Goal: Task Accomplishment & Management: Use online tool/utility

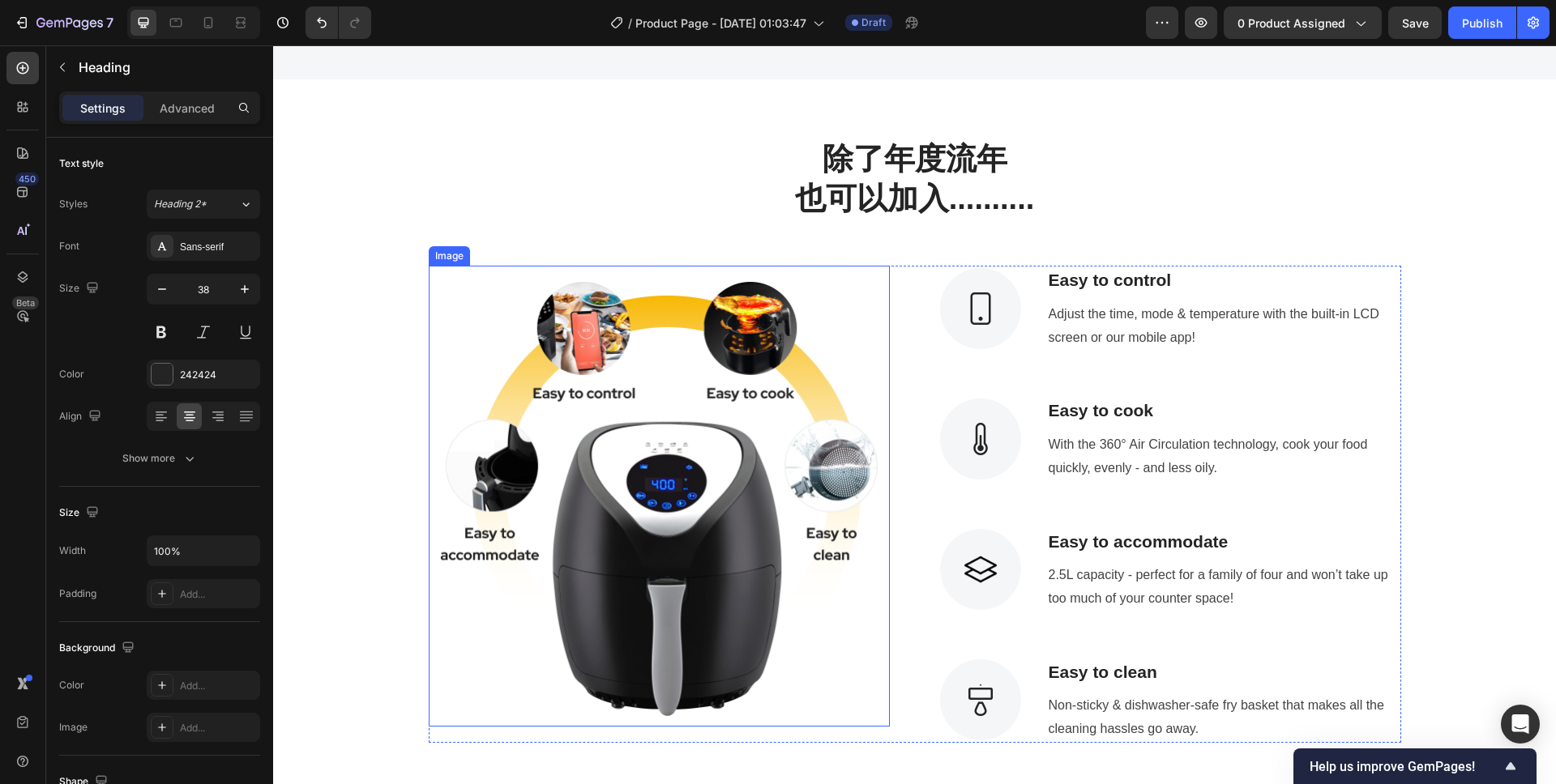
scroll to position [990, 0]
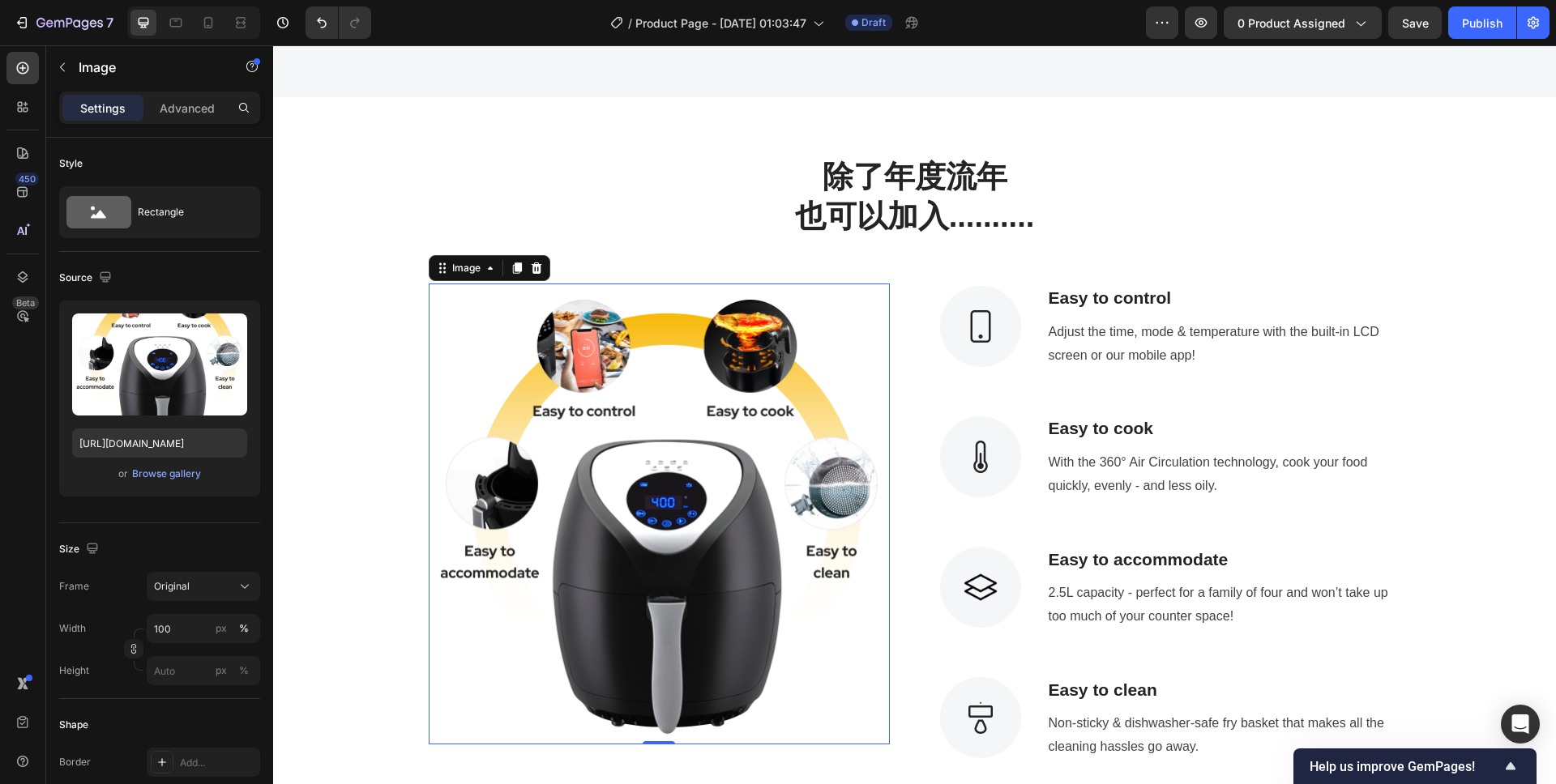
click at [469, 313] on img at bounding box center [659, 513] width 461 height 461
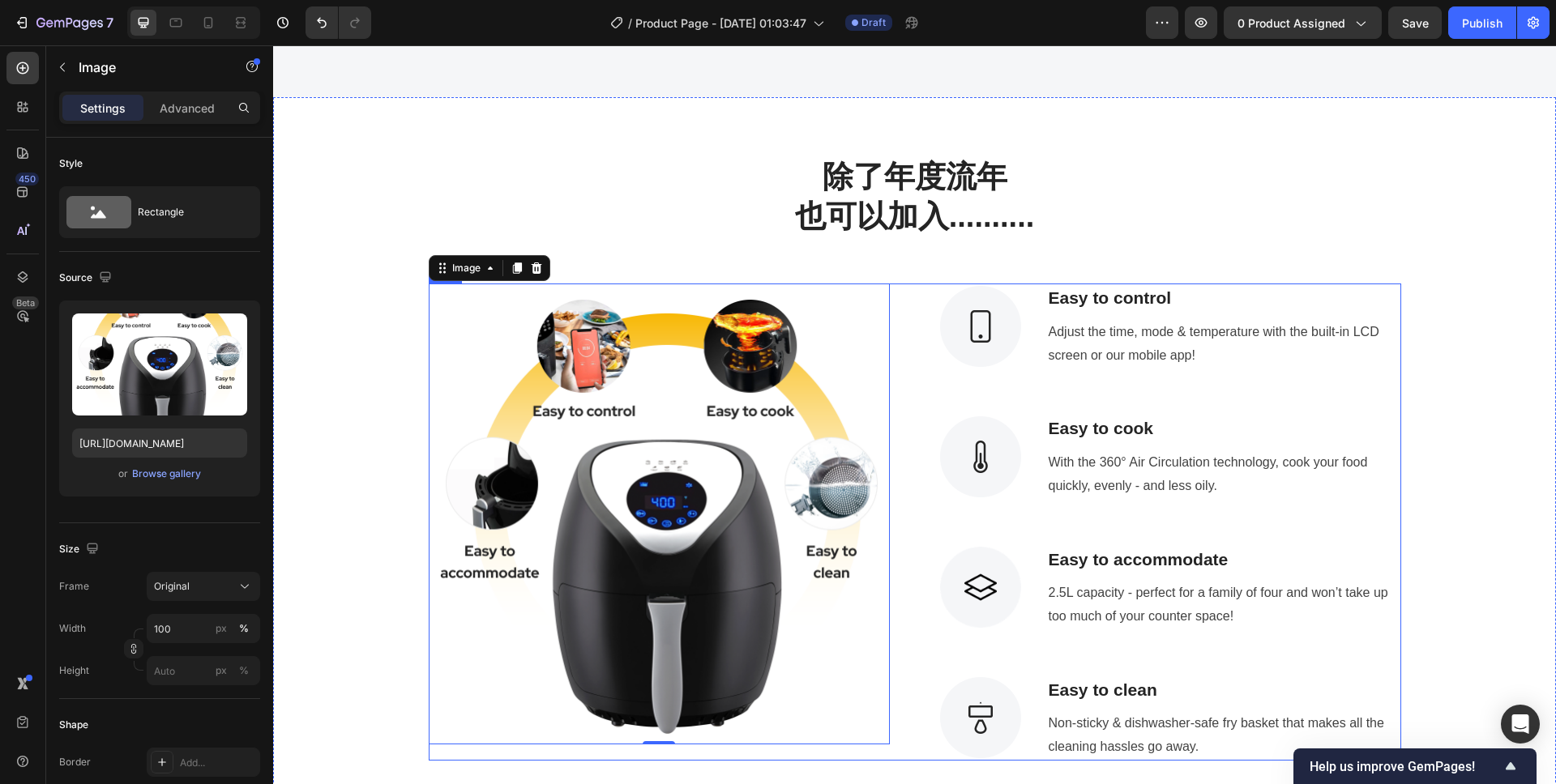
click at [916, 391] on div "Image 0 Image Easy to control Text block Adjust the time, mode & temperature wi…" at bounding box center [915, 522] width 972 height 476
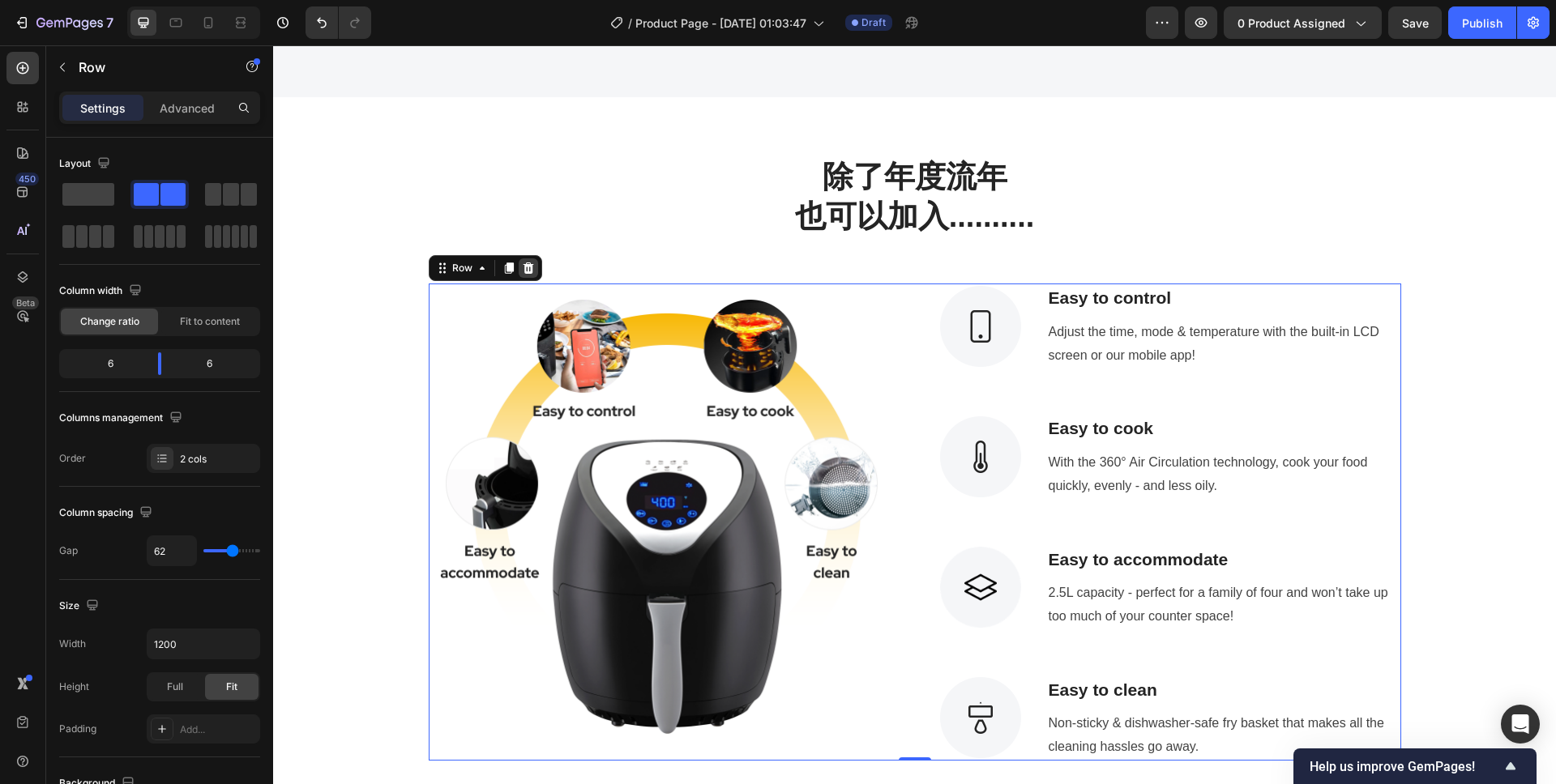
click at [523, 267] on icon at bounding box center [528, 268] width 11 height 12
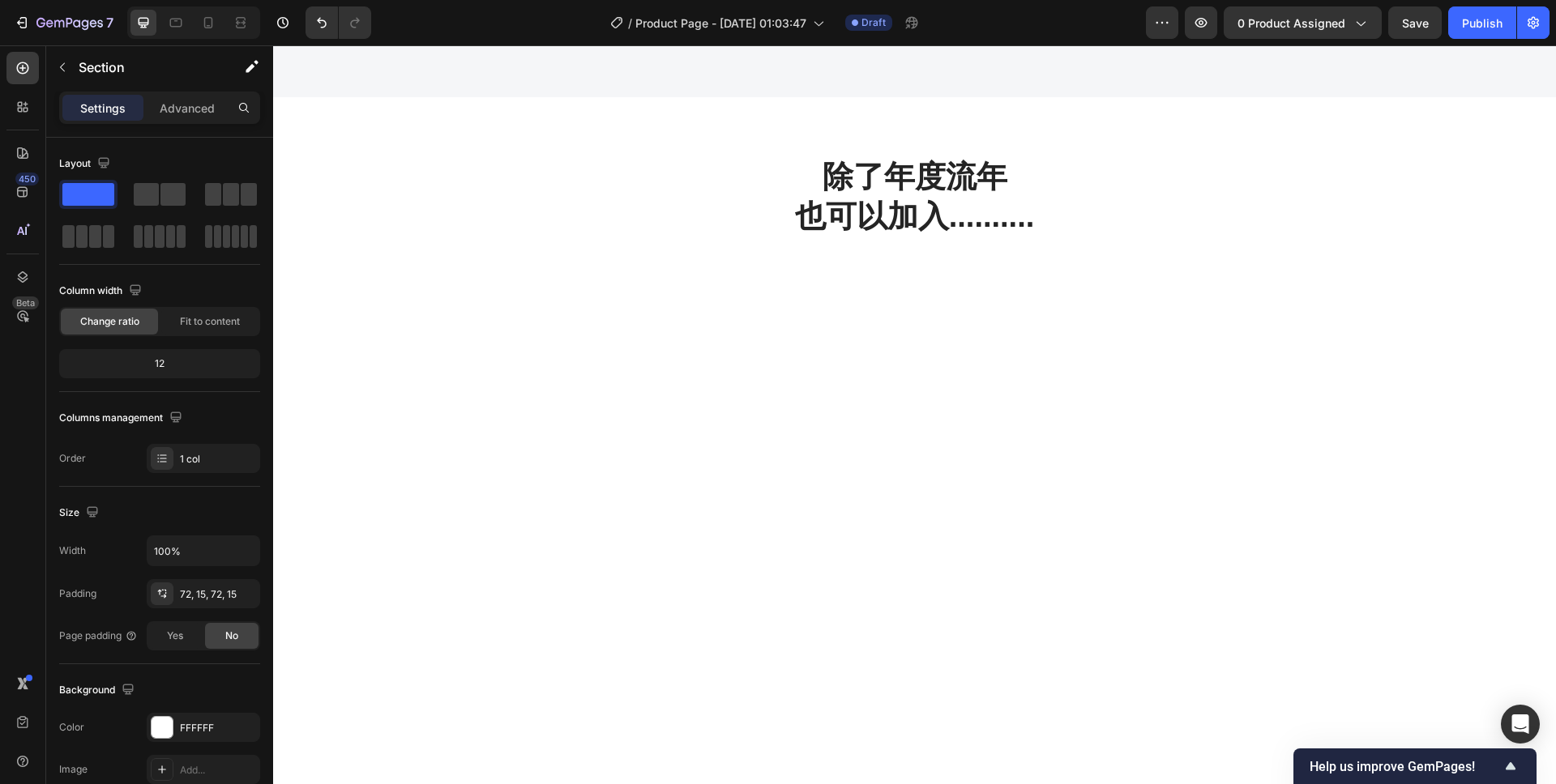
click at [856, 451] on div at bounding box center [915, 677] width 1283 height 670
click at [94, 76] on p "Section" at bounding box center [145, 67] width 133 height 19
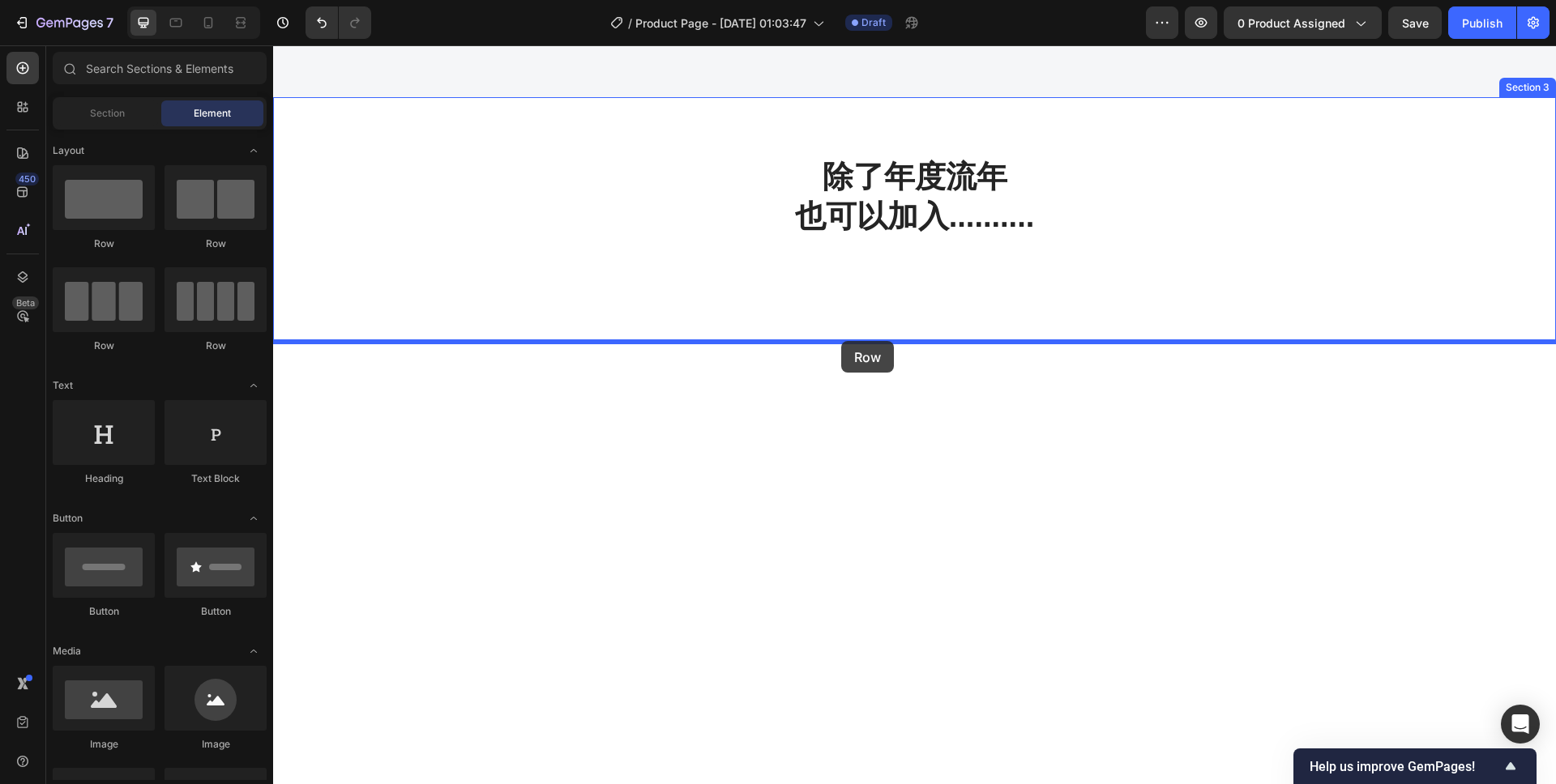
drag, startPoint x: 348, startPoint y: 264, endPoint x: 842, endPoint y: 345, distance: 500.6
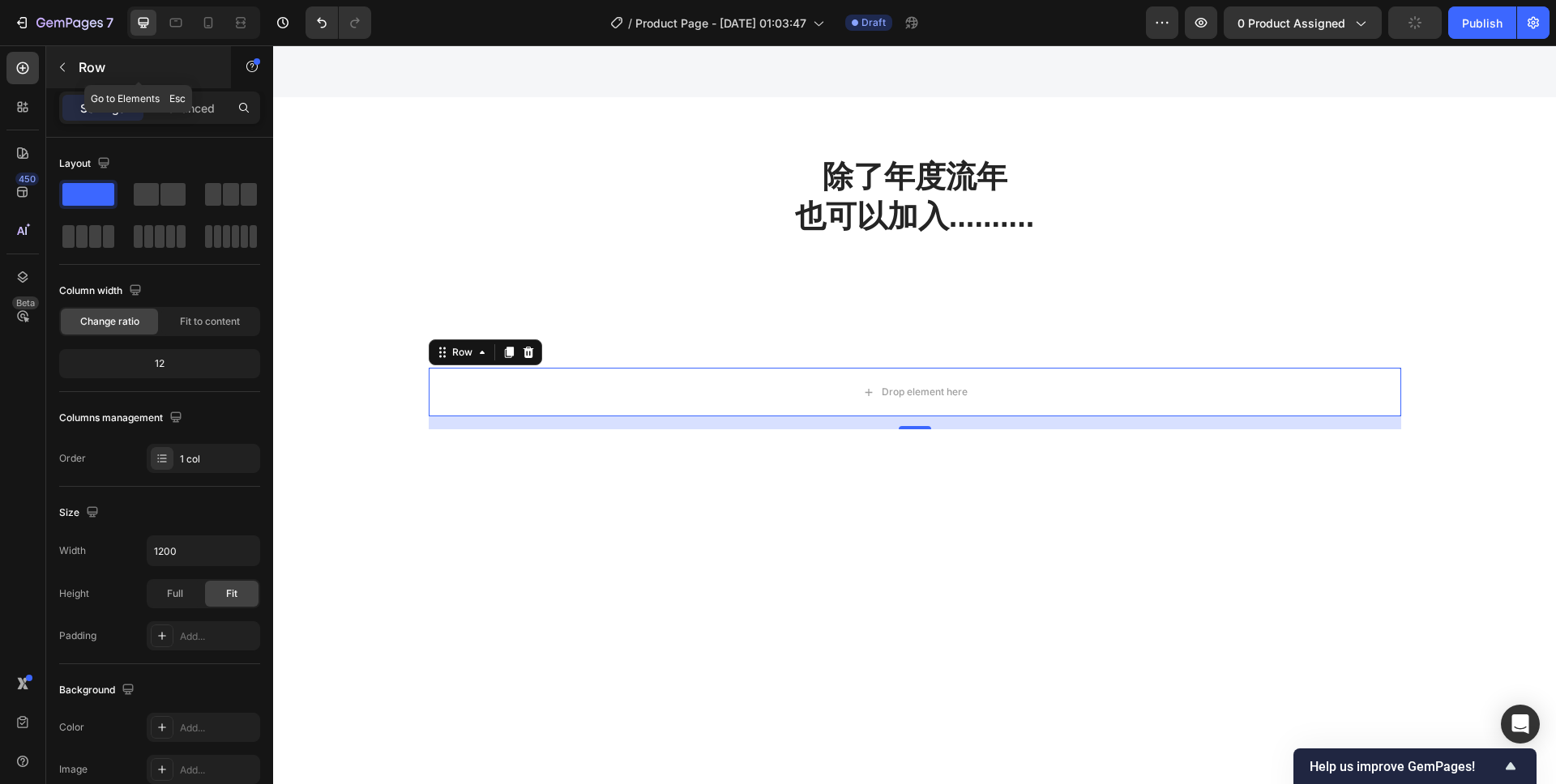
click at [64, 61] on icon "button" at bounding box center [63, 68] width 13 height 13
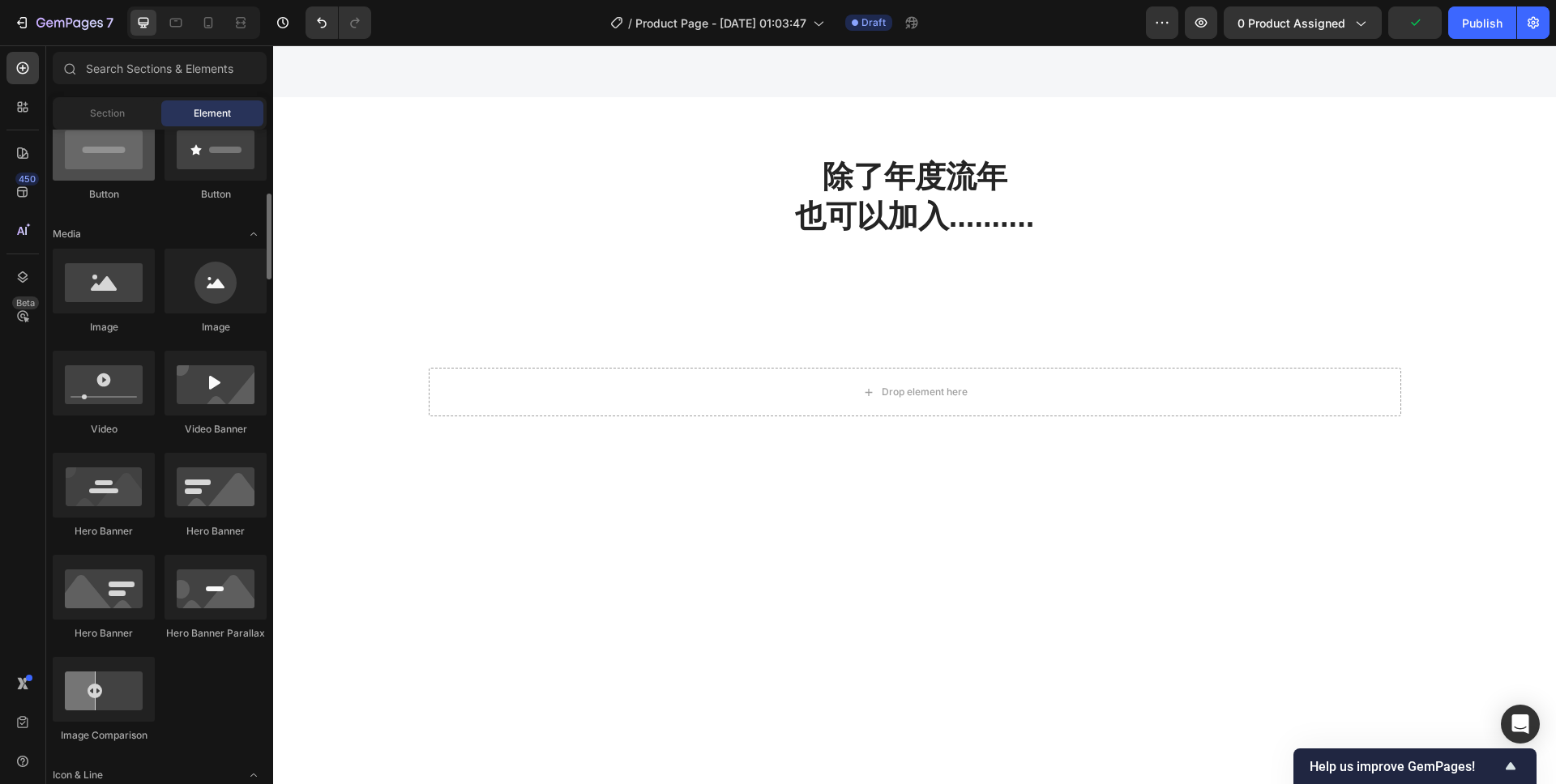
scroll to position [414, 0]
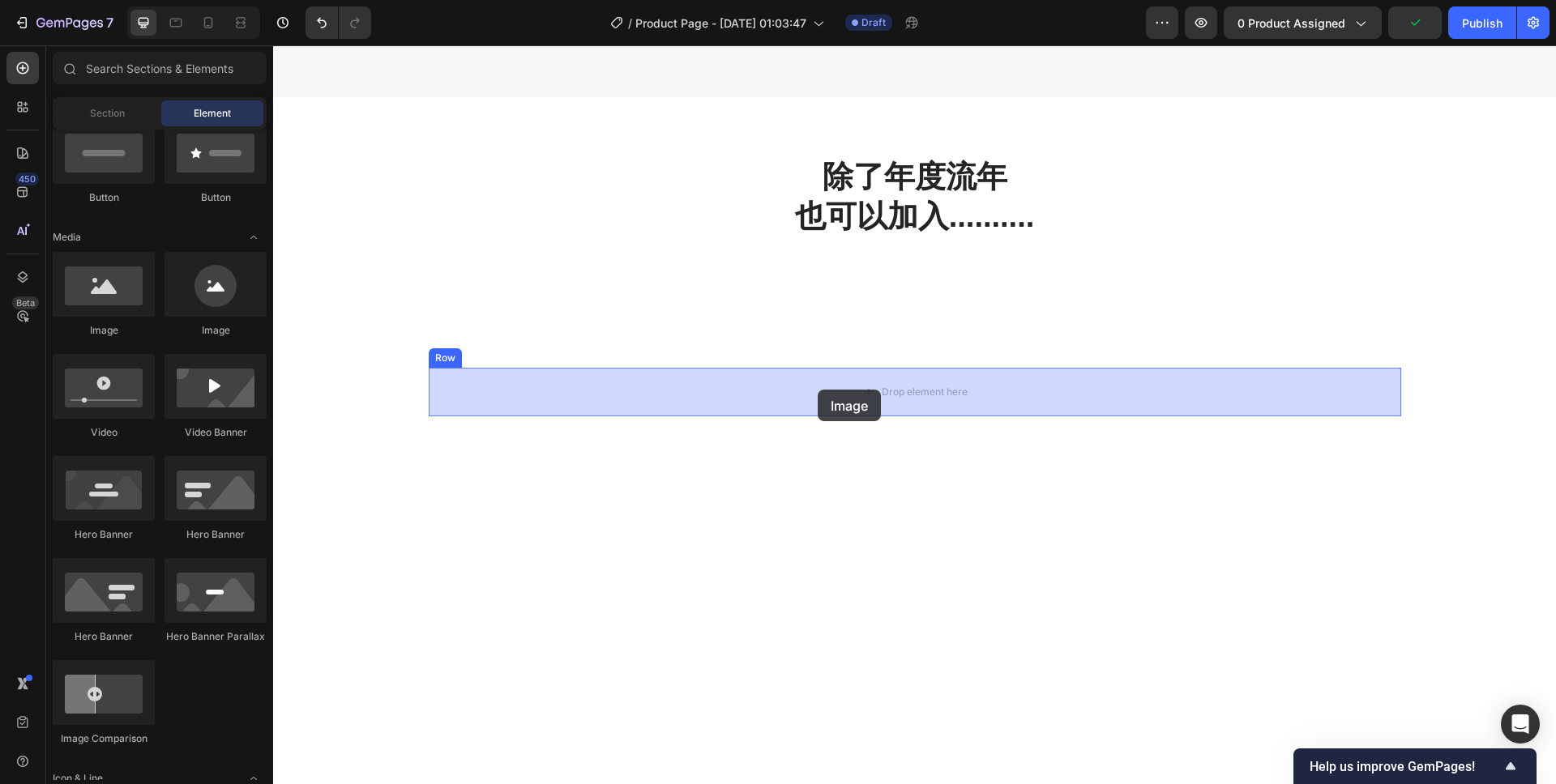
drag, startPoint x: 387, startPoint y: 334, endPoint x: 818, endPoint y: 389, distance: 434.5
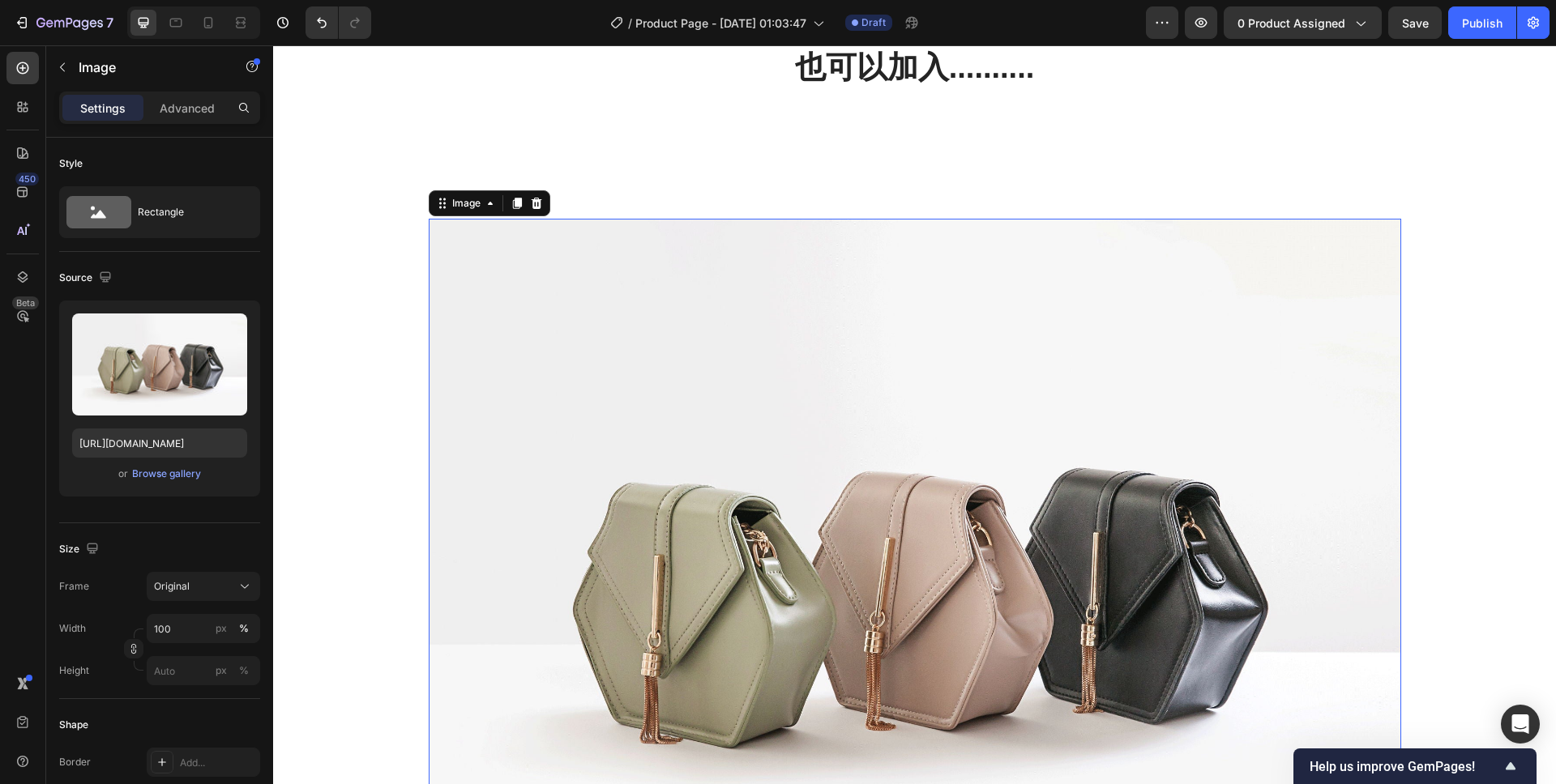
scroll to position [1165, 0]
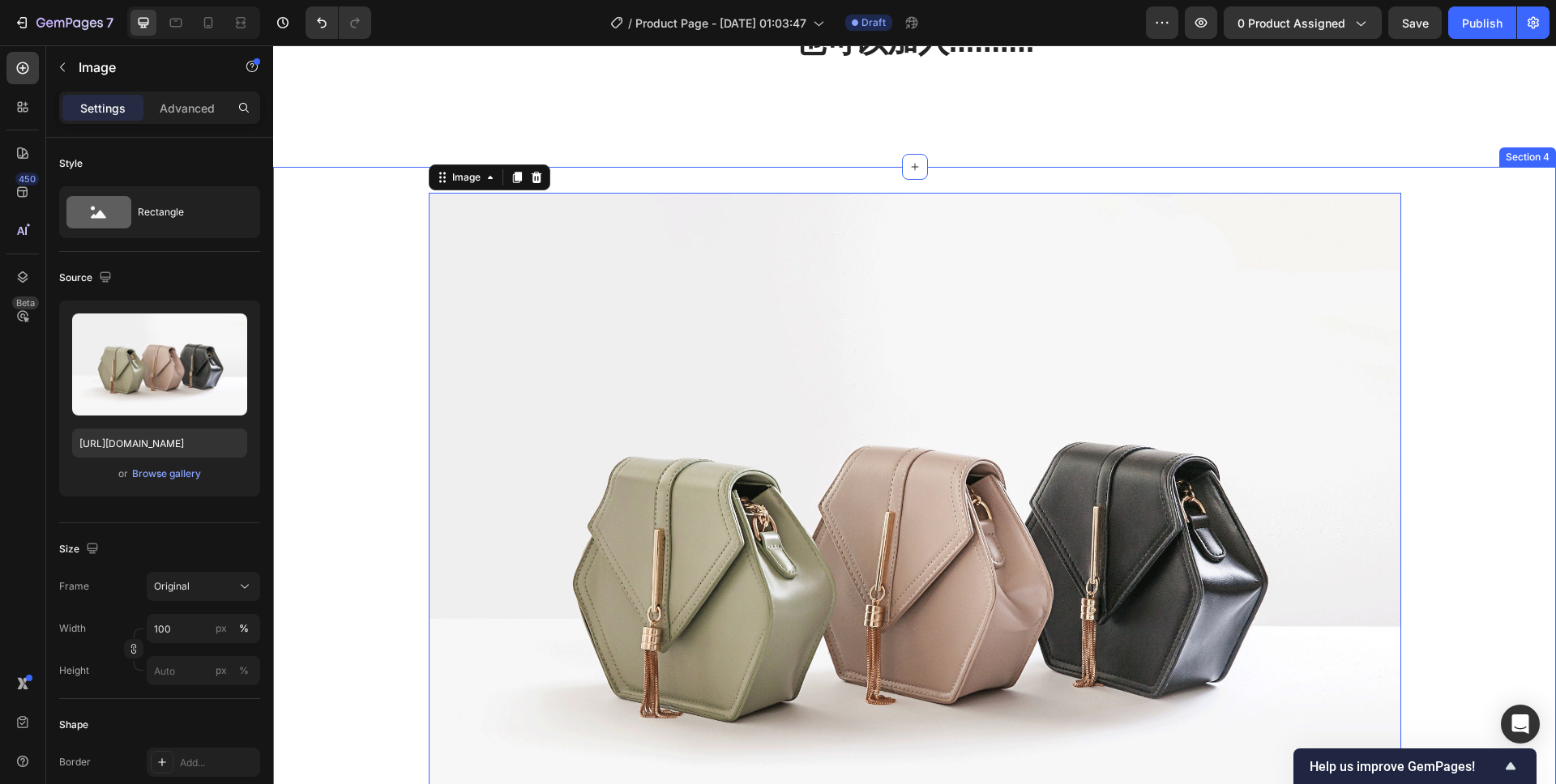
click at [757, 164] on div "除了年度流年 也可以加入.......... Heading Row Section 3" at bounding box center [915, 45] width 1283 height 246
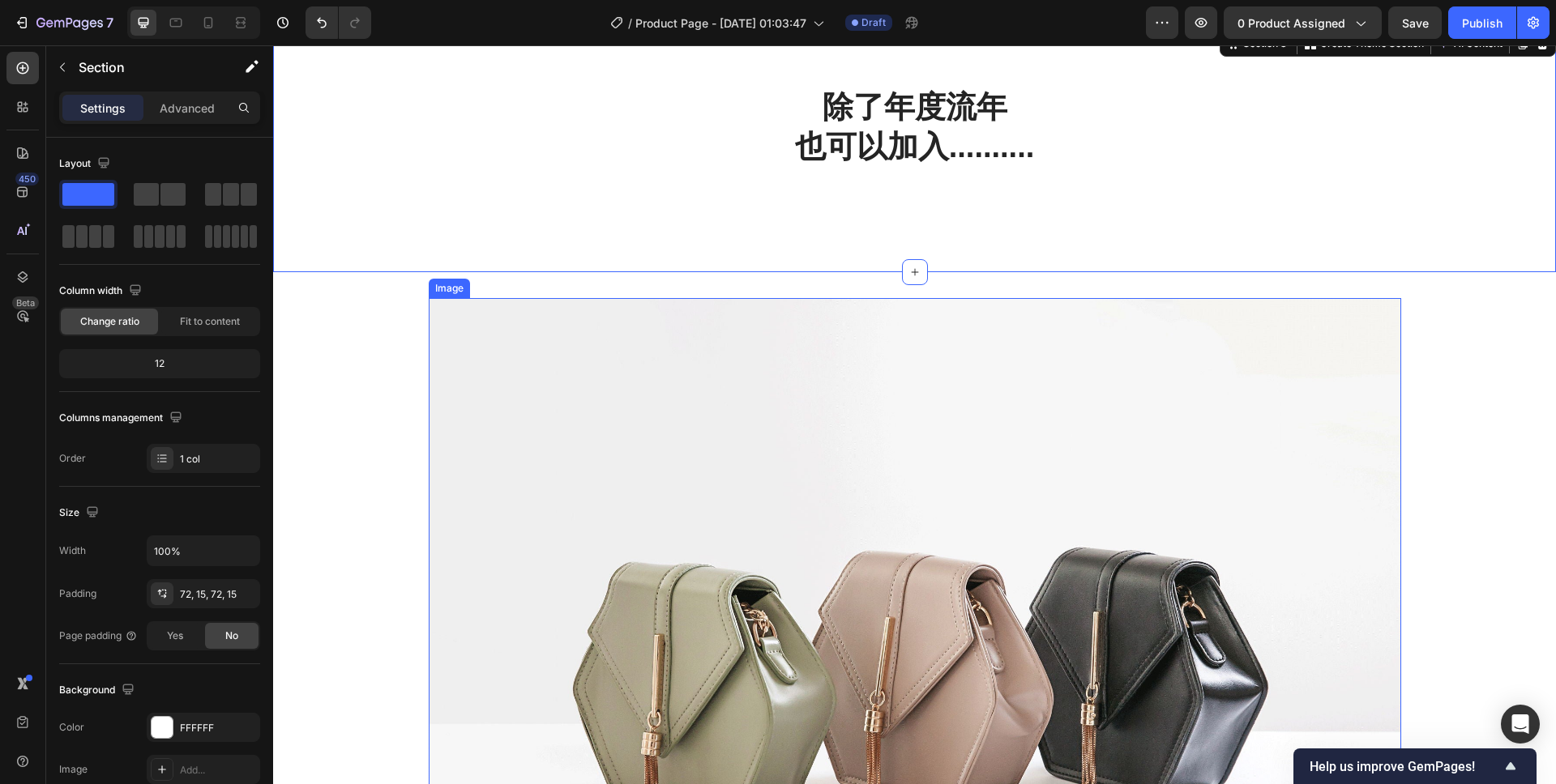
scroll to position [1033, 0]
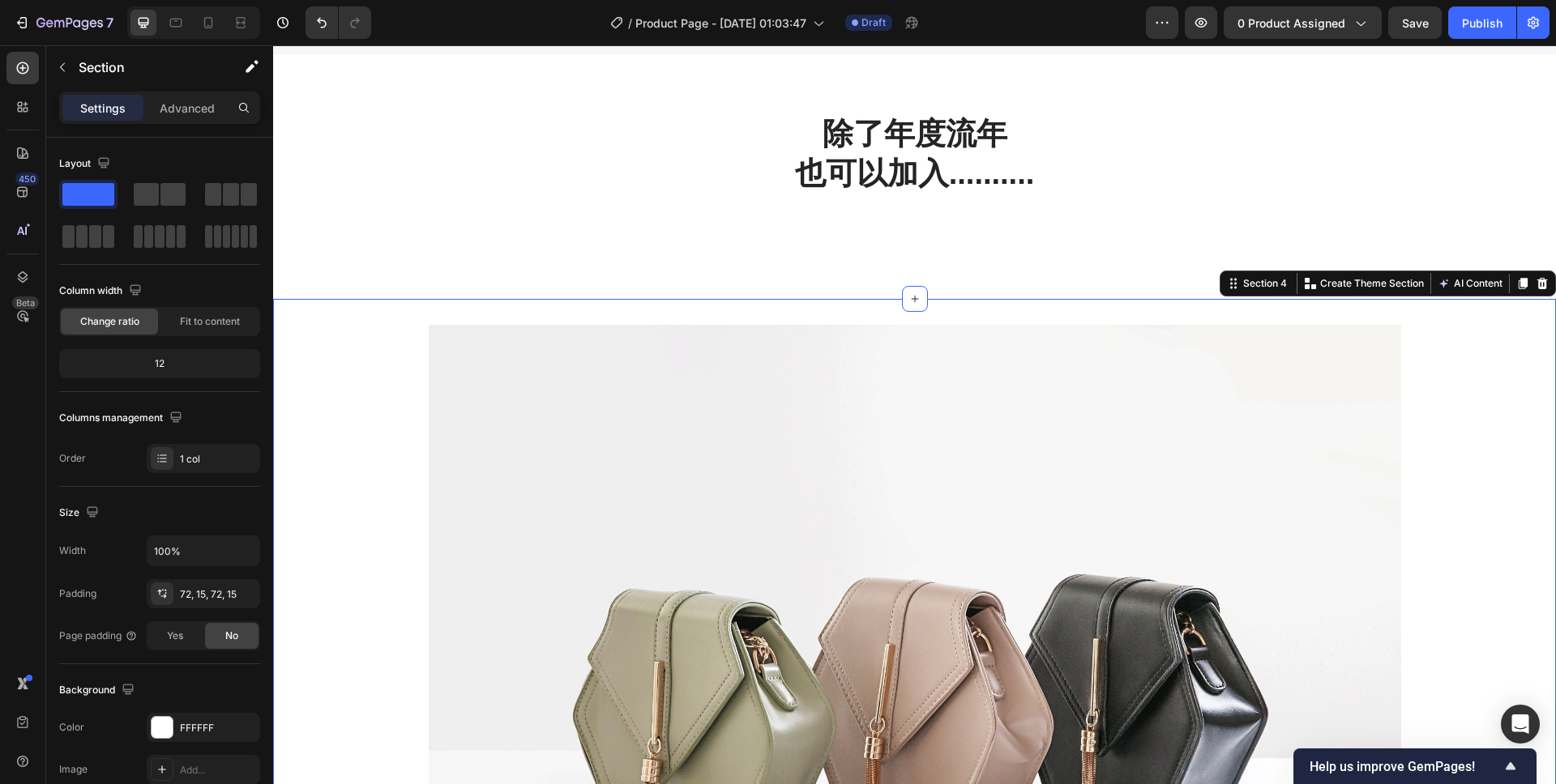
click at [979, 313] on div "Image Row Section 4 You can create reusable sections Create Theme Section AI Co…" at bounding box center [915, 696] width 1283 height 794
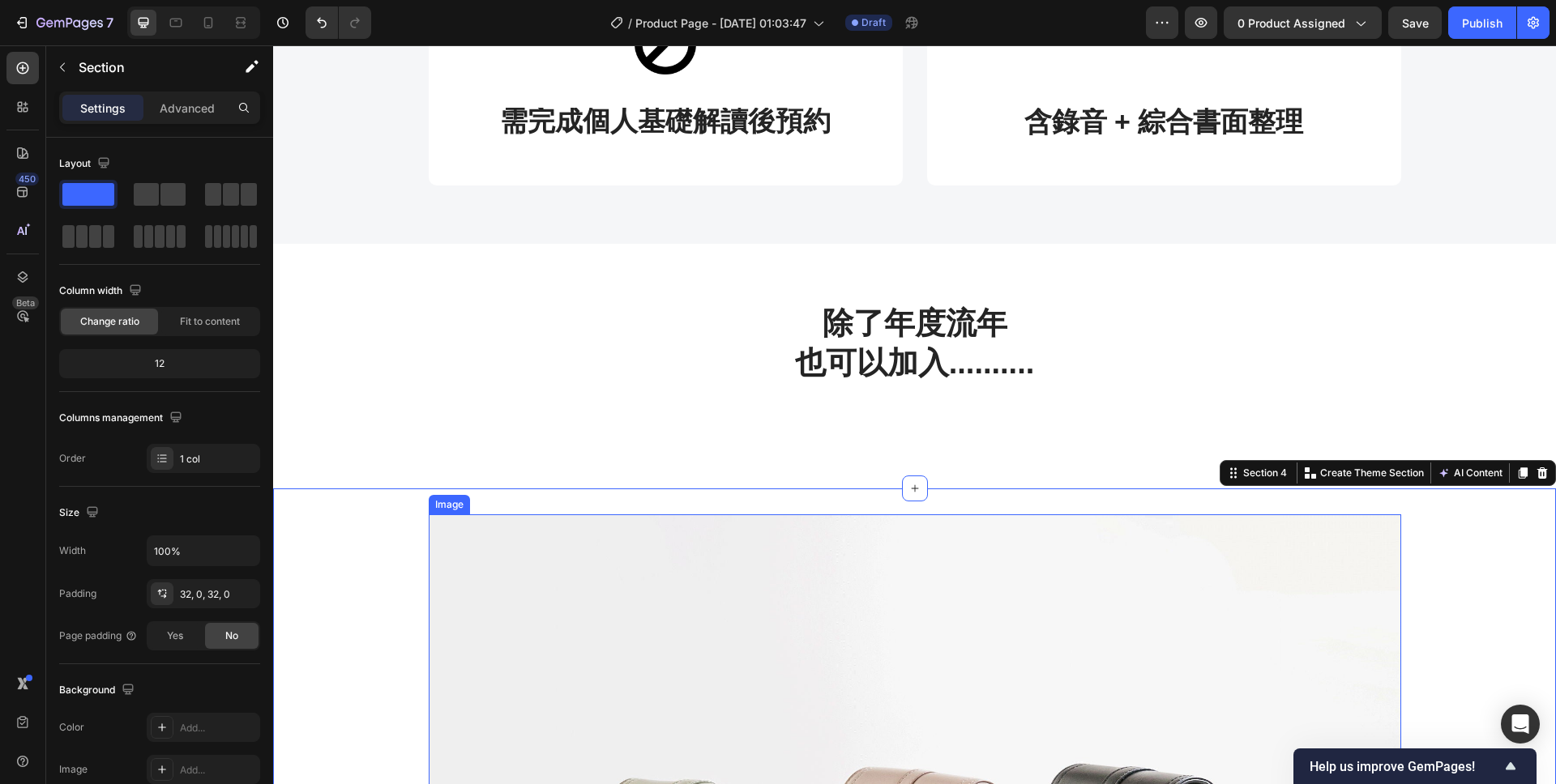
scroll to position [842, 0]
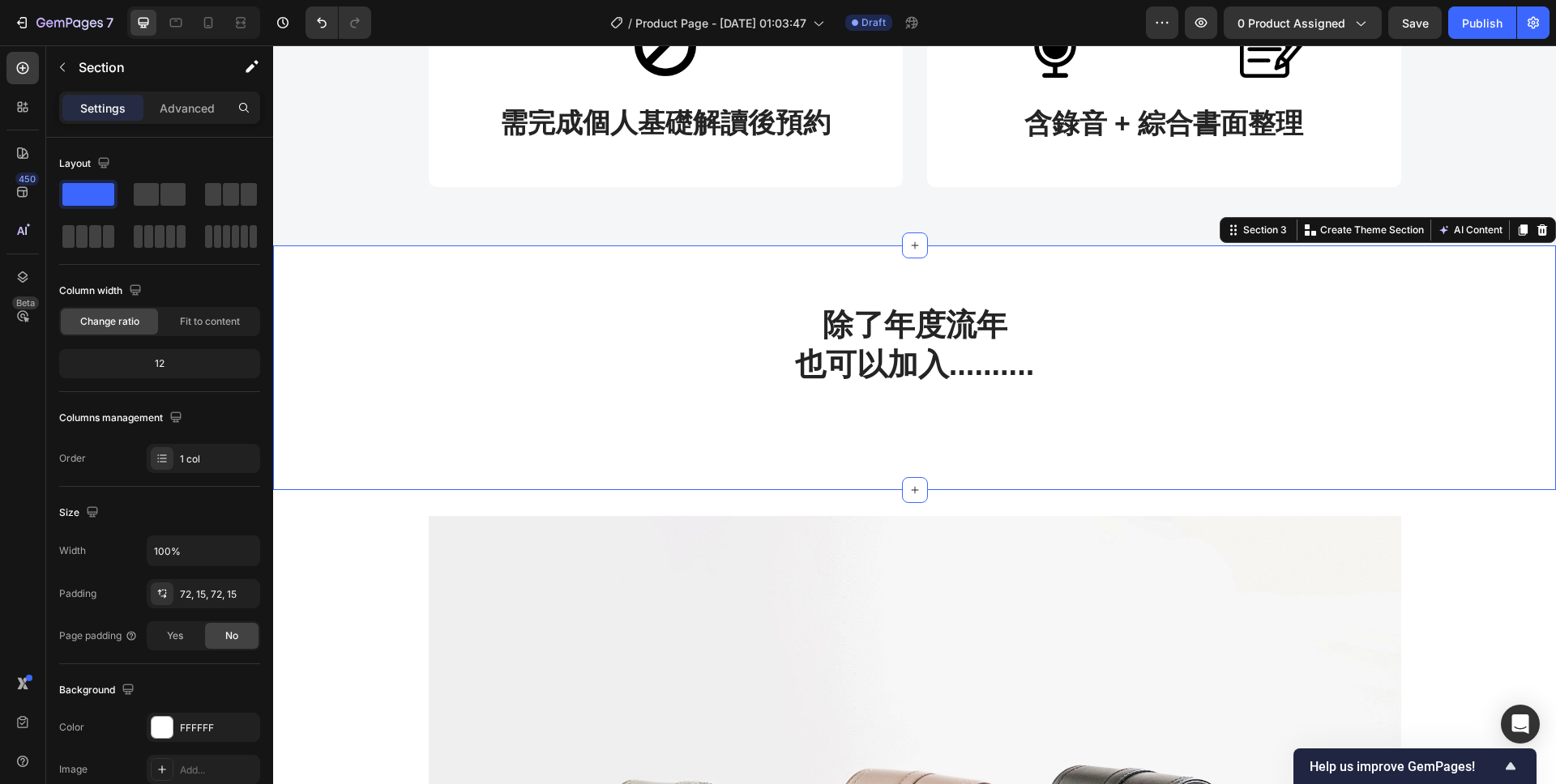
click at [969, 401] on div "除了年度流年 也可以加入.......... Heading Row" at bounding box center [914, 368] width 1258 height 129
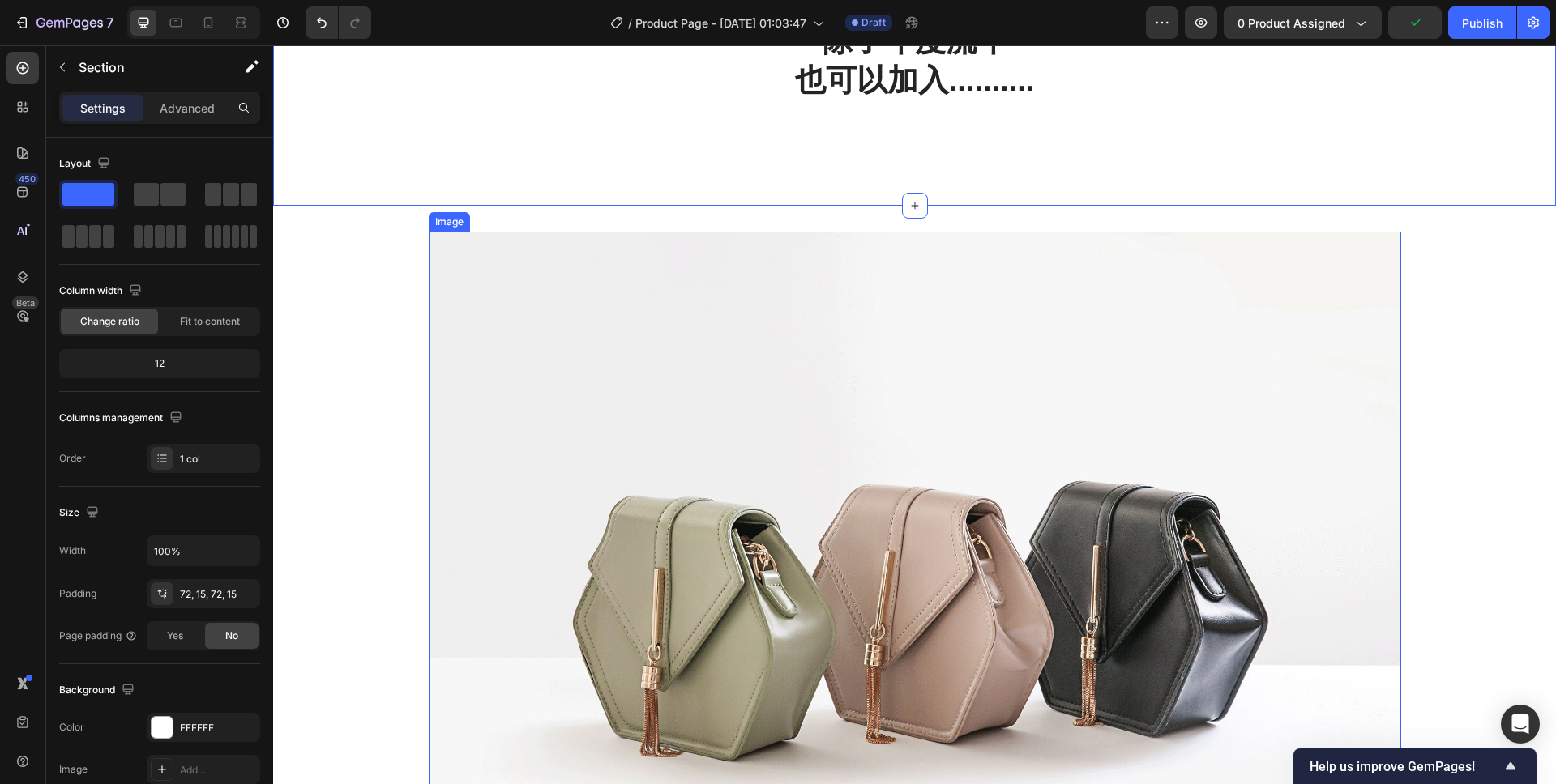
scroll to position [908, 0]
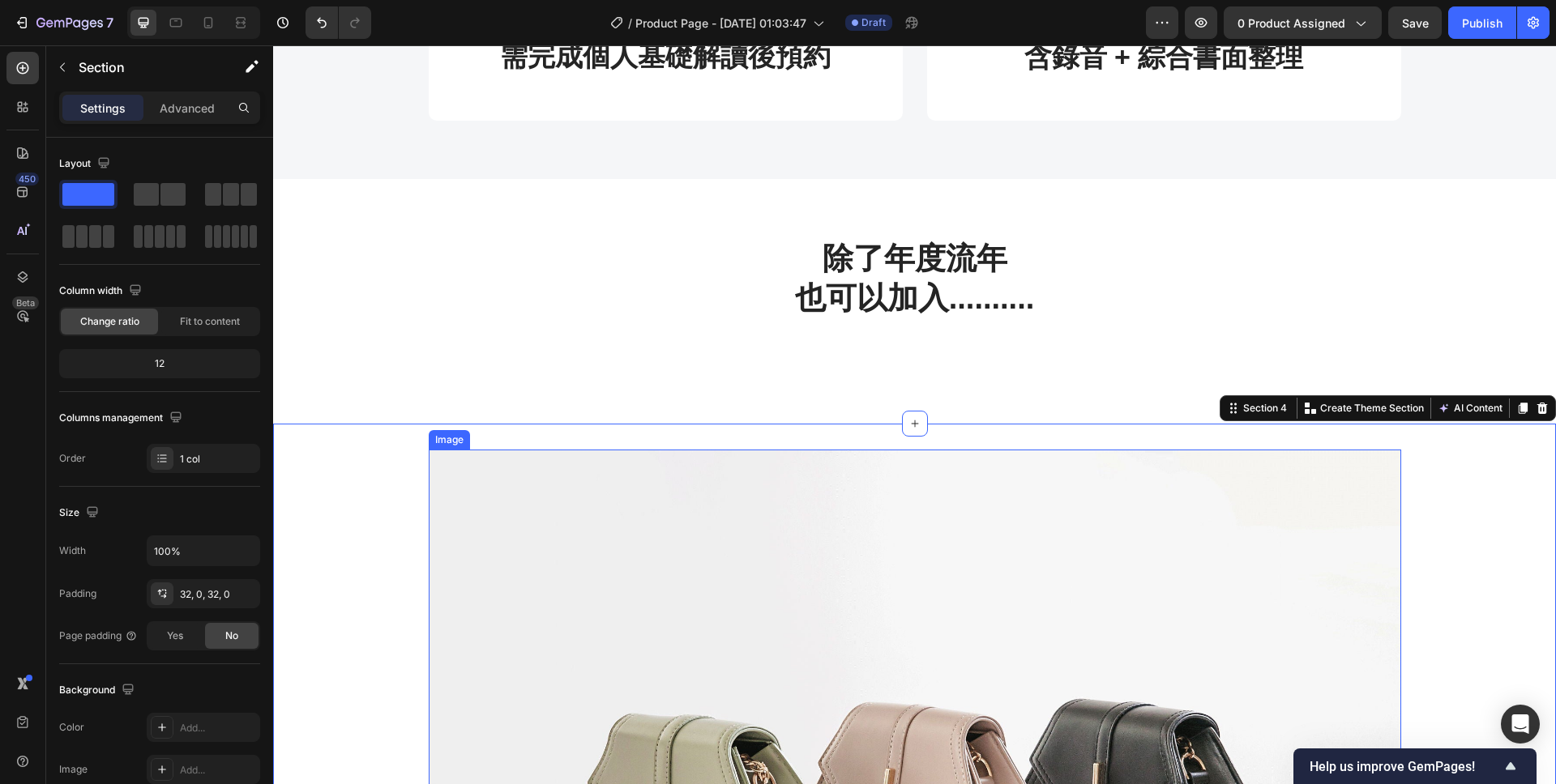
scroll to position [1111, 0]
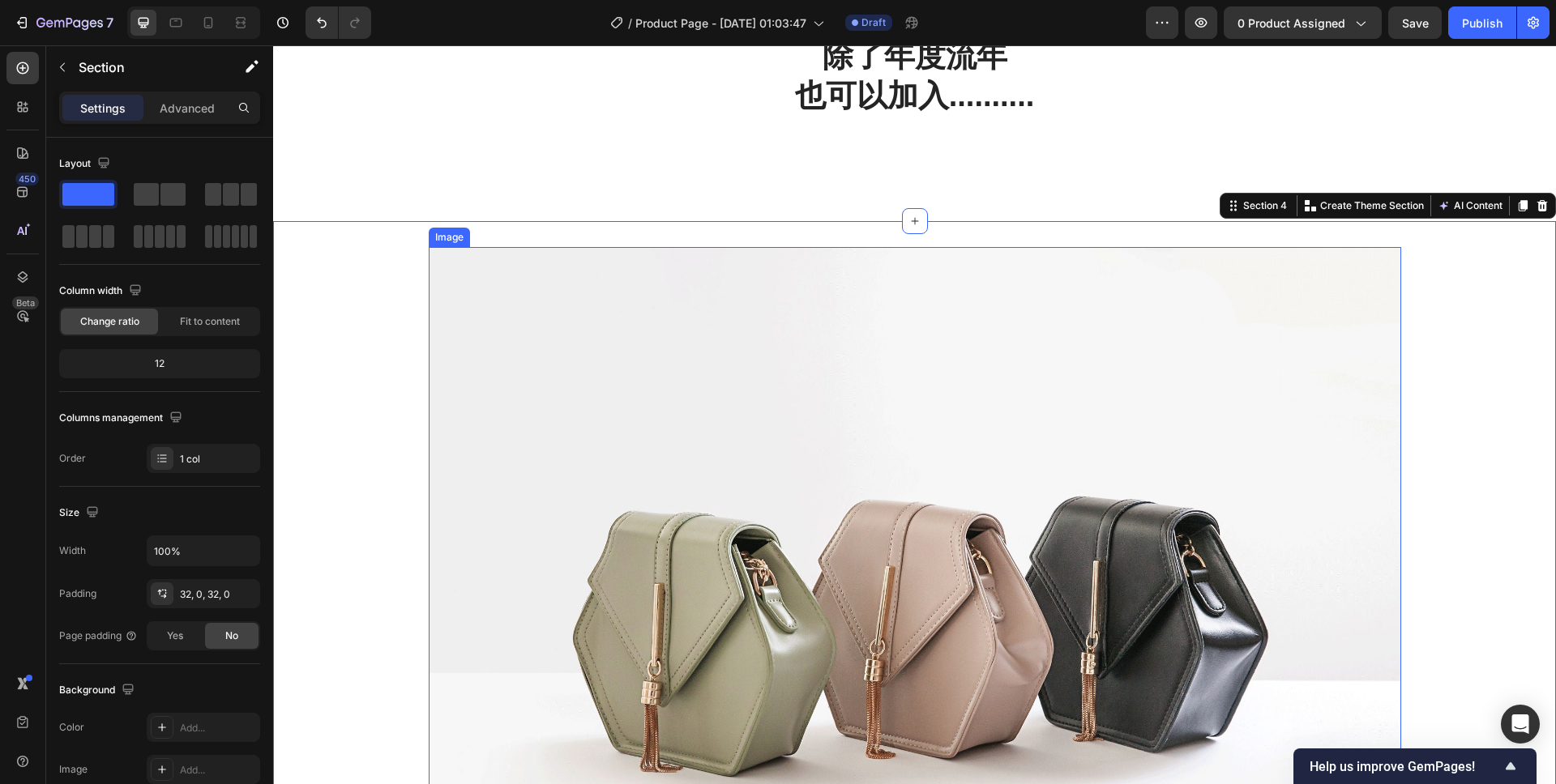
click at [985, 441] on img at bounding box center [915, 612] width 972 height 729
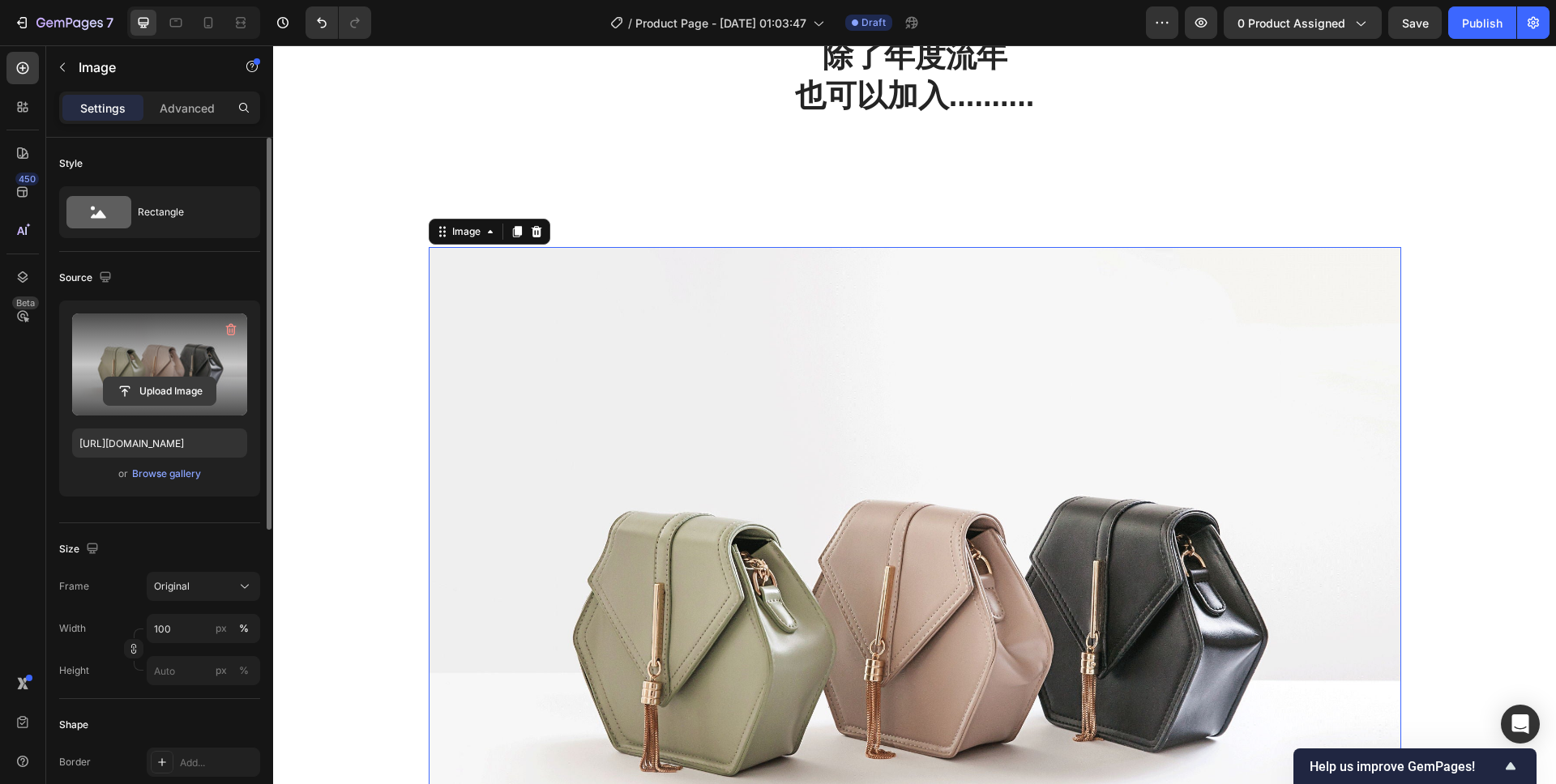
click at [144, 393] on input "file" at bounding box center [160, 391] width 112 height 28
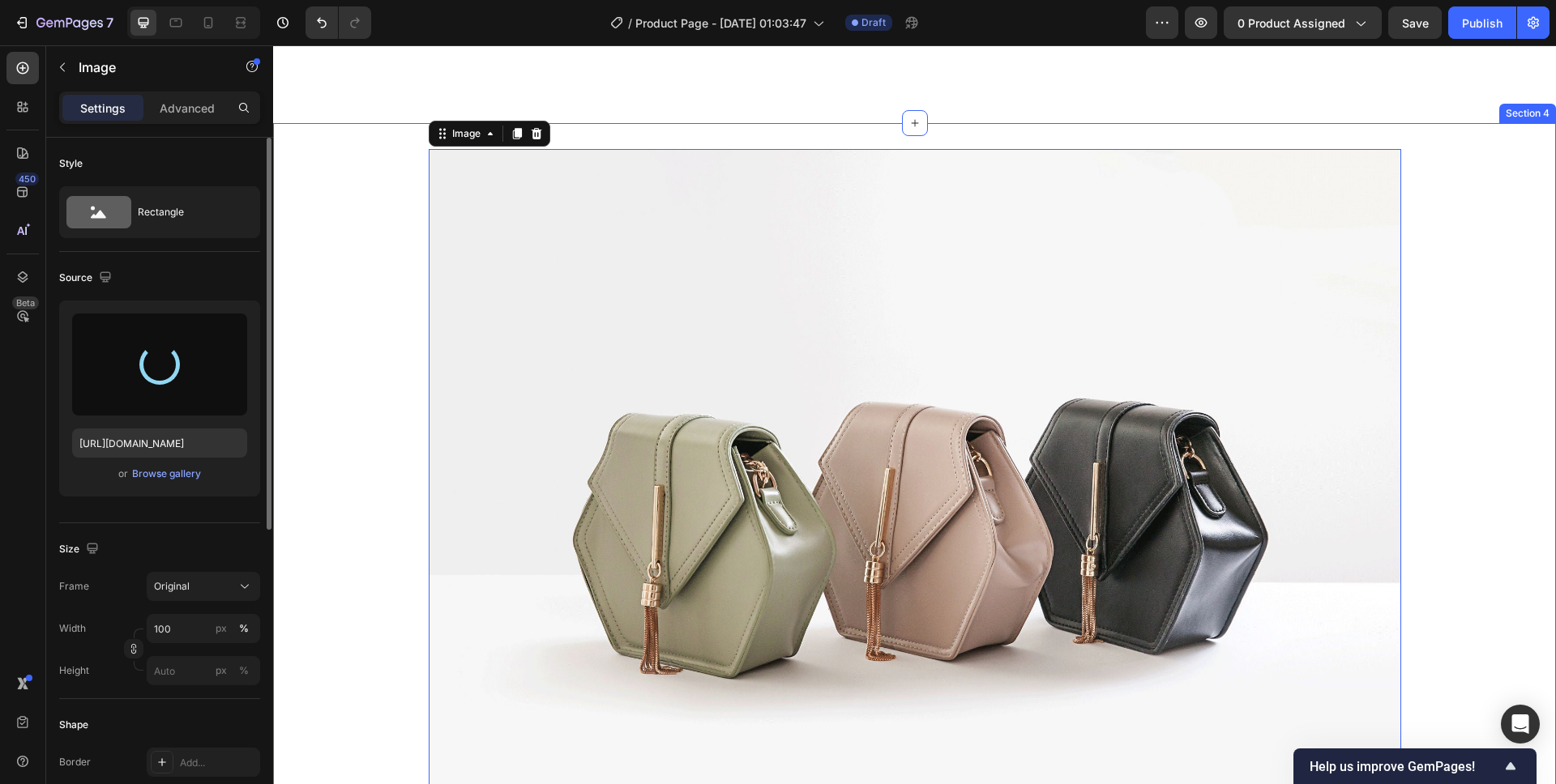
scroll to position [1417, 0]
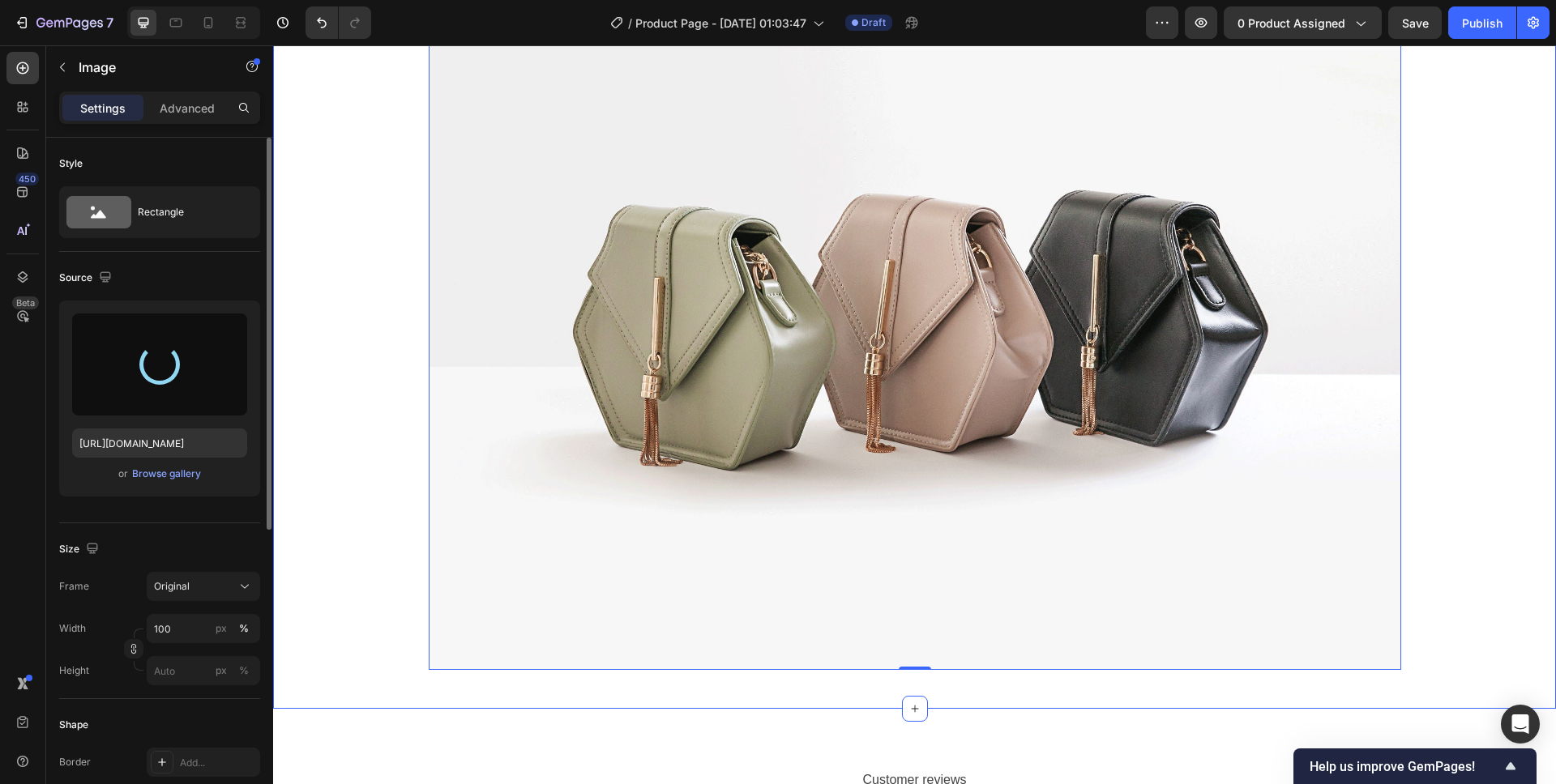
type input "https://cdn.shopify.com/s/files/1/0677/2188/7906/files/gempages_573044811452384…"
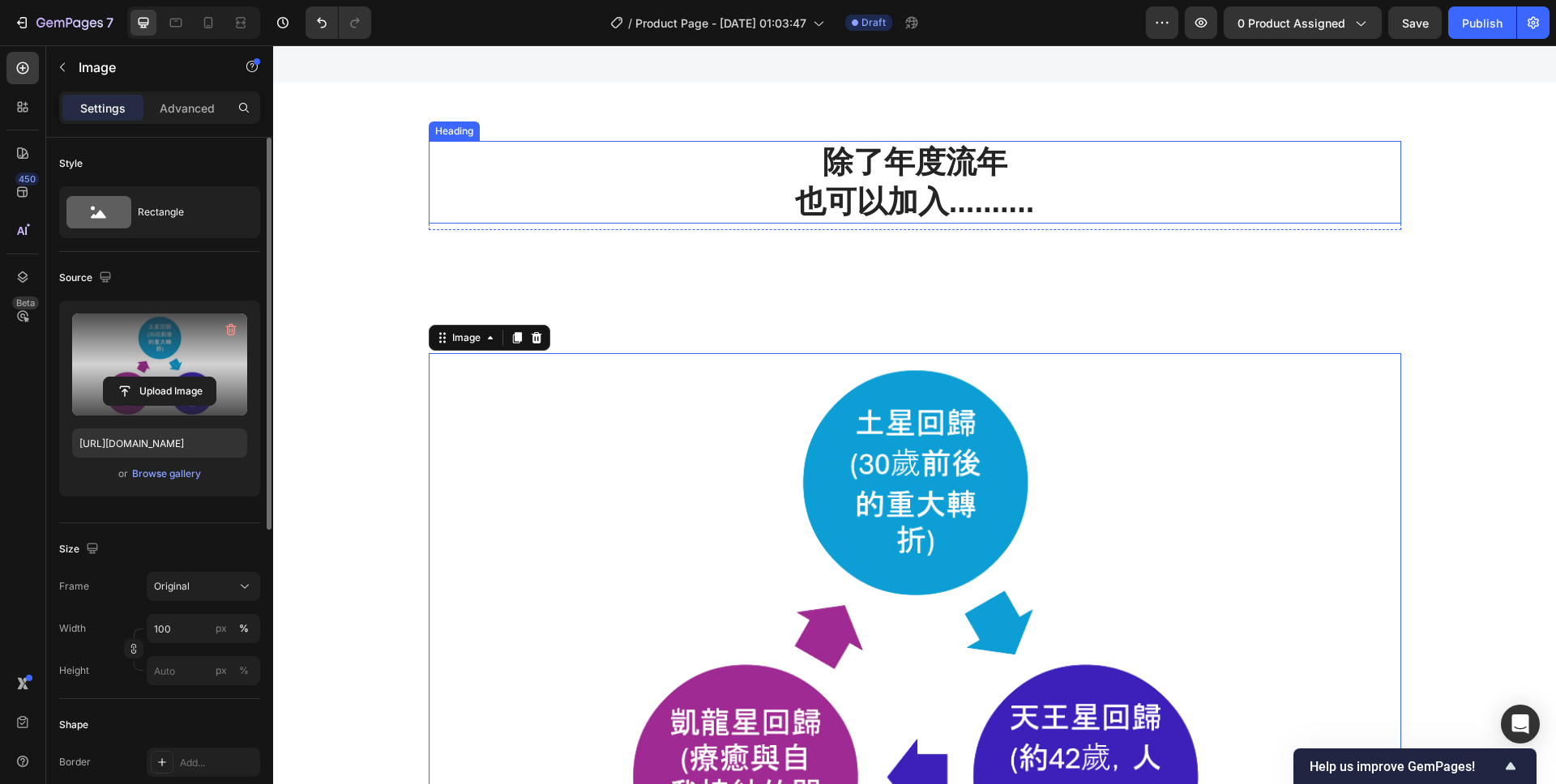
scroll to position [906, 0]
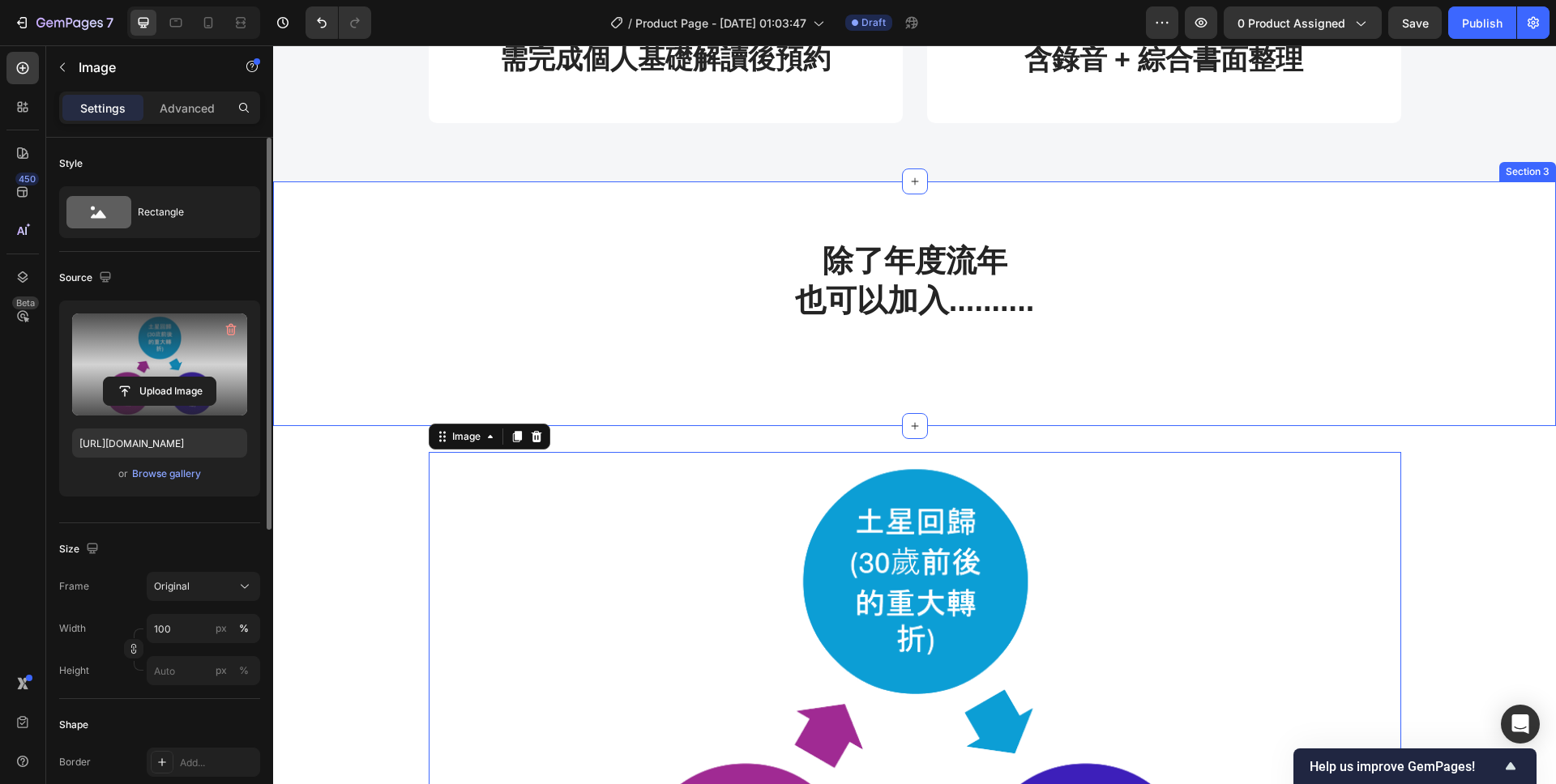
click at [1033, 377] on div "除了年度流年 也可以加入.......... Heading Row Section 3" at bounding box center [915, 304] width 1283 height 246
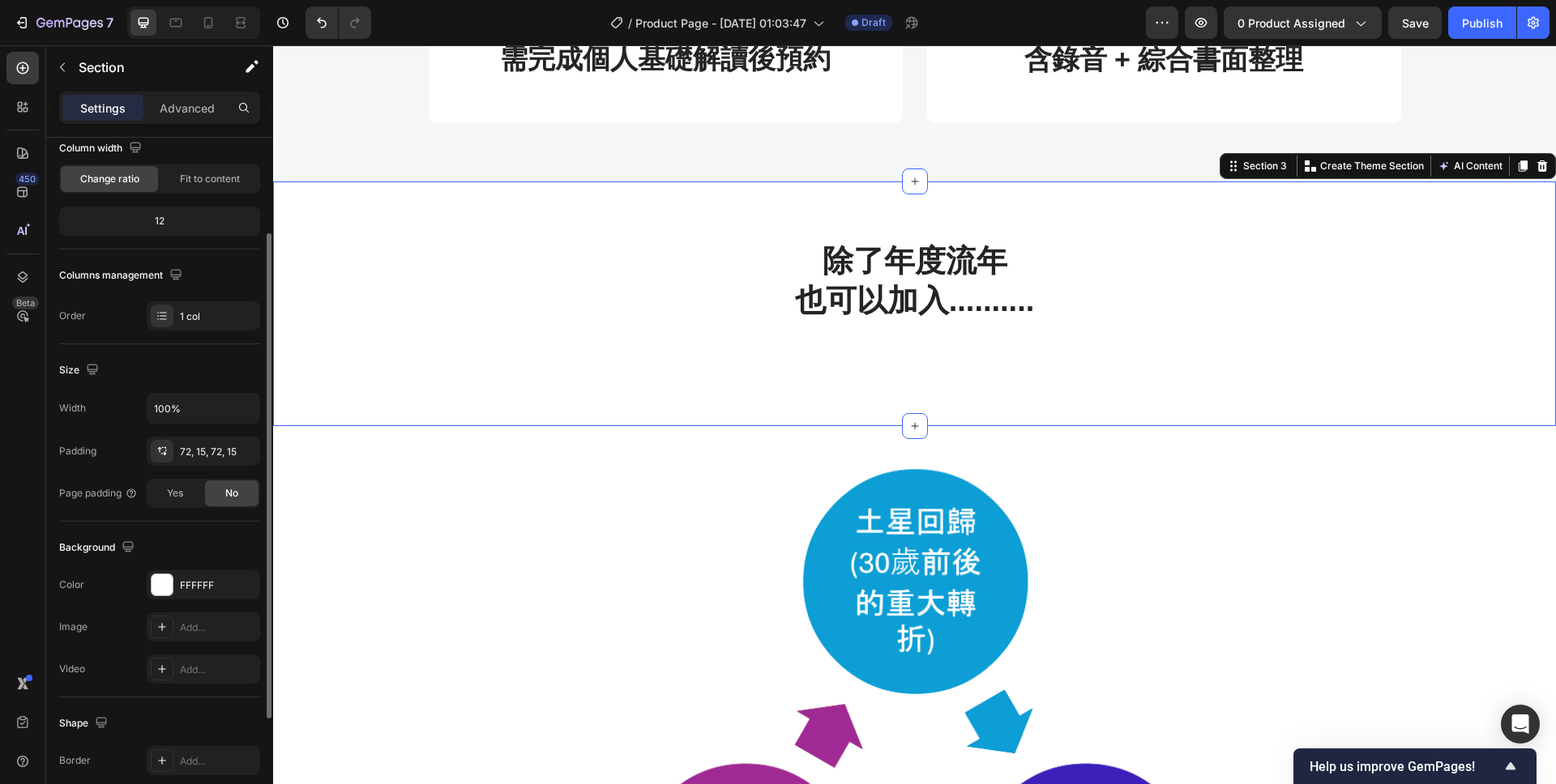
scroll to position [146, 0]
click at [574, 288] on h2 "除了年度流年 也可以加入.........." at bounding box center [915, 282] width 972 height 84
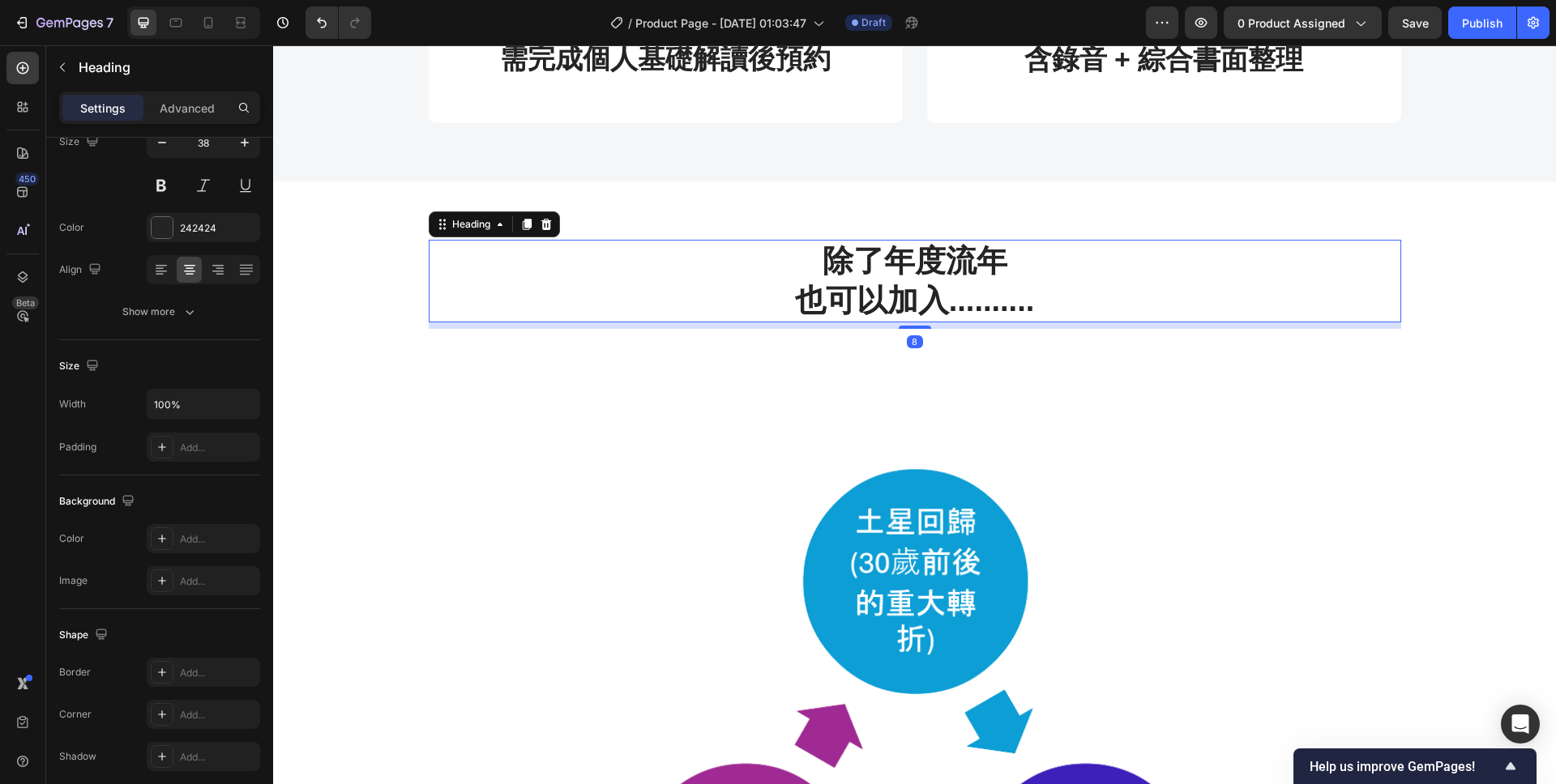
scroll to position [0, 0]
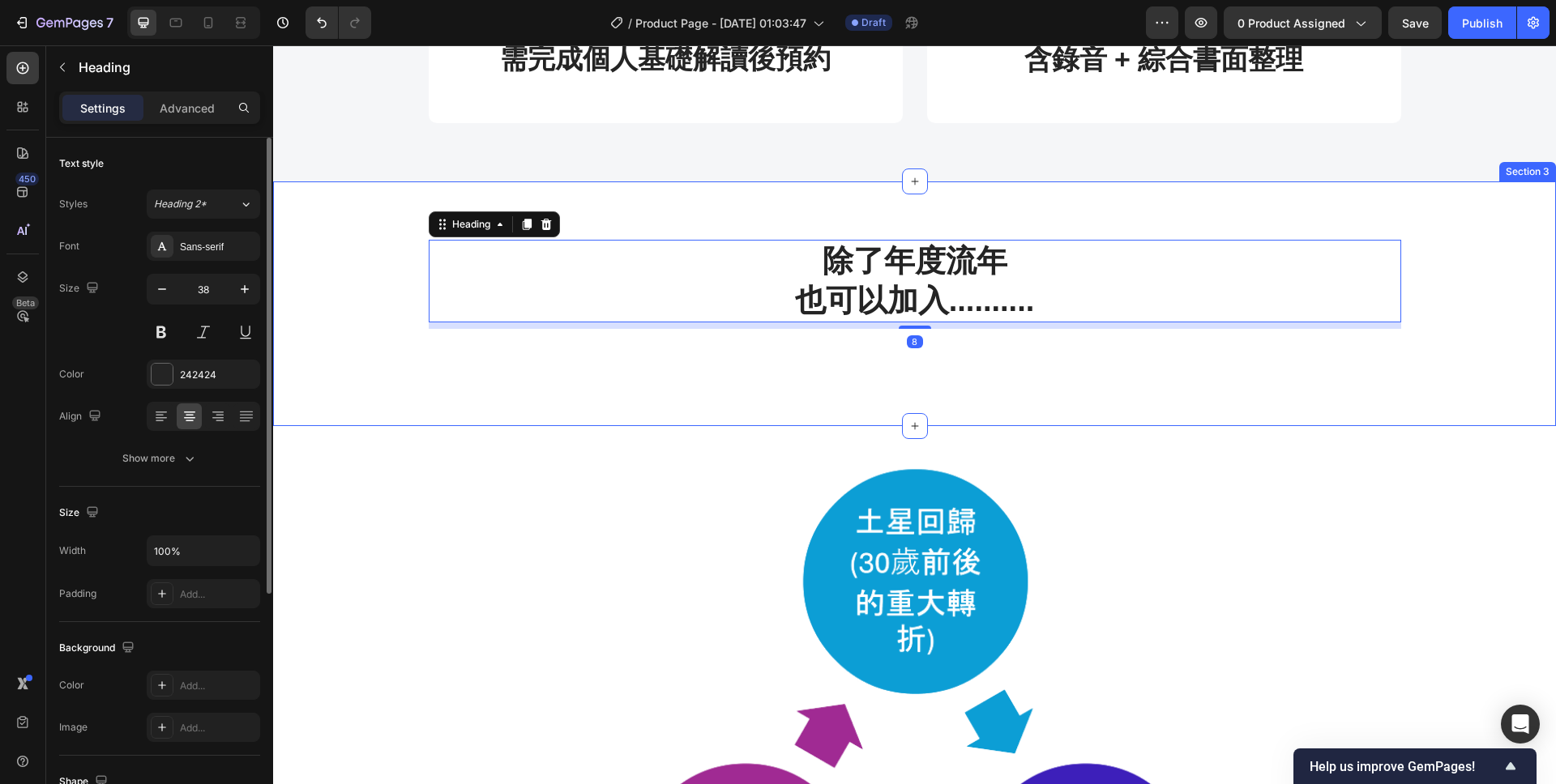
click at [473, 344] on div "除了年度流年 也可以加入.......... Heading 8 Row" at bounding box center [914, 304] width 1258 height 129
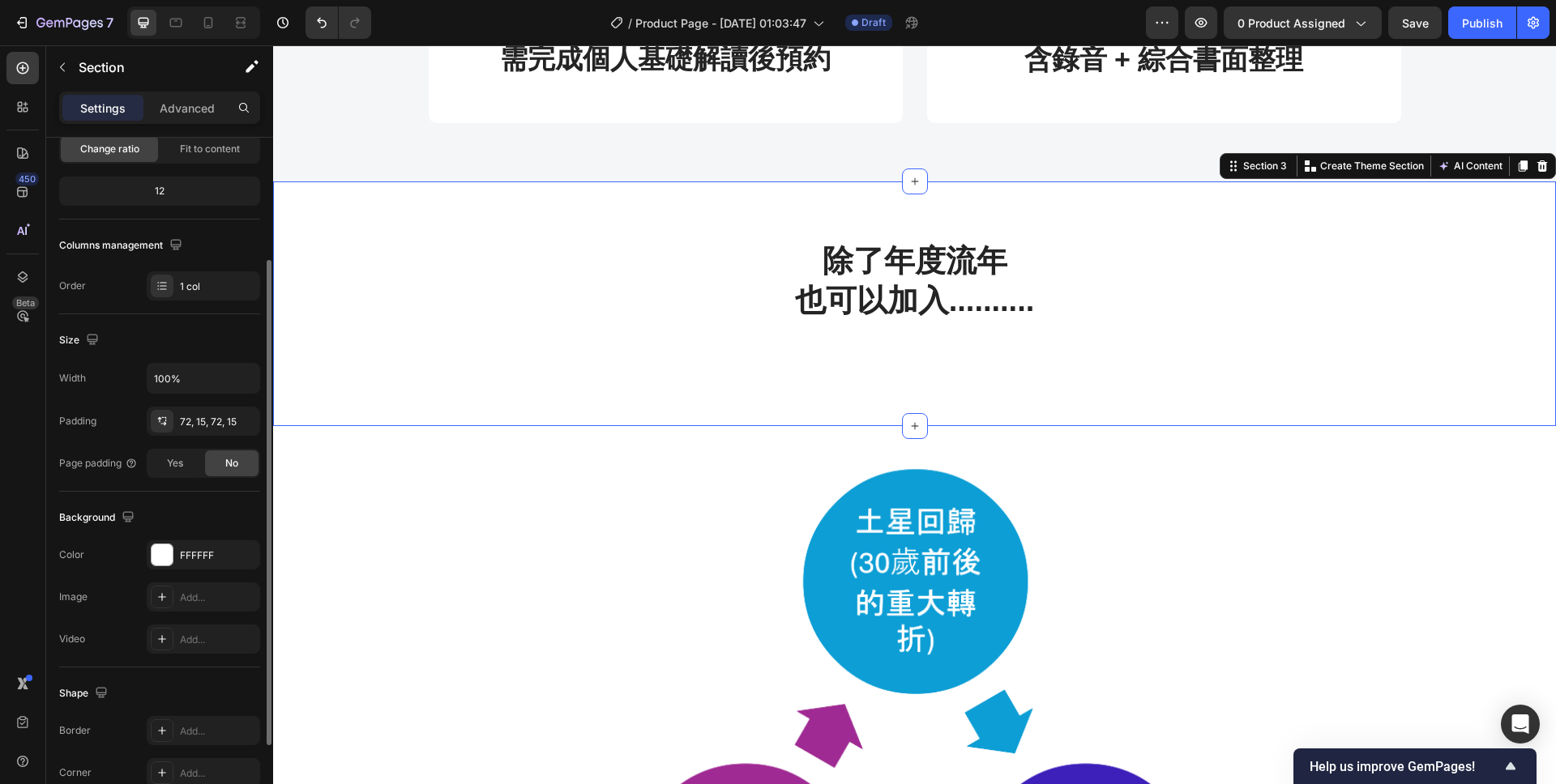
scroll to position [173, 0]
click at [181, 426] on div "72, 15, 72, 15" at bounding box center [203, 420] width 47 height 14
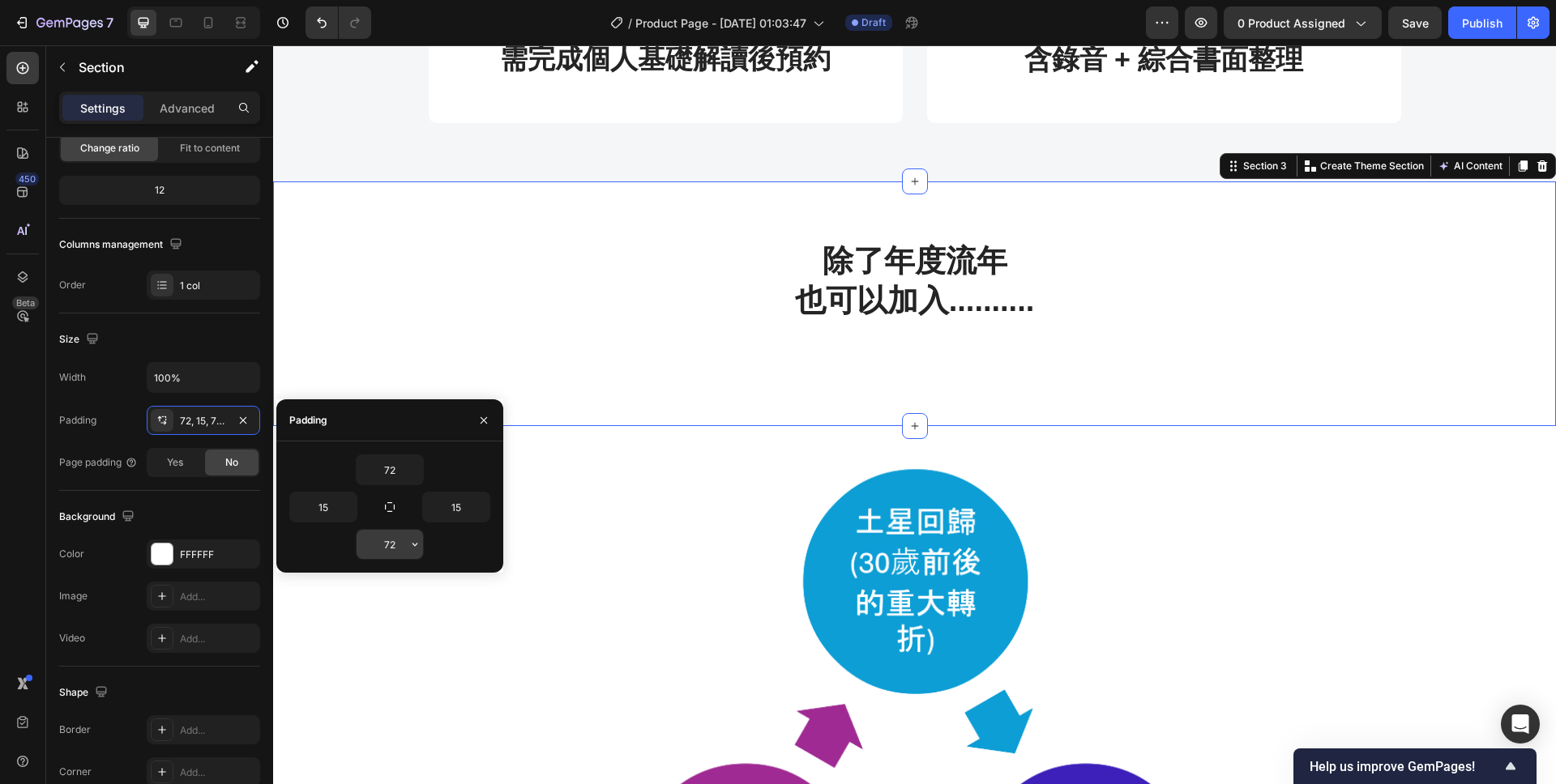
click at [400, 540] on input "72" at bounding box center [389, 544] width 66 height 29
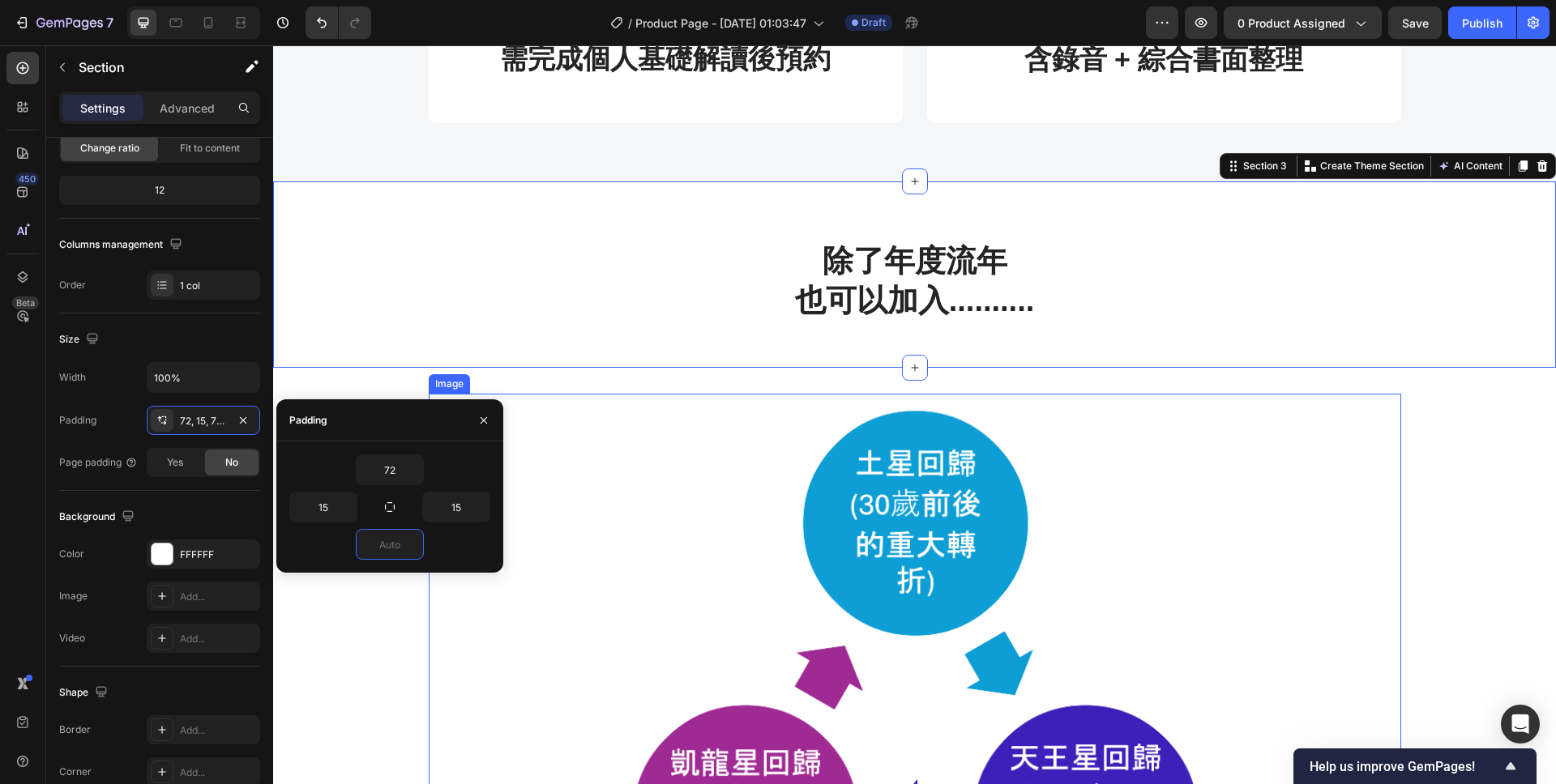
click at [645, 512] on img at bounding box center [915, 664] width 972 height 541
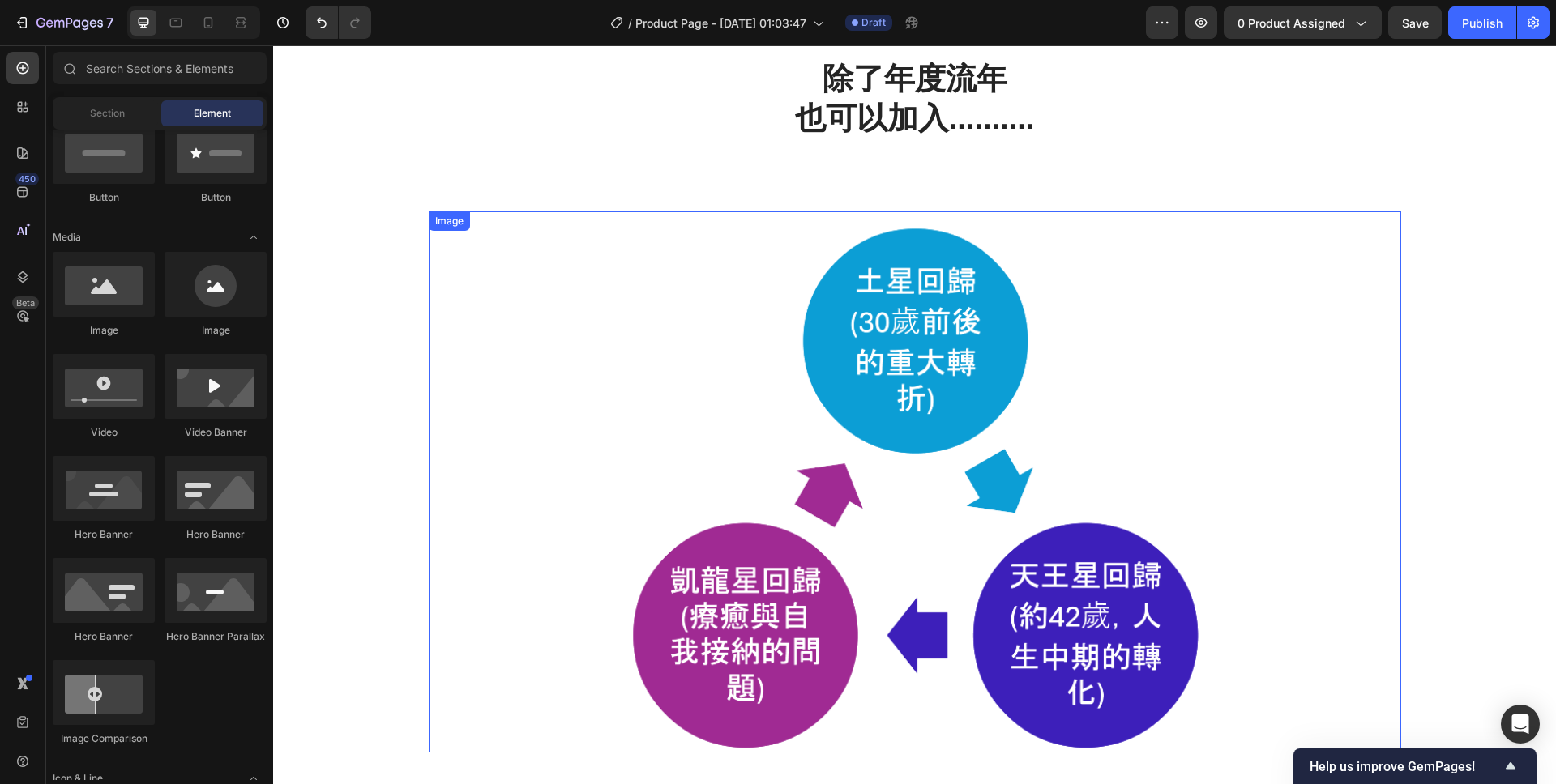
scroll to position [1600, 0]
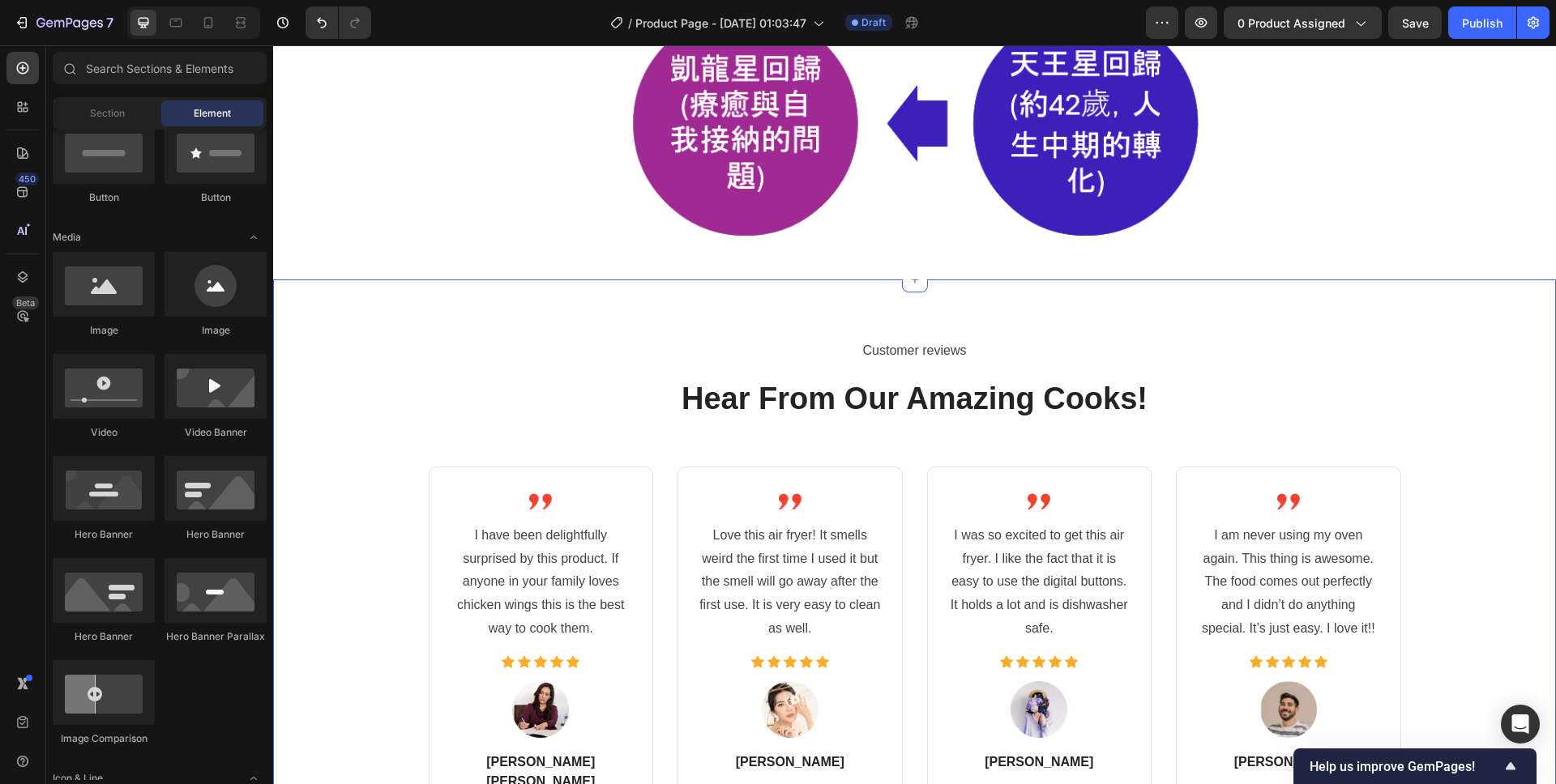
click at [472, 316] on div "Customer reviews Text block Hear From Our Amazing Cooks! Heading Image I have b…" at bounding box center [915, 614] width 1283 height 670
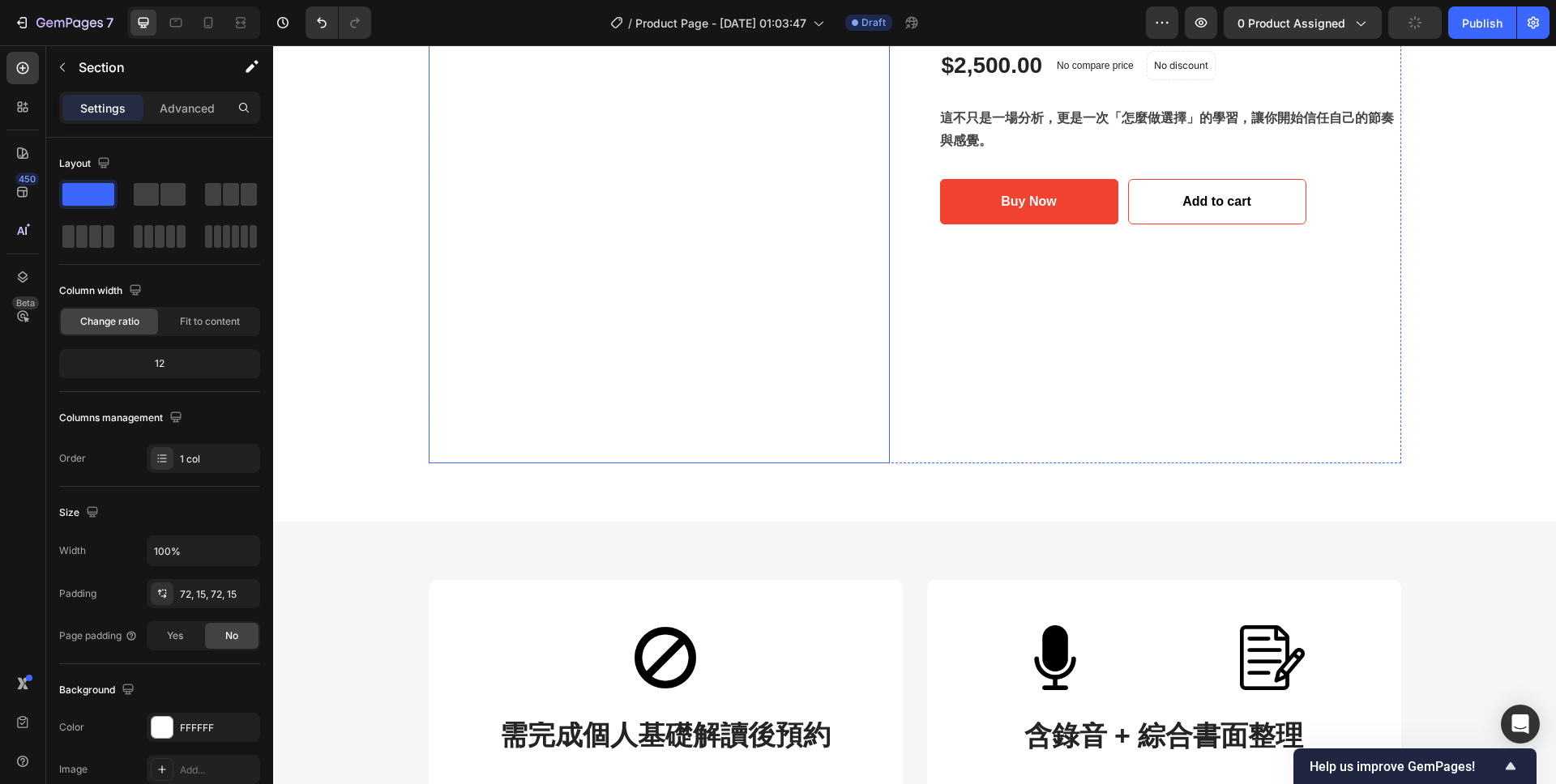
scroll to position [384, 0]
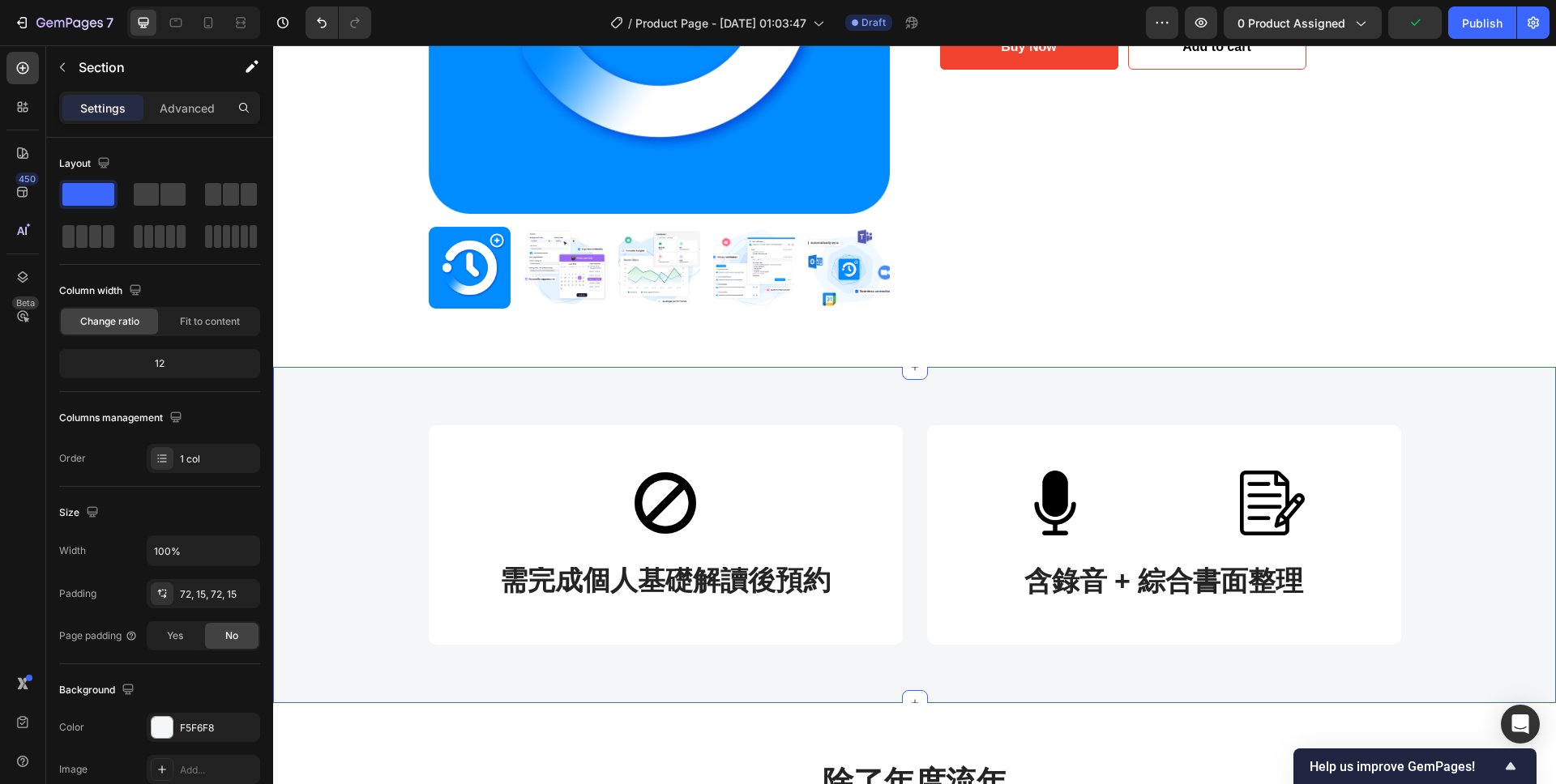
click at [341, 481] on div "Image 需完成個人基礎解讀後預約 Text block Row Image Image Row 含錄音 + 綜合書面整理 Text block Row R…" at bounding box center [914, 535] width 1258 height 220
click at [376, 546] on div "Image 需完成個人基礎解讀後預約 Text block Row Image Image Row 含錄音 + 綜合書面整理 Text block Row R…" at bounding box center [914, 535] width 1258 height 220
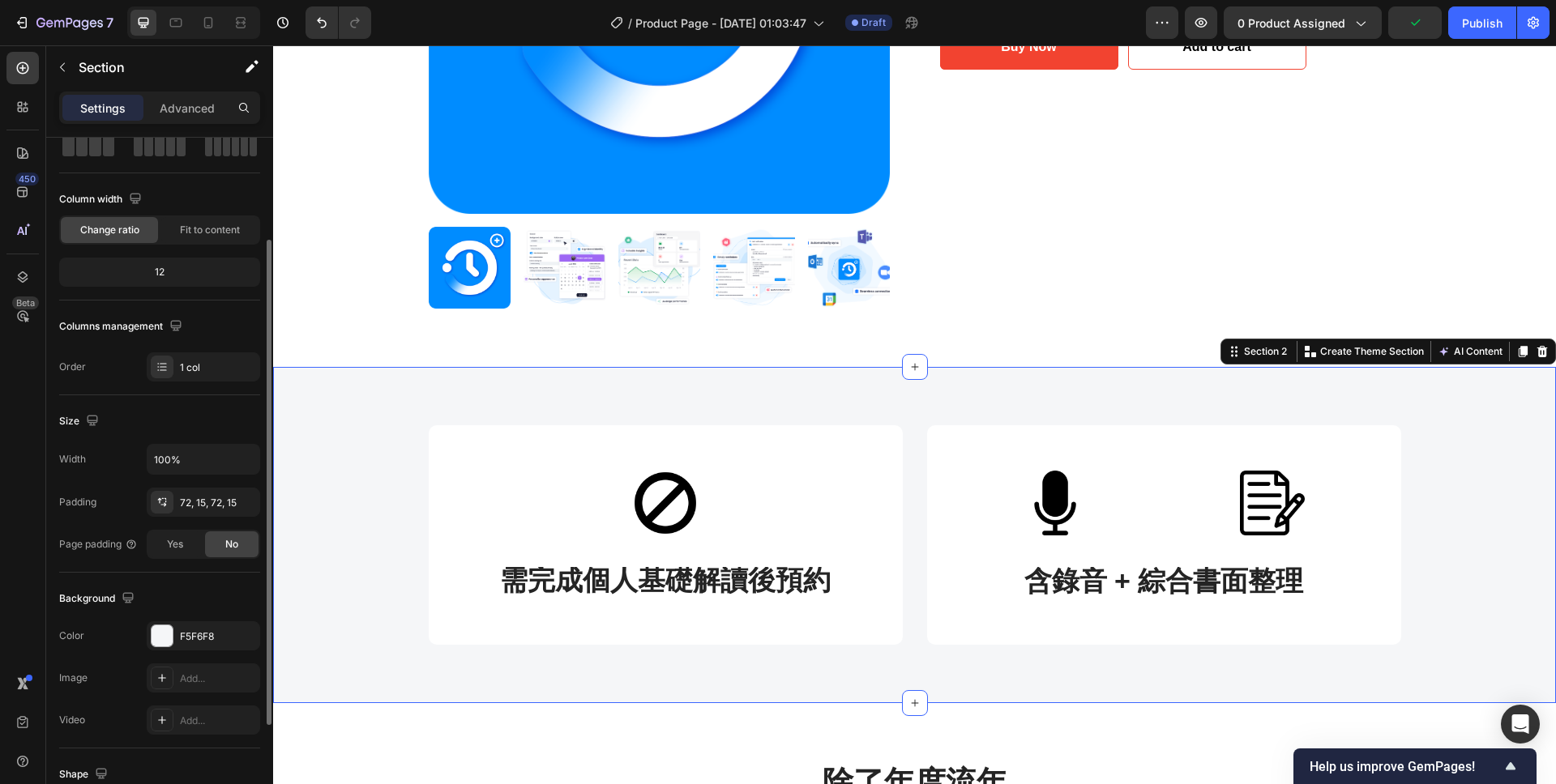
scroll to position [126, 0]
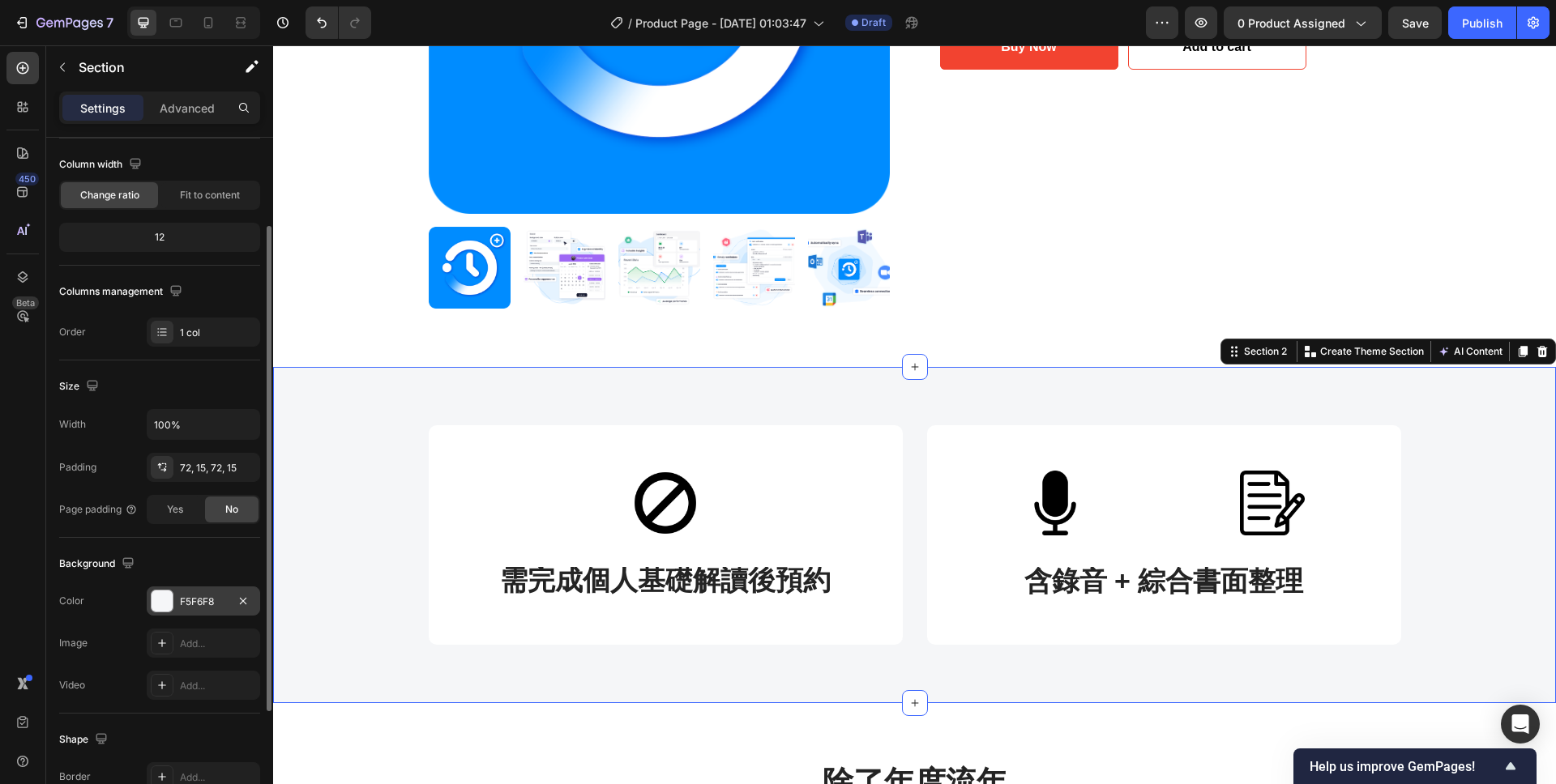
click at [197, 606] on div "F5F6F8" at bounding box center [203, 601] width 47 height 14
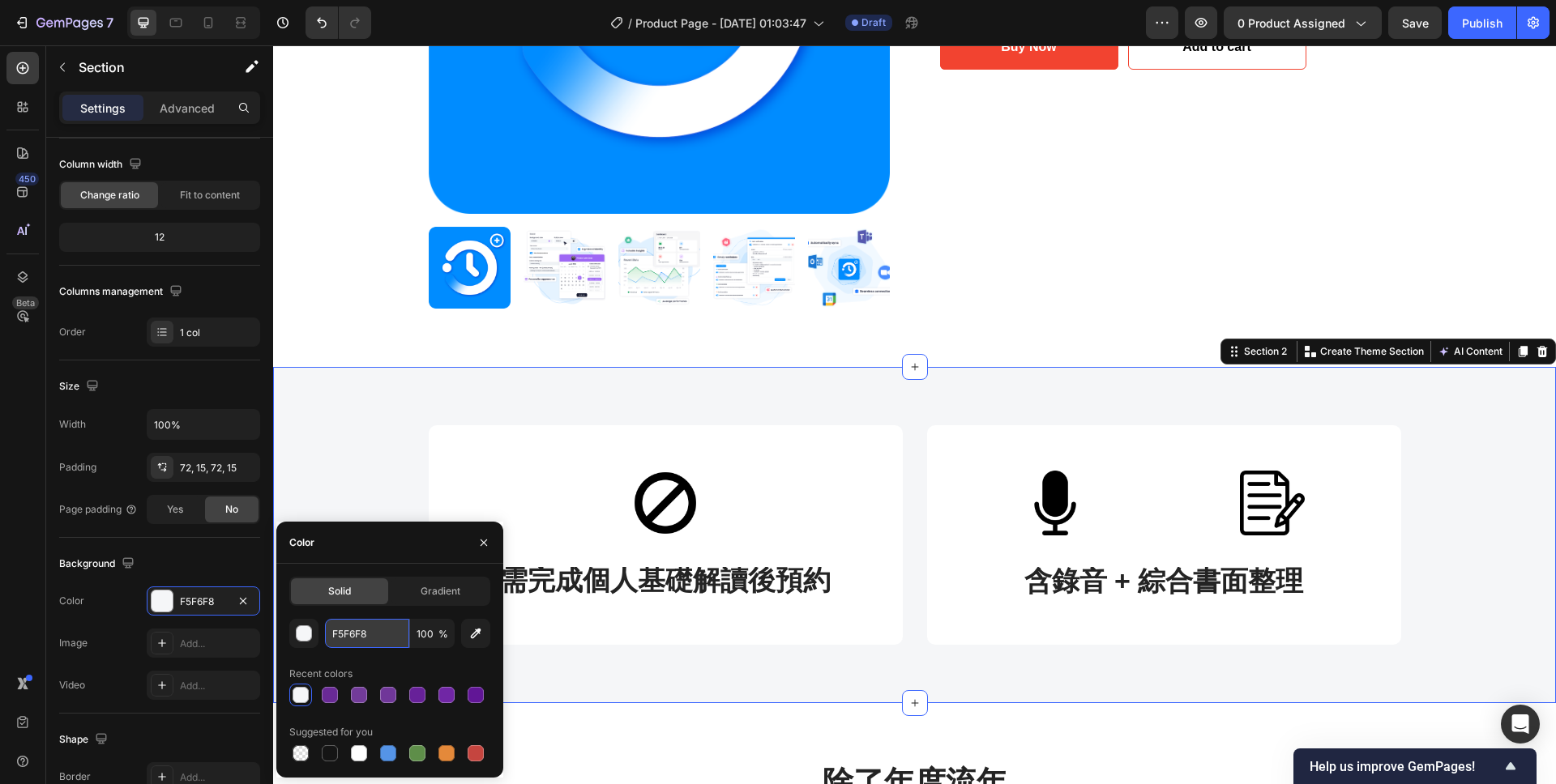
drag, startPoint x: 388, startPoint y: 634, endPoint x: 325, endPoint y: 634, distance: 63.0
click at [325, 634] on input "F5F6F8" at bounding box center [367, 633] width 84 height 29
click at [389, 635] on input "F5F6F8" at bounding box center [367, 633] width 84 height 29
drag, startPoint x: 389, startPoint y: 635, endPoint x: 314, endPoint y: 632, distance: 75.1
click at [314, 632] on div "F5F6F8 100 %" at bounding box center [390, 633] width 201 height 29
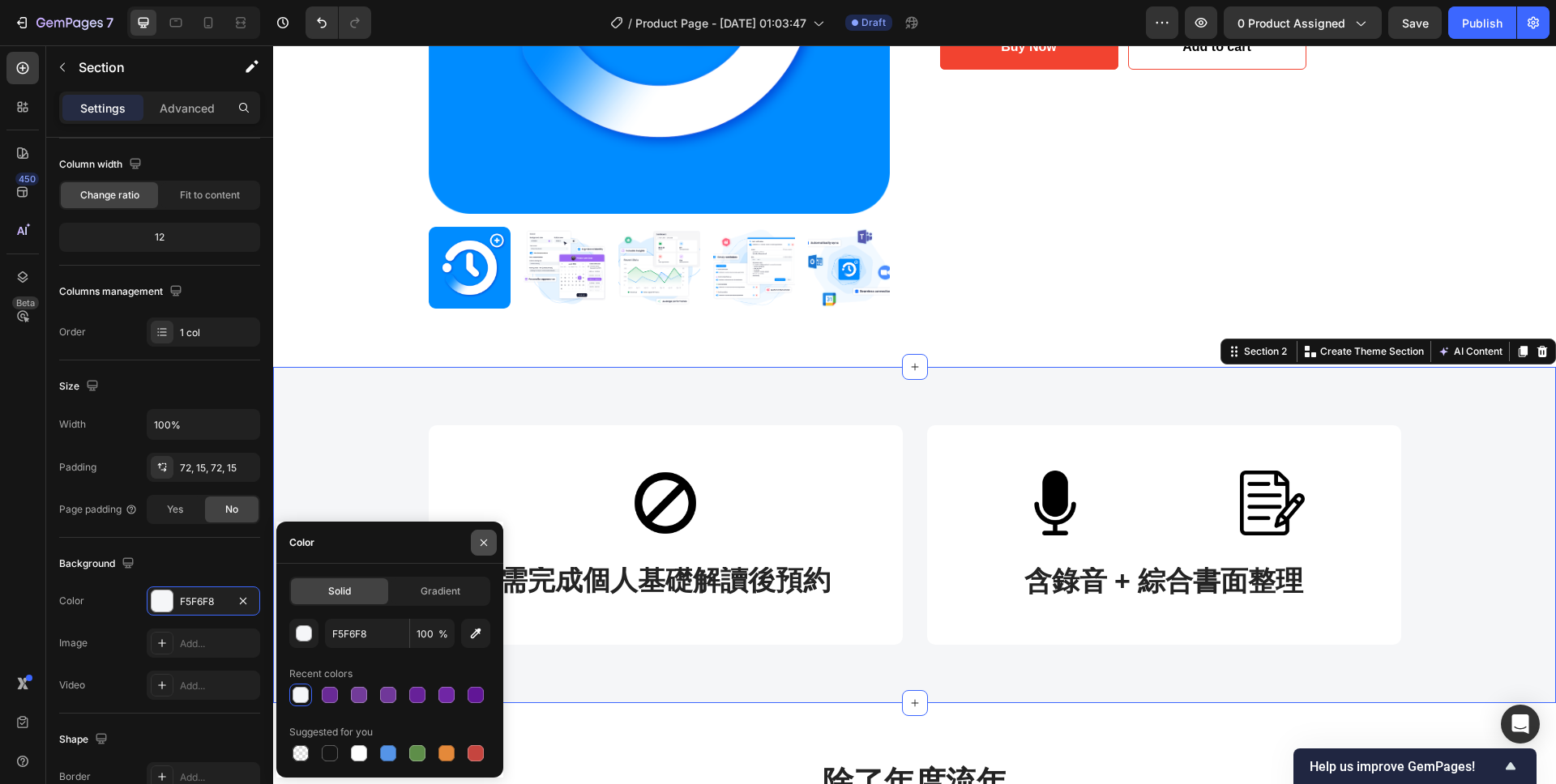
click at [484, 543] on icon "button" at bounding box center [484, 543] width 13 height 13
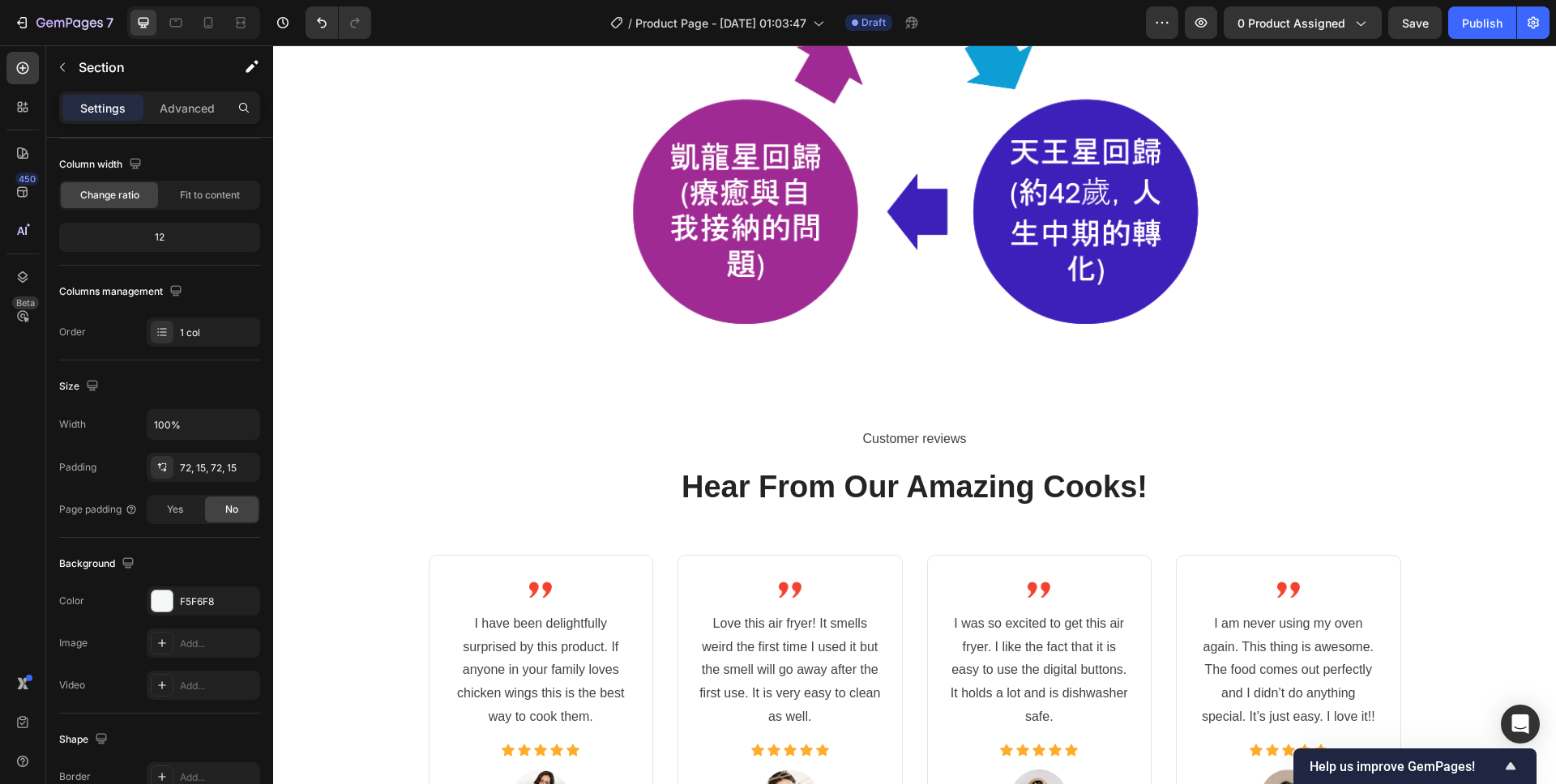
scroll to position [1513, 0]
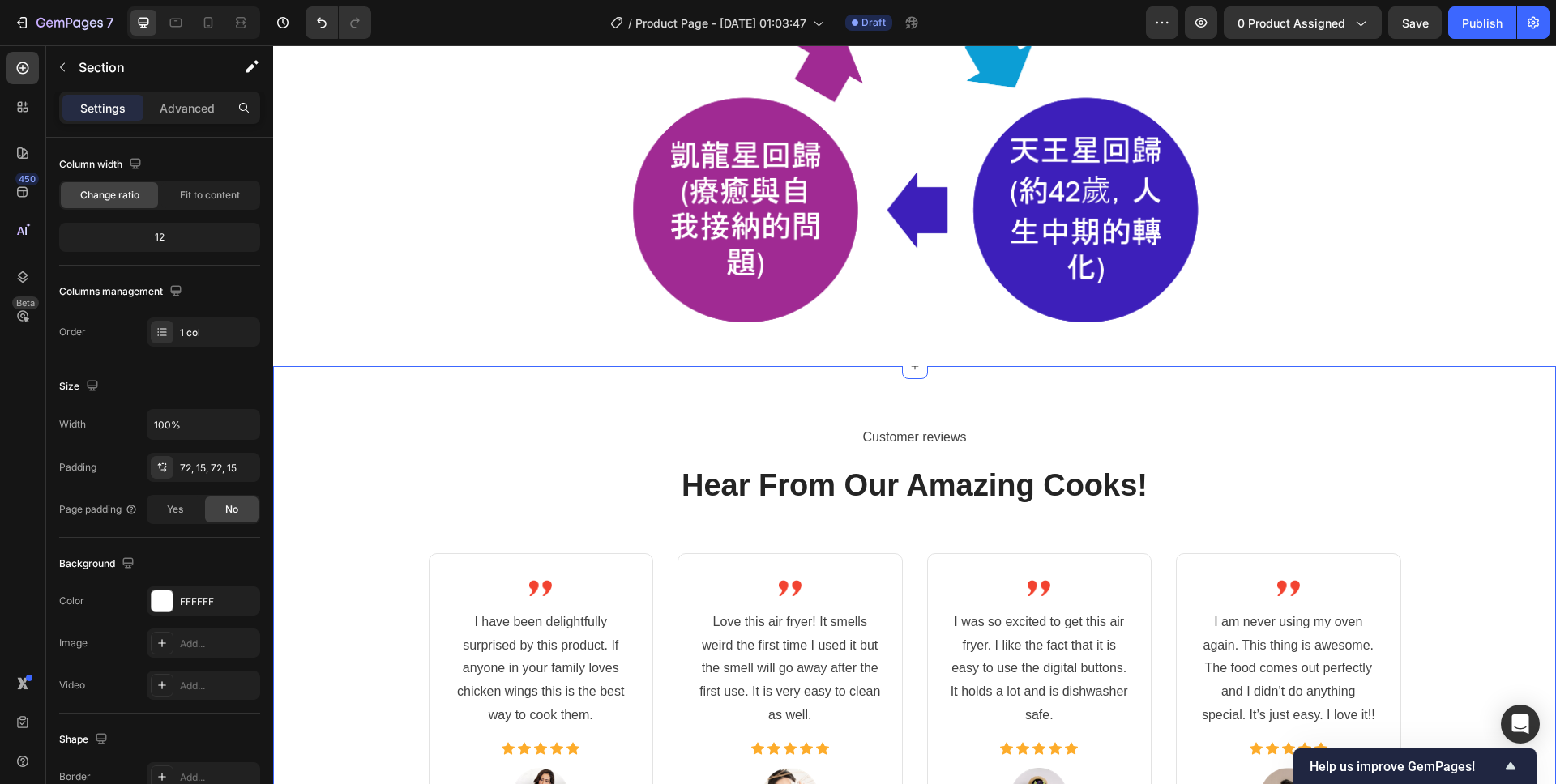
click at [359, 580] on div "Customer reviews Text block Hear From Our Amazing Cooks! Heading Image I have b…" at bounding box center [914, 701] width 1258 height 554
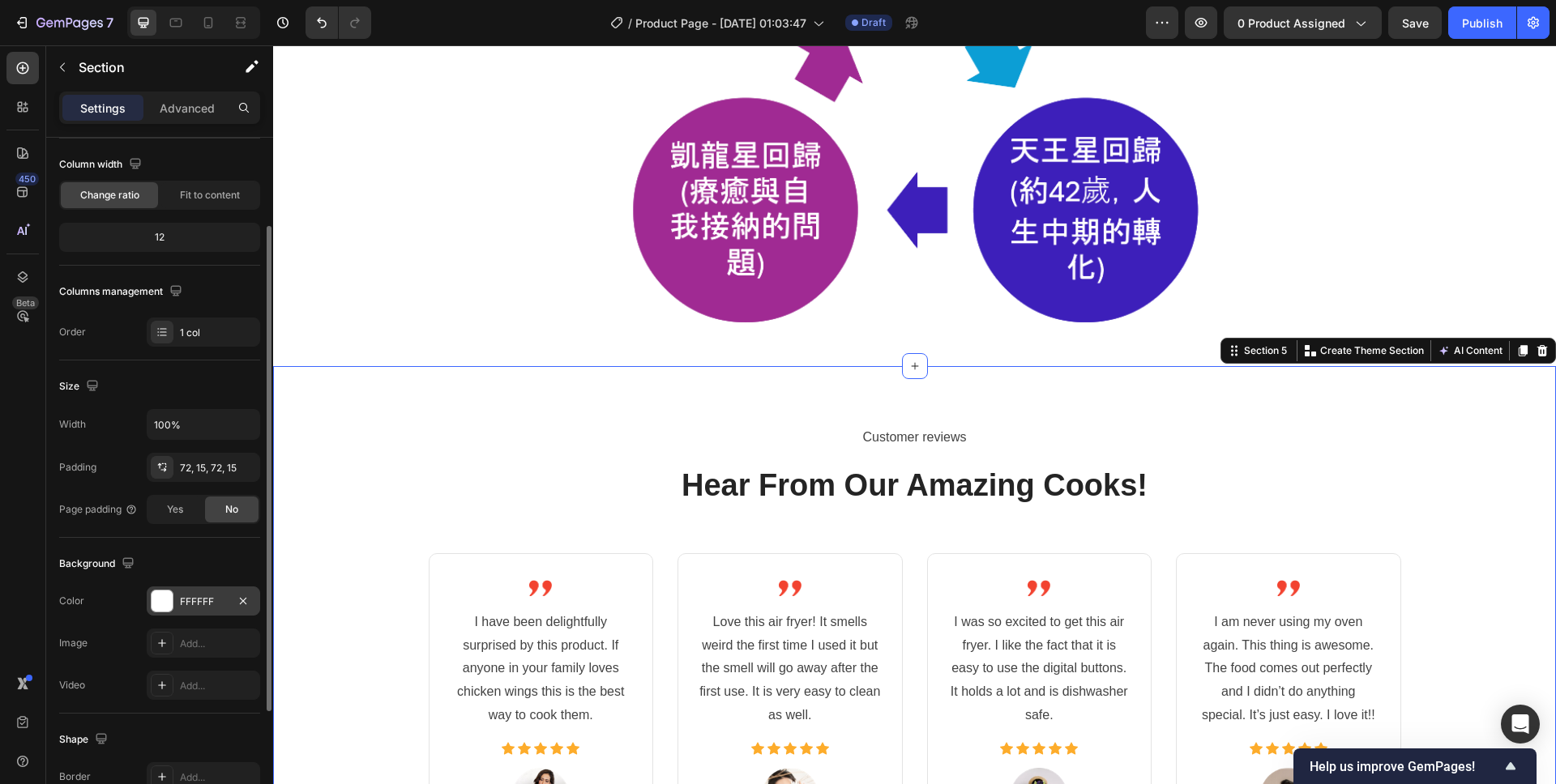
click at [200, 595] on div "FFFFFF" at bounding box center [203, 601] width 47 height 14
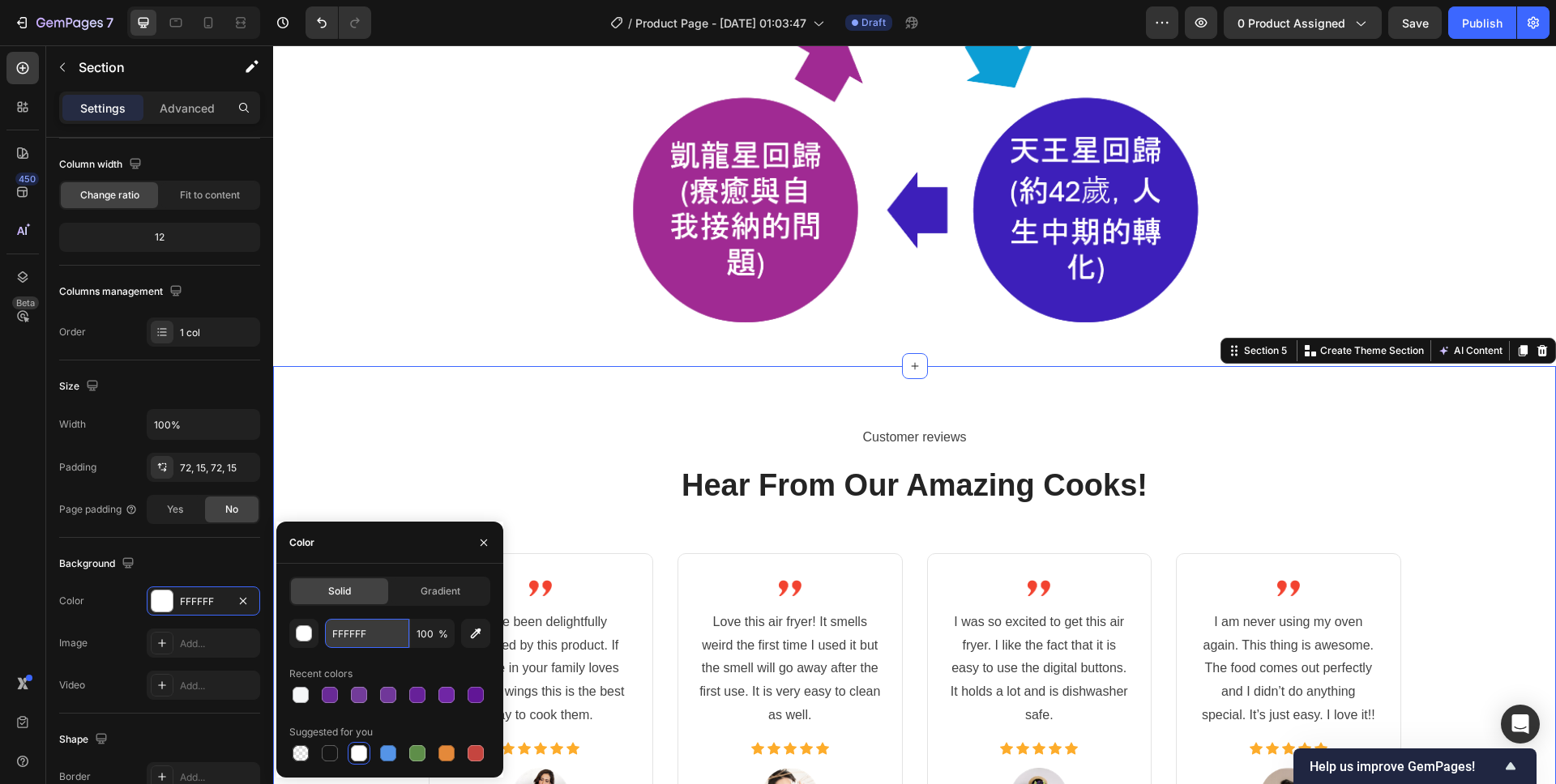
click at [376, 637] on input "FFFFFF" at bounding box center [367, 633] width 84 height 29
paste input "F5F6F8"
type input "F5F6F8"
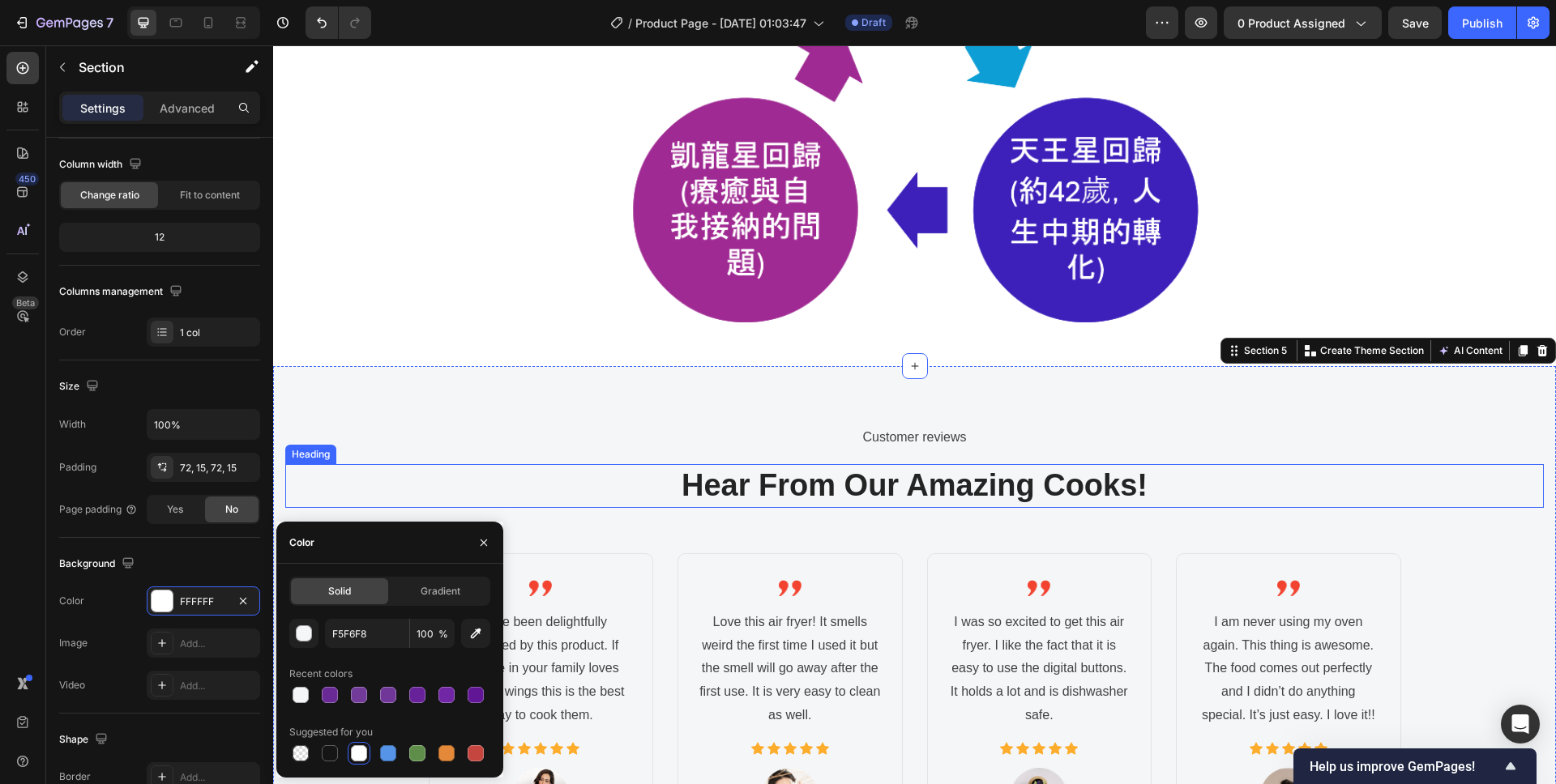
click at [584, 496] on p "Hear From Our Amazing Cooks!" at bounding box center [914, 485] width 1255 height 39
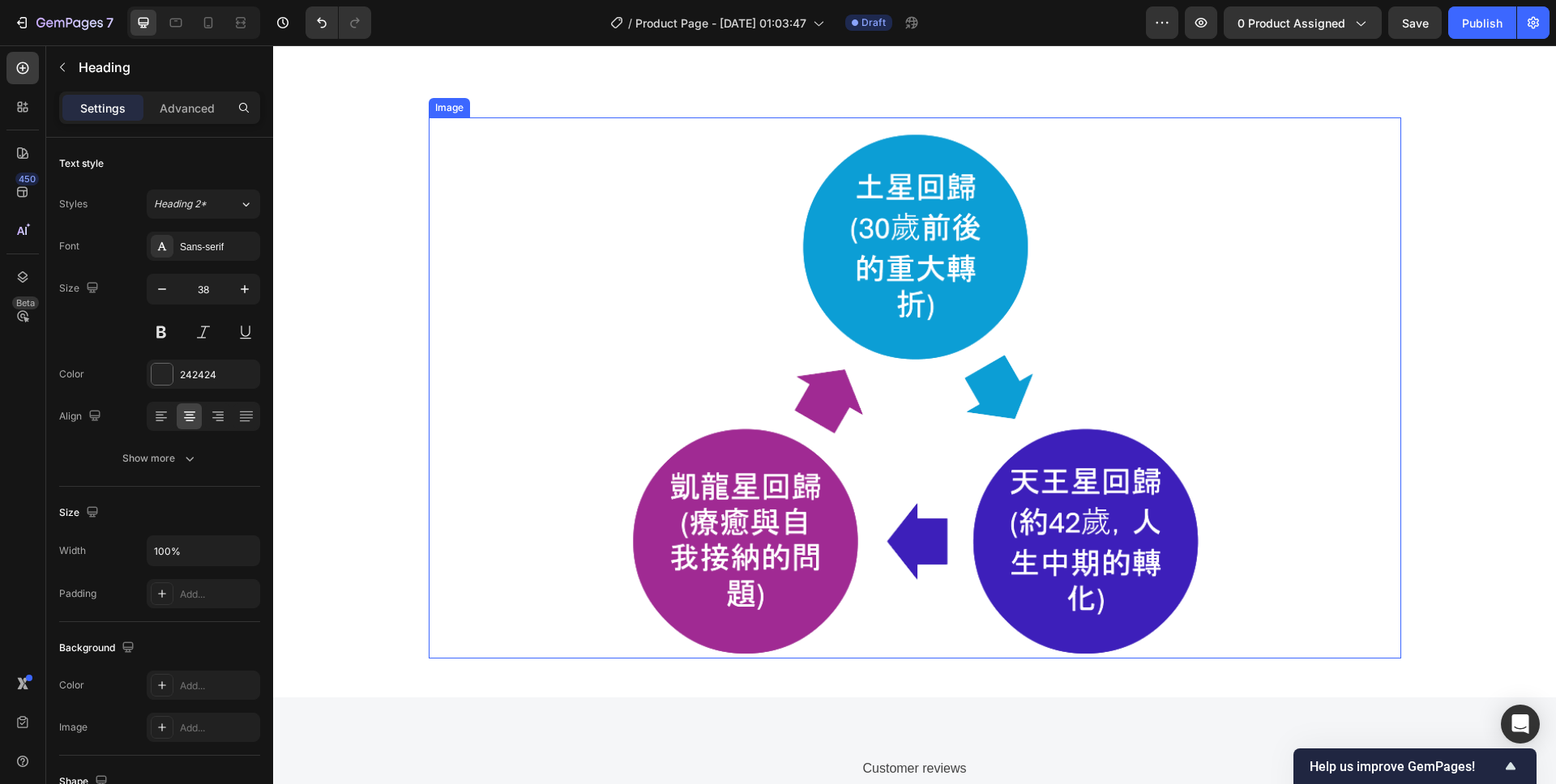
scroll to position [1556, 0]
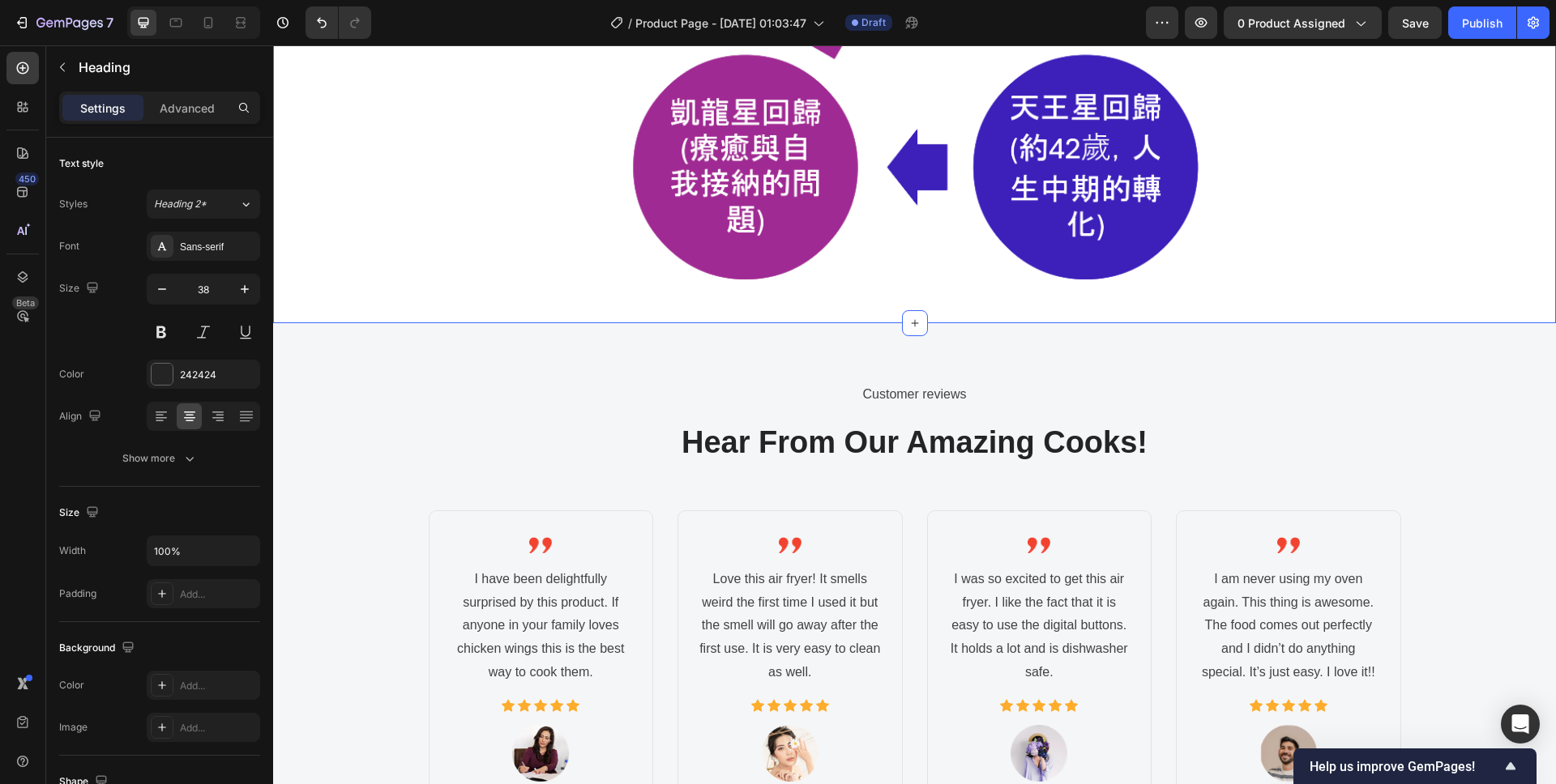
click at [1464, 256] on div "Image Row" at bounding box center [915, 20] width 1283 height 554
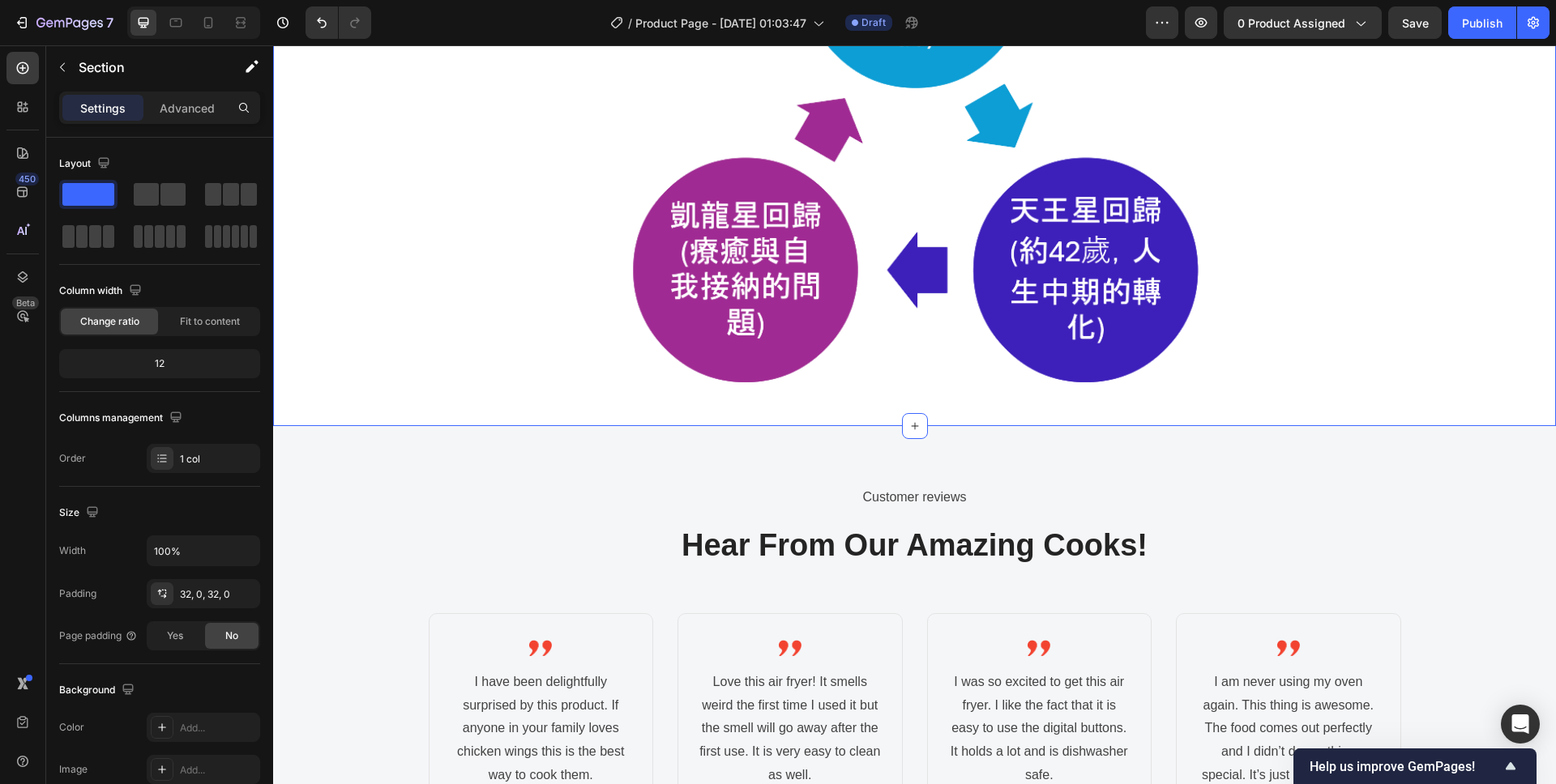
scroll to position [1273, 0]
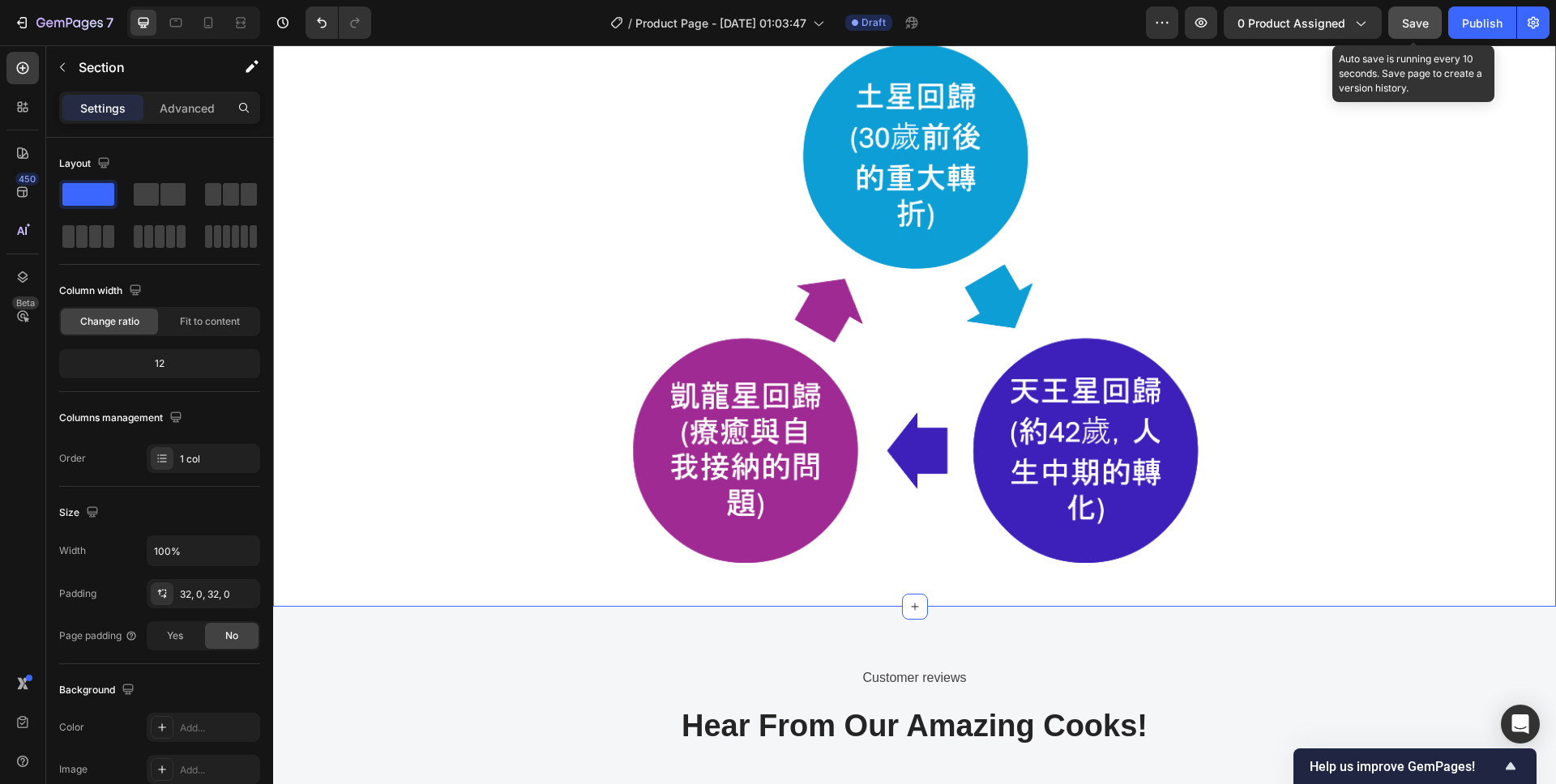
click at [1426, 14] on div "Save" at bounding box center [1416, 23] width 27 height 17
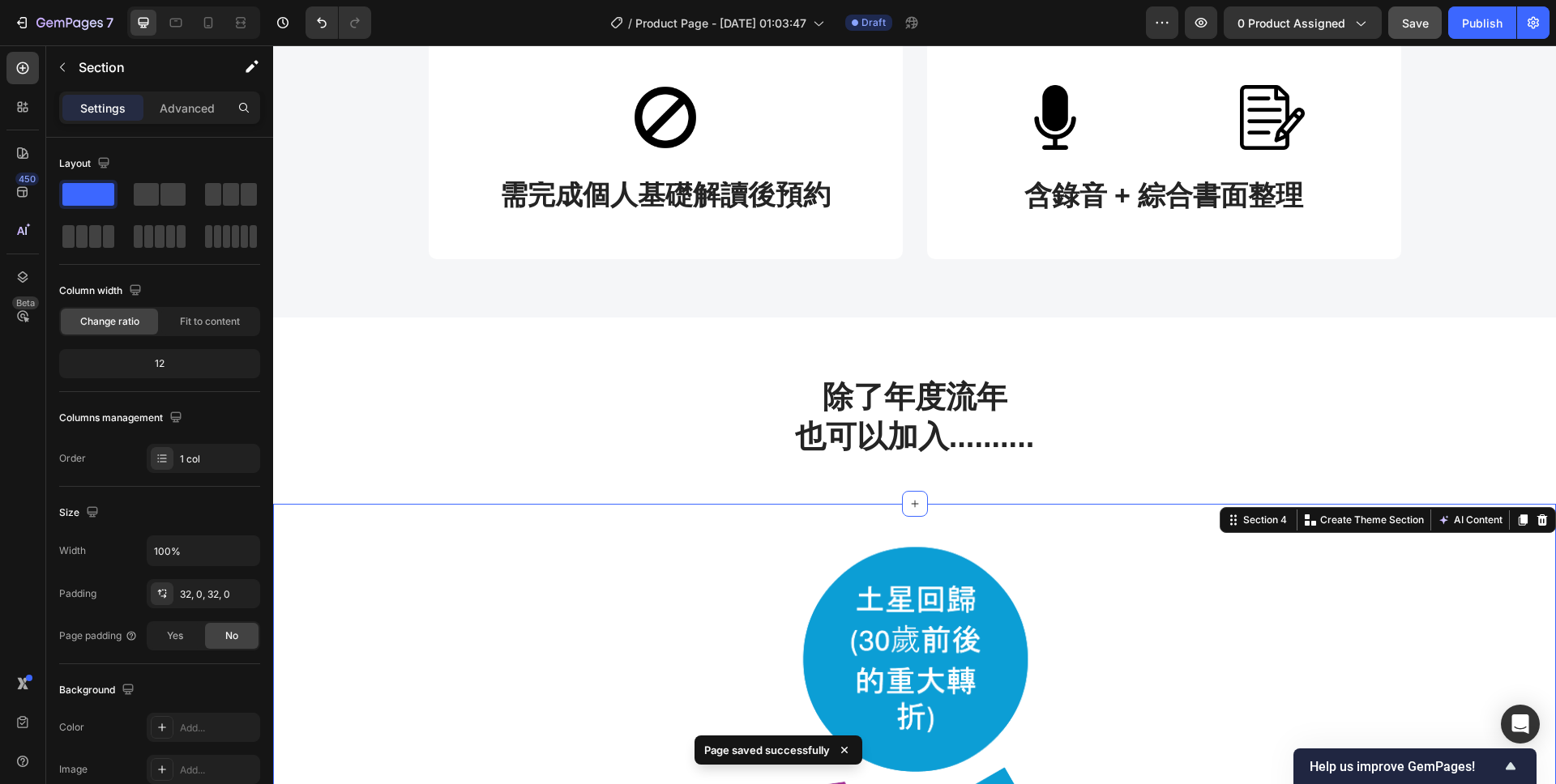
scroll to position [769, 0]
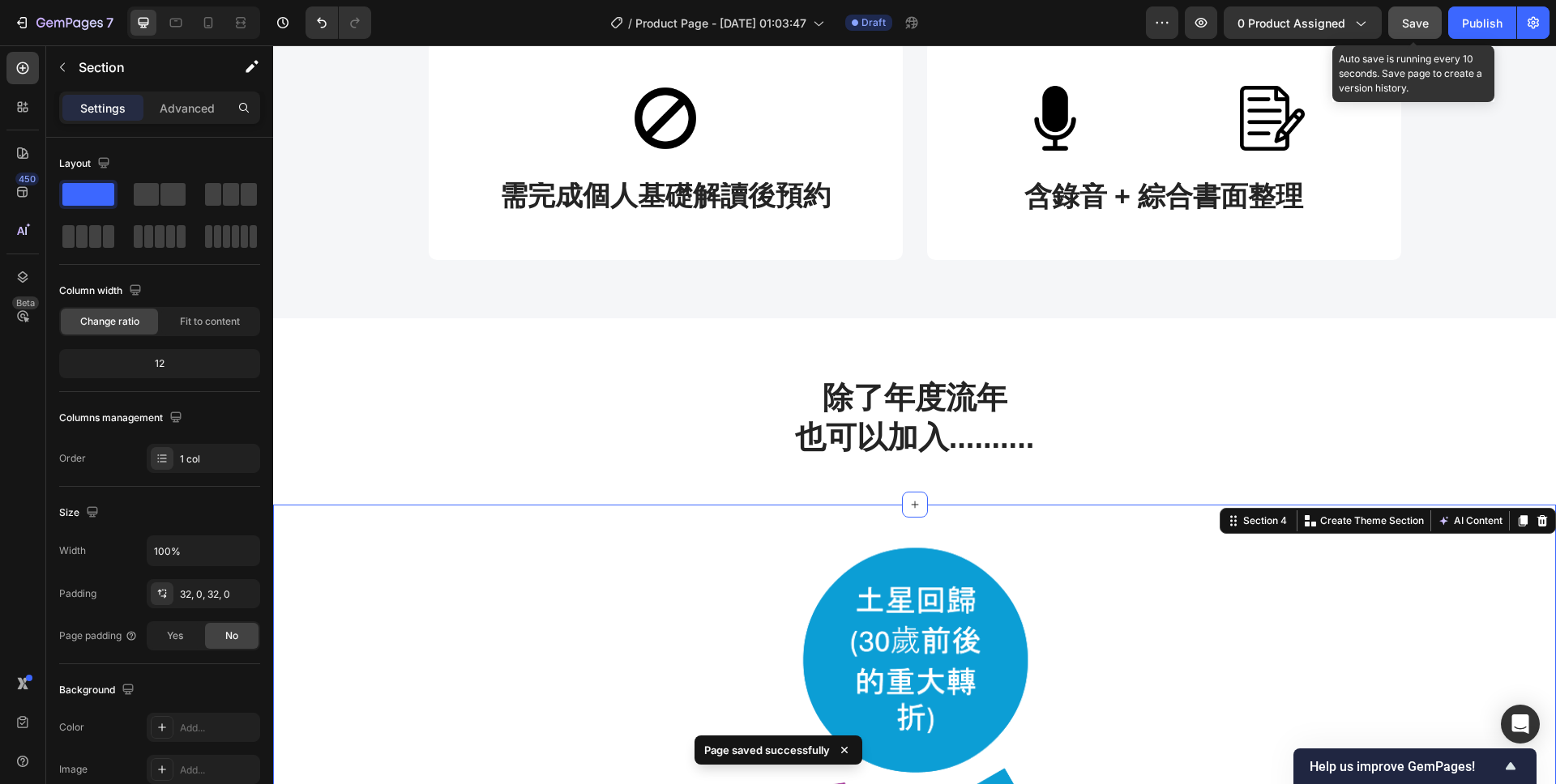
click at [1410, 17] on span "Save" at bounding box center [1416, 23] width 27 height 13
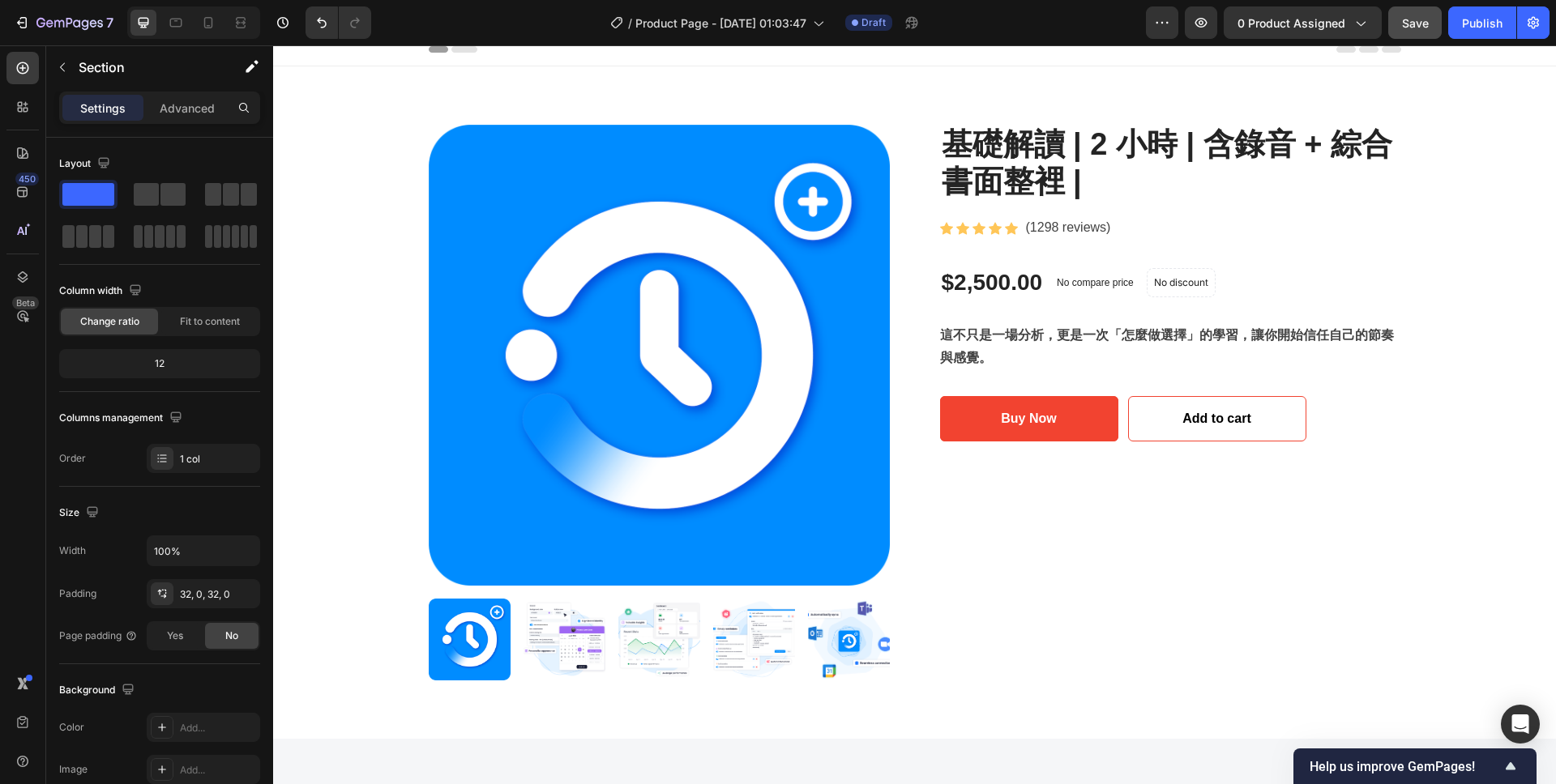
scroll to position [0, 0]
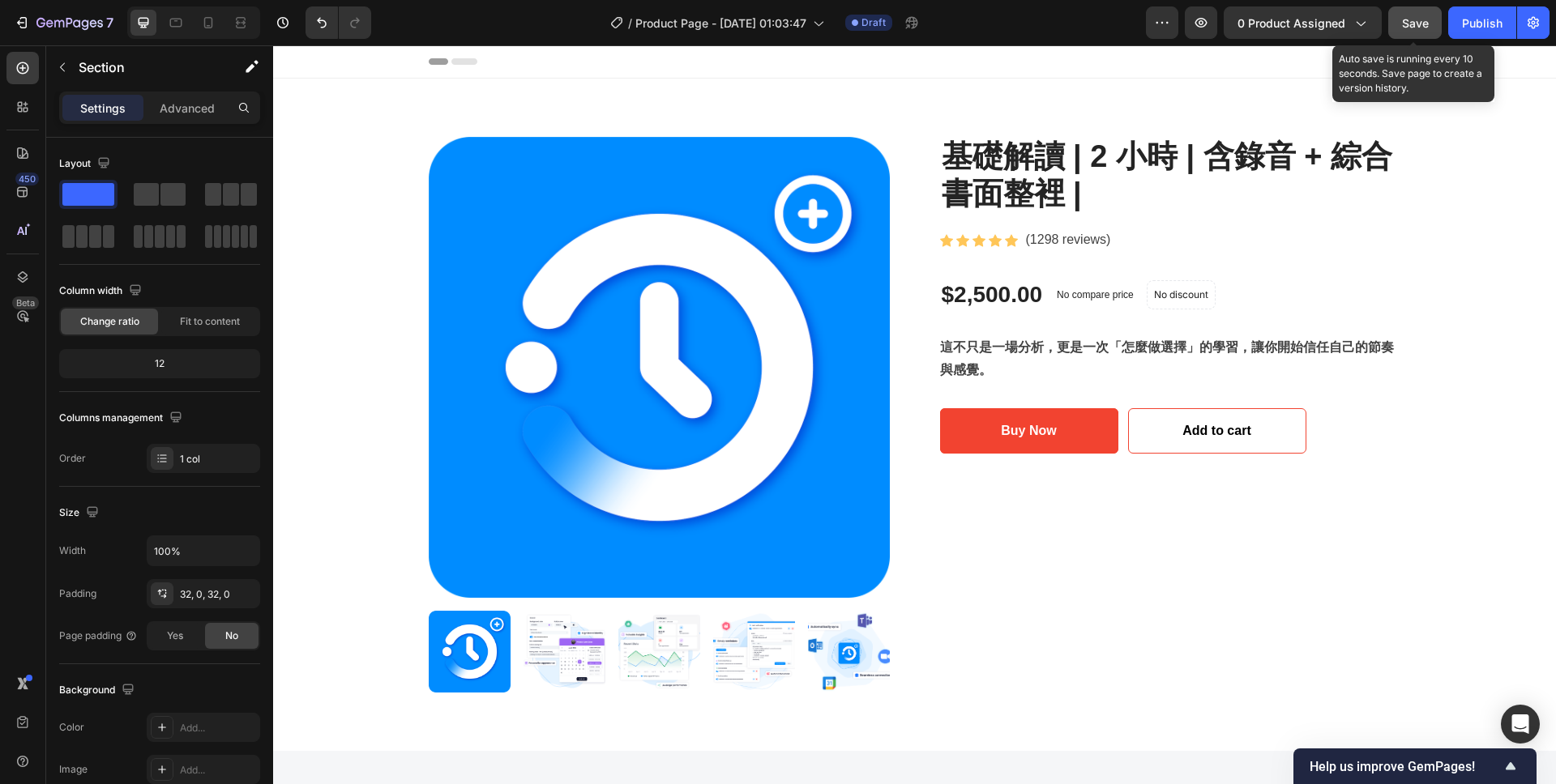
click at [1413, 32] on button "Save" at bounding box center [1415, 23] width 54 height 33
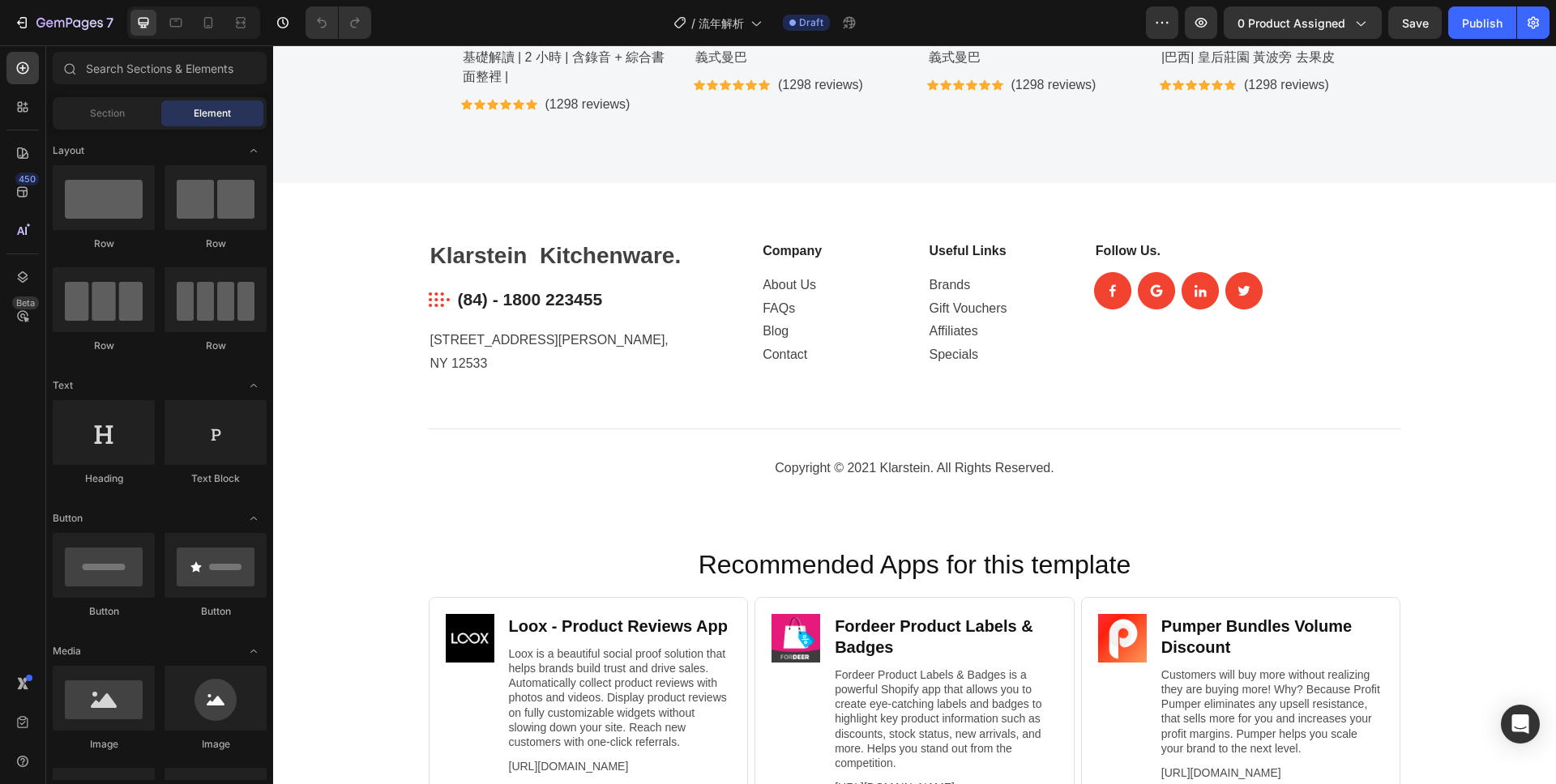
scroll to position [2828, 0]
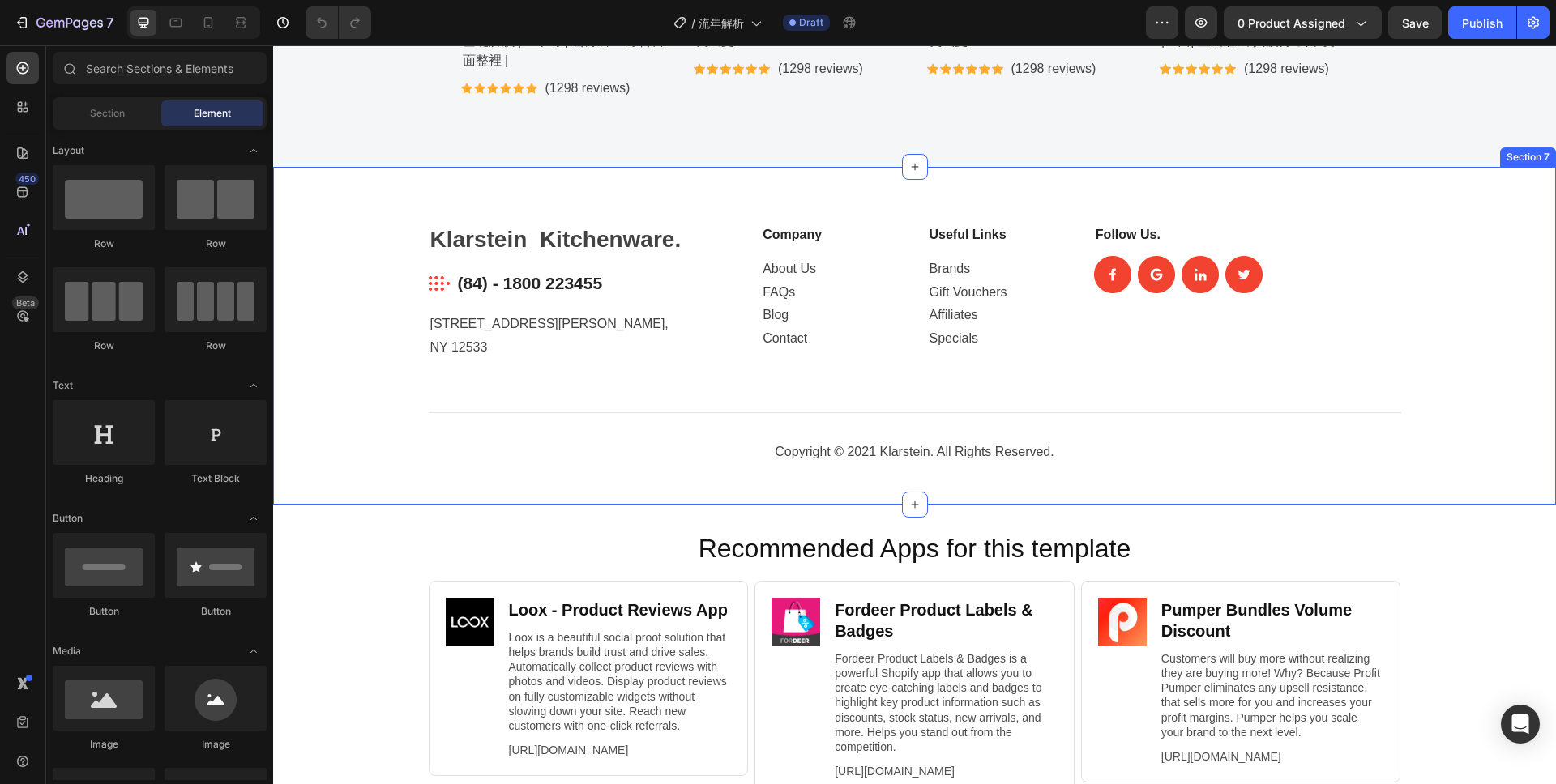
click at [336, 328] on div "Klarstein Kitchenware. Heading Image (84) - 1800 223455 Text block Row [STREET_…" at bounding box center [914, 350] width 1258 height 255
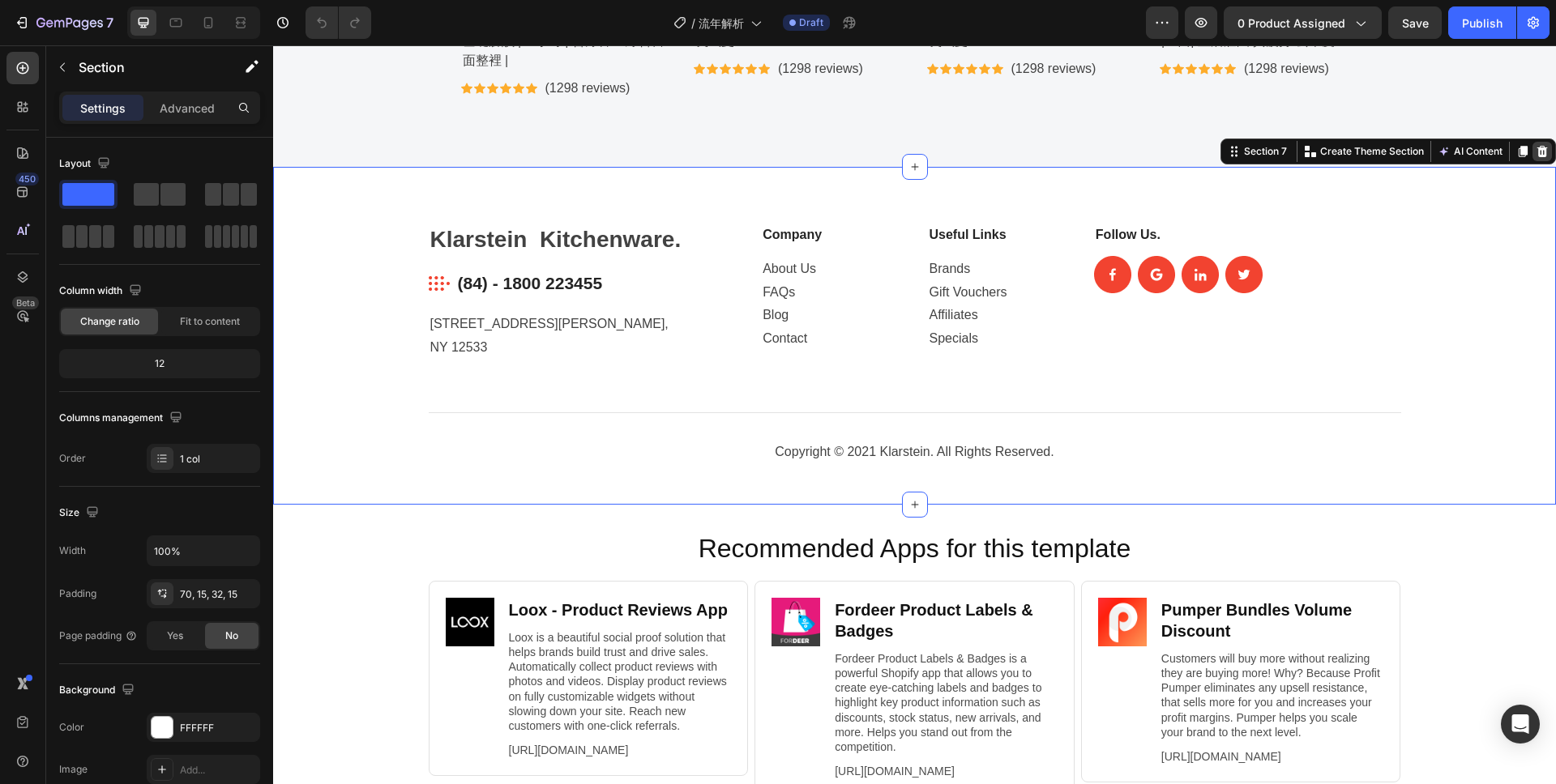
click at [1540, 156] on icon at bounding box center [1542, 151] width 11 height 12
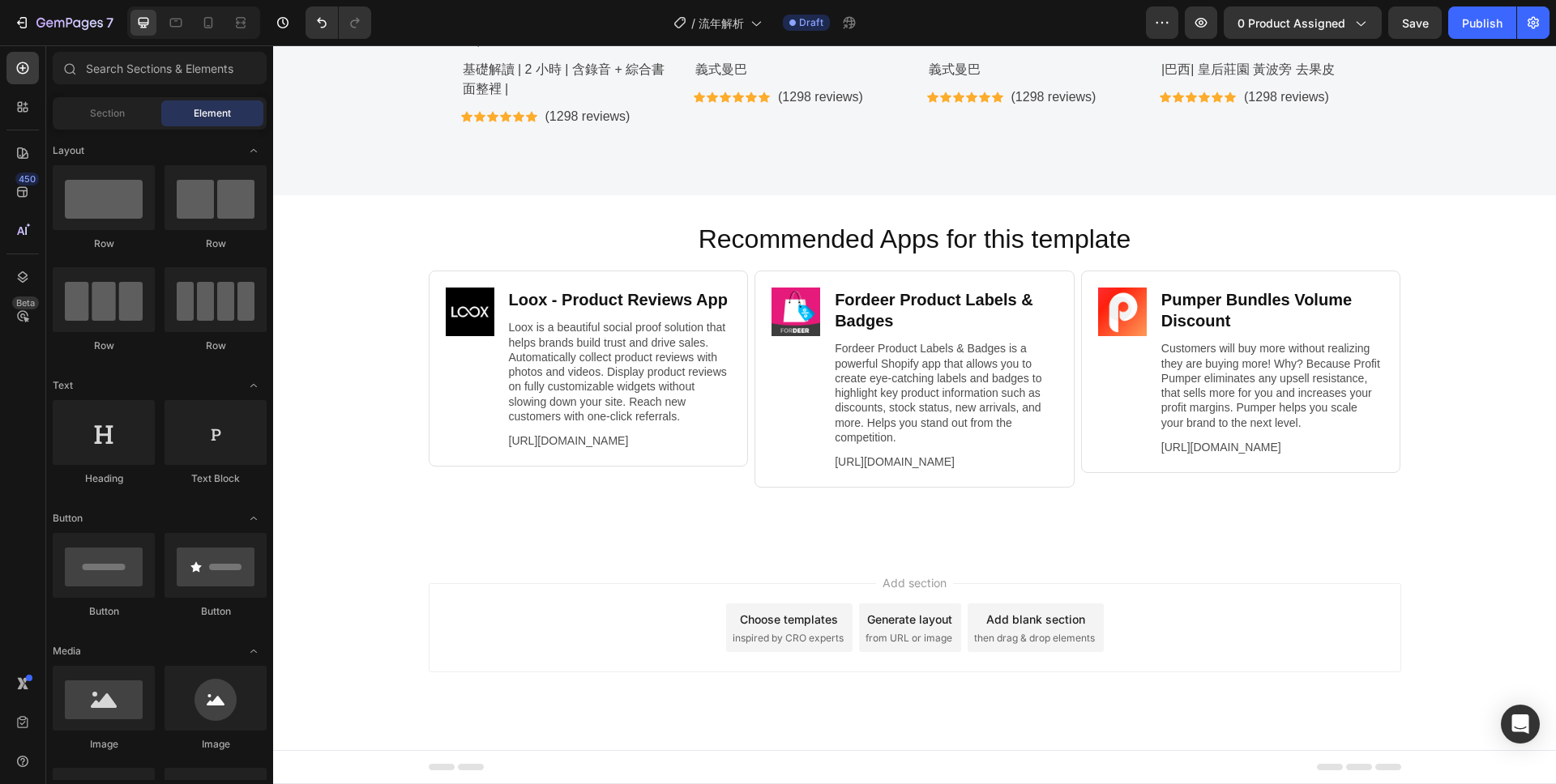
scroll to position [2815, 0]
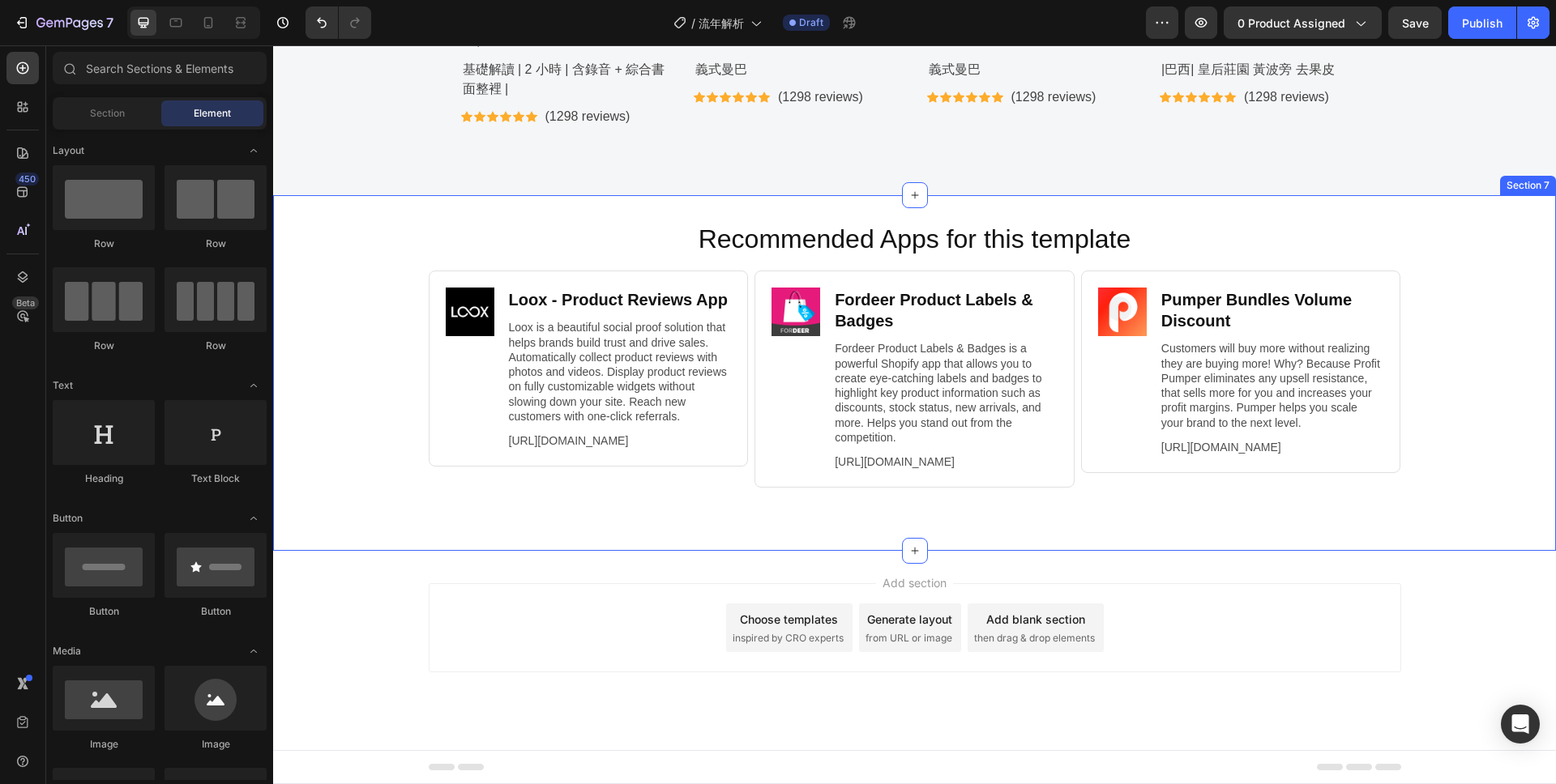
click at [357, 440] on div "Recommended Apps for this template Heading Image Loox ‑ Product Reviews App Hea…" at bounding box center [915, 373] width 1283 height 303
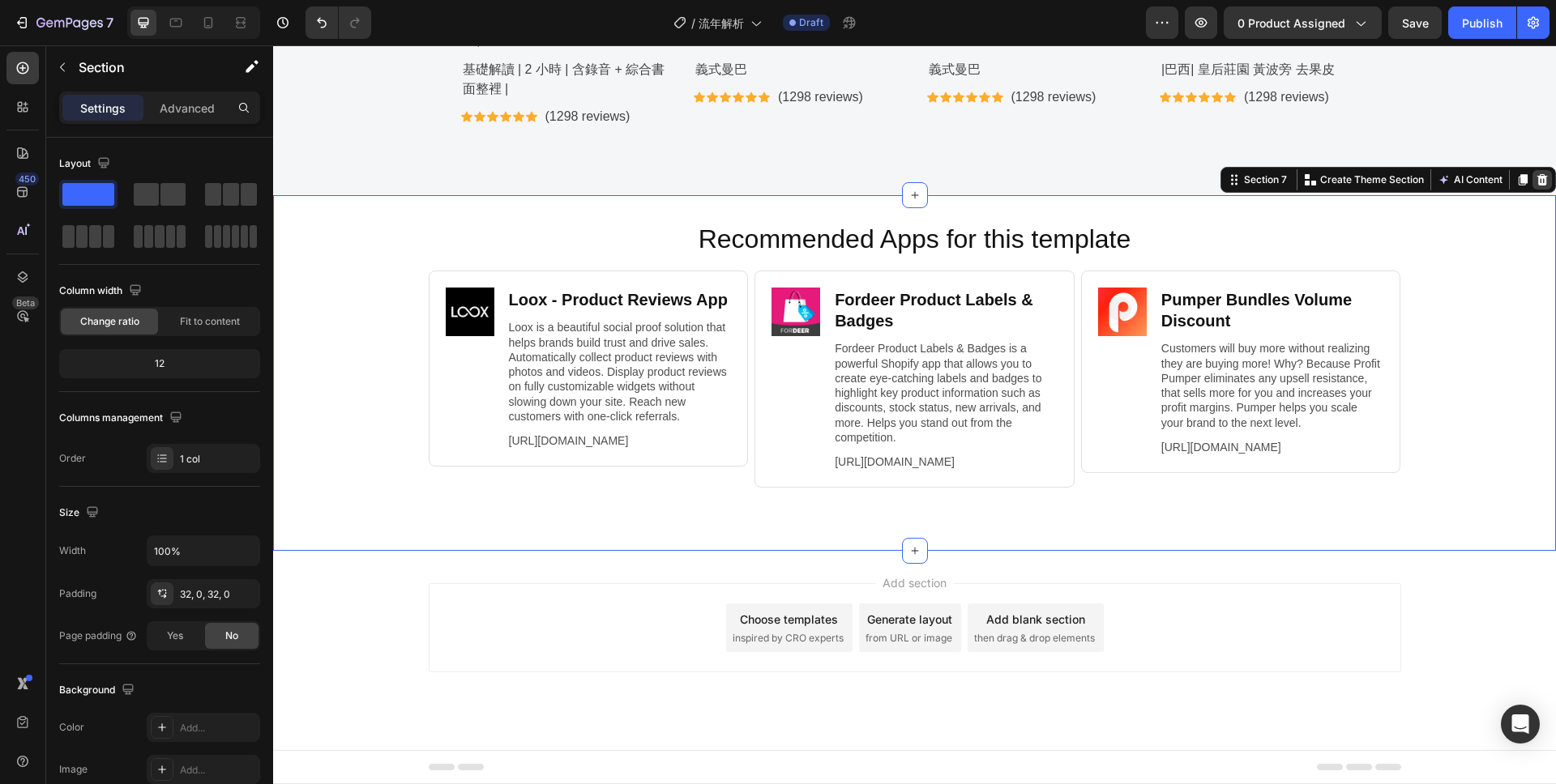
click at [1537, 173] on icon at bounding box center [1543, 180] width 13 height 13
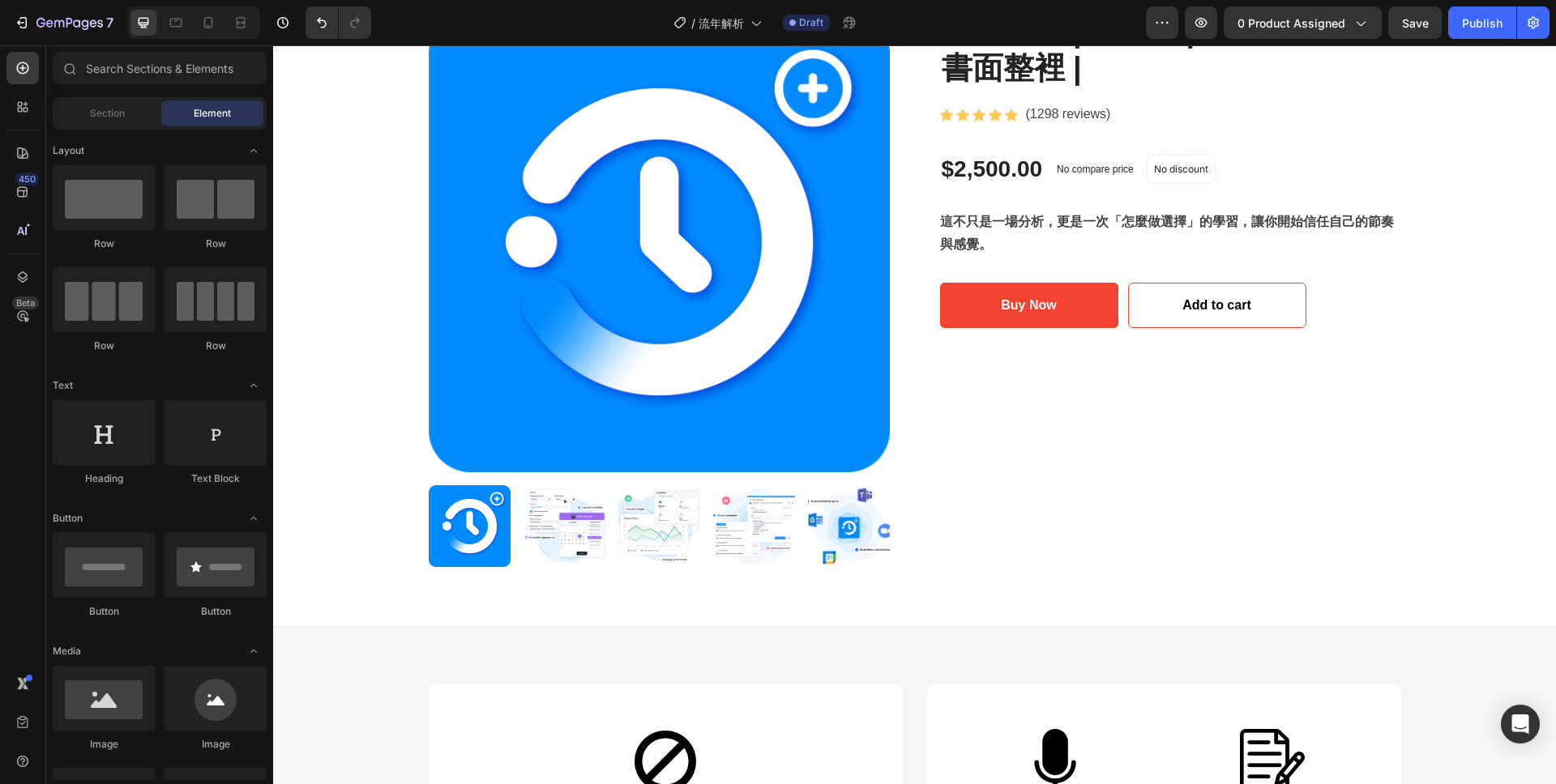
scroll to position [0, 0]
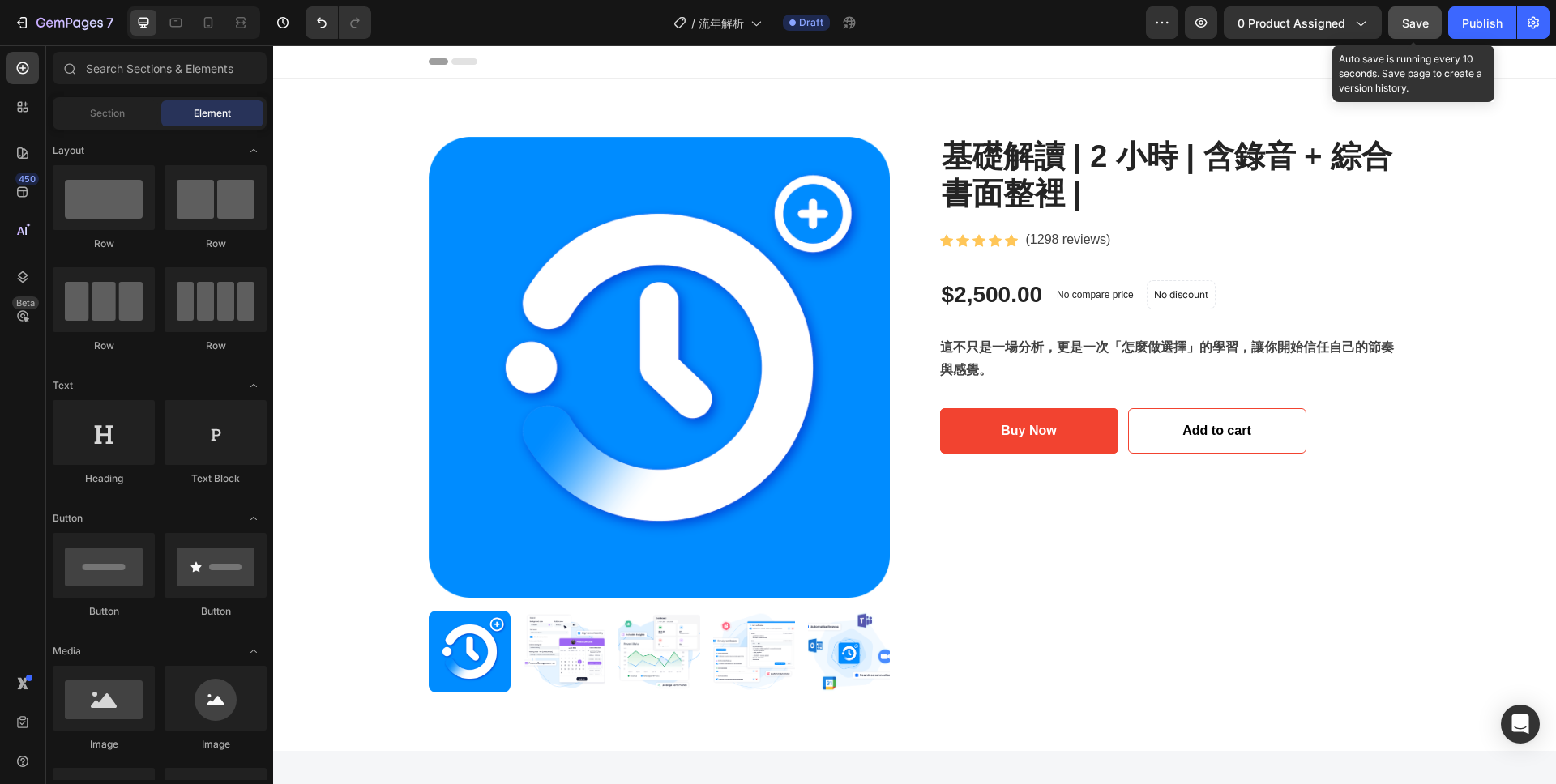
click at [1425, 28] on span "Save" at bounding box center [1416, 23] width 27 height 13
